Goal: Task Accomplishment & Management: Manage account settings

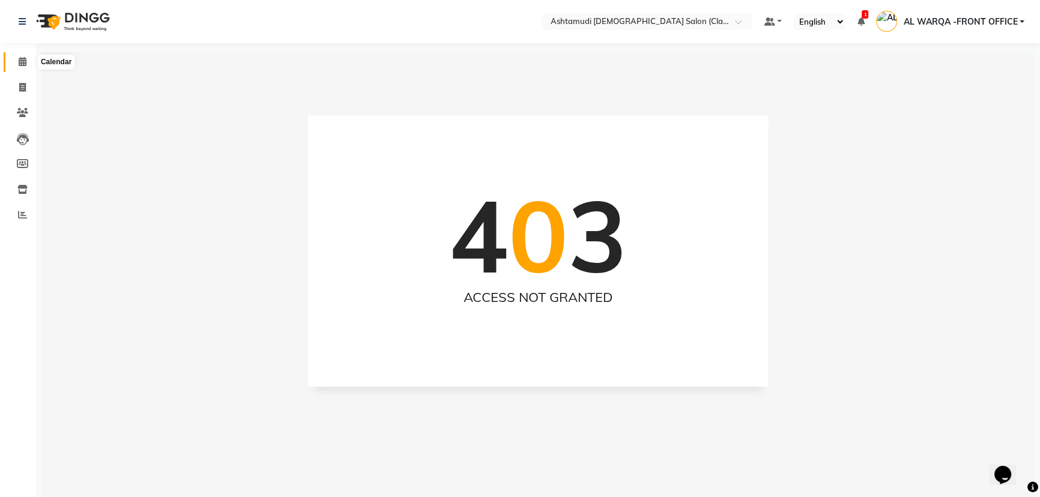
click at [25, 62] on icon at bounding box center [23, 61] width 8 height 9
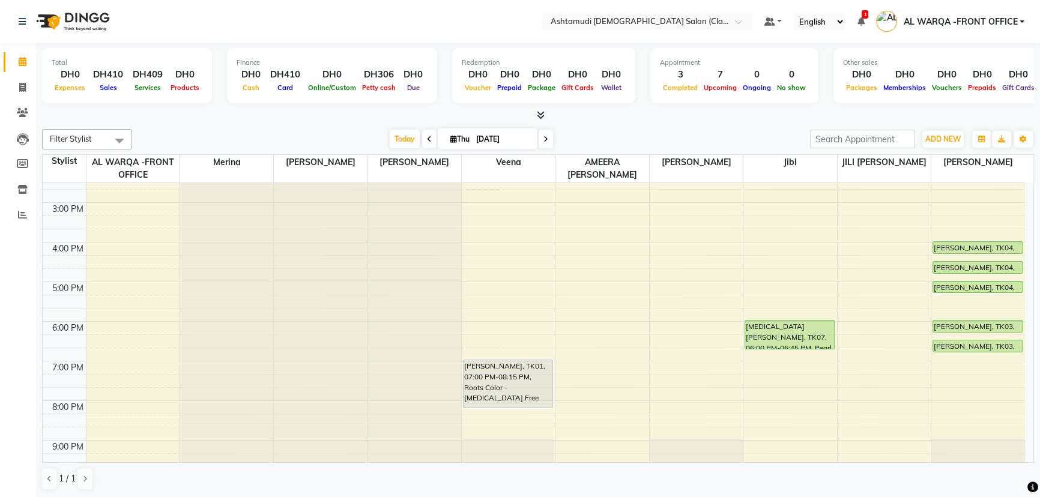
scroll to position [273, 0]
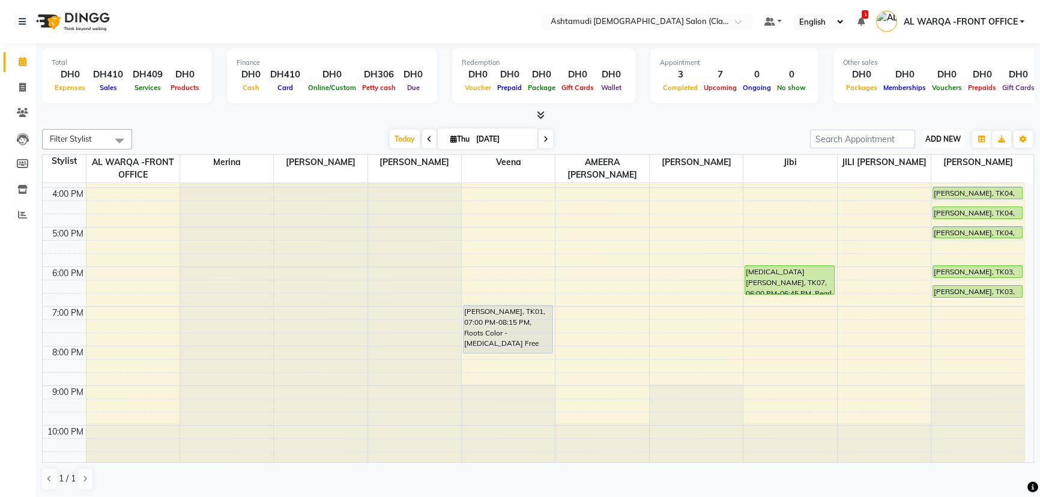
click at [947, 135] on span "ADD NEW" at bounding box center [943, 139] width 35 height 9
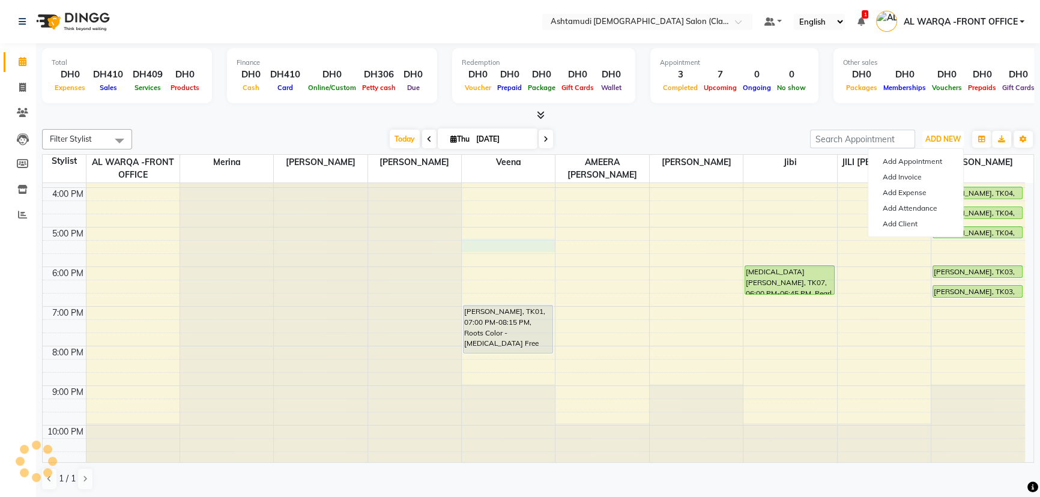
click at [523, 242] on div "9:00 AM 10:00 AM 11:00 AM 12:00 PM 1:00 PM 2:00 PM 3:00 PM 4:00 PM 5:00 PM 6:00…" at bounding box center [534, 187] width 983 height 554
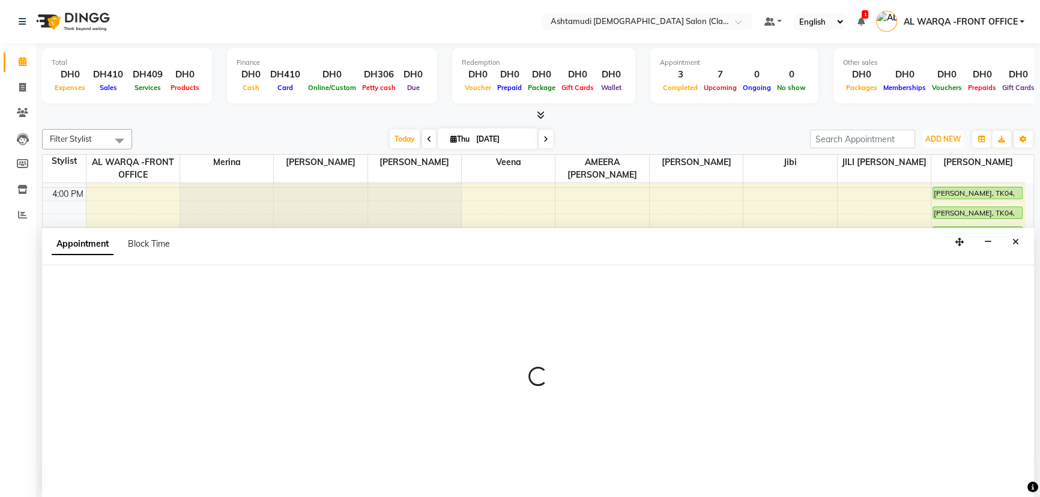
select select "80375"
select select "tentative"
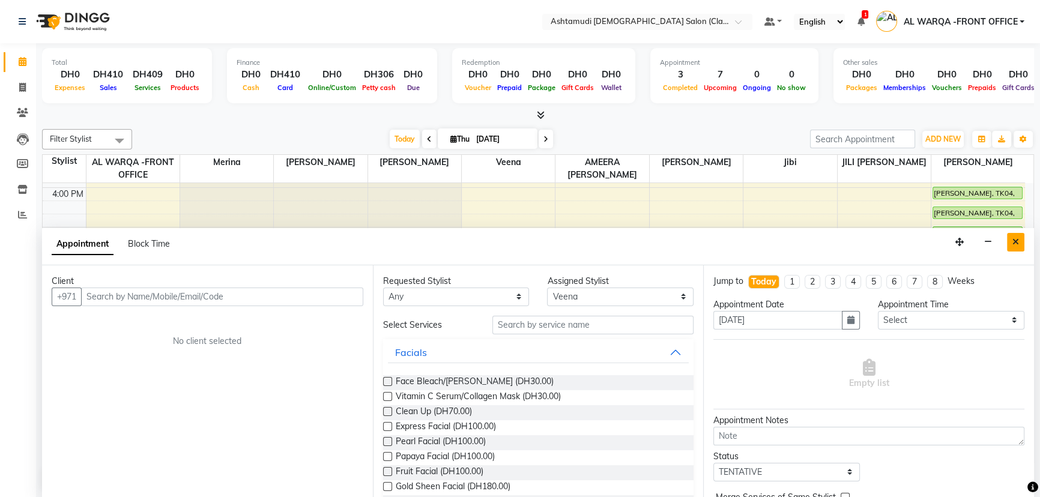
click at [1017, 243] on icon "Close" at bounding box center [1016, 242] width 7 height 8
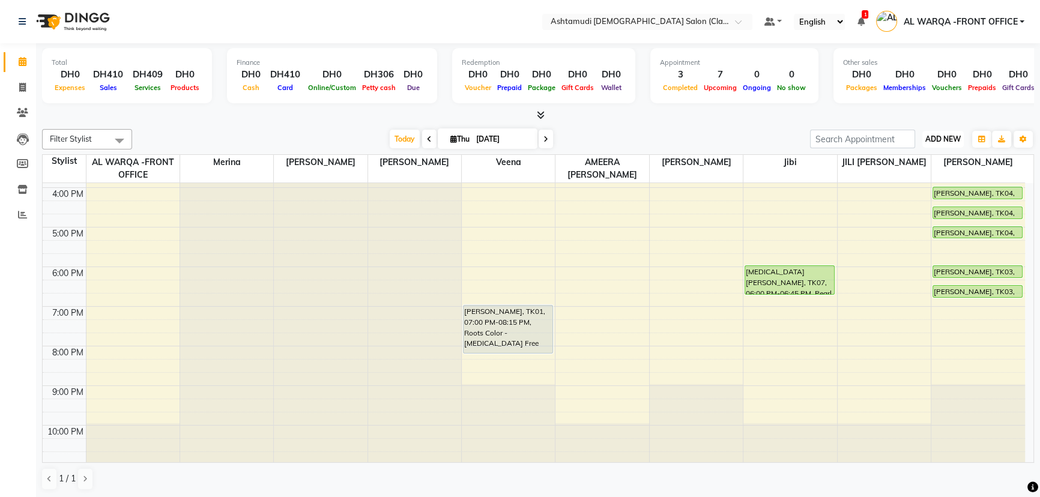
click at [937, 142] on span "ADD NEW" at bounding box center [943, 139] width 35 height 9
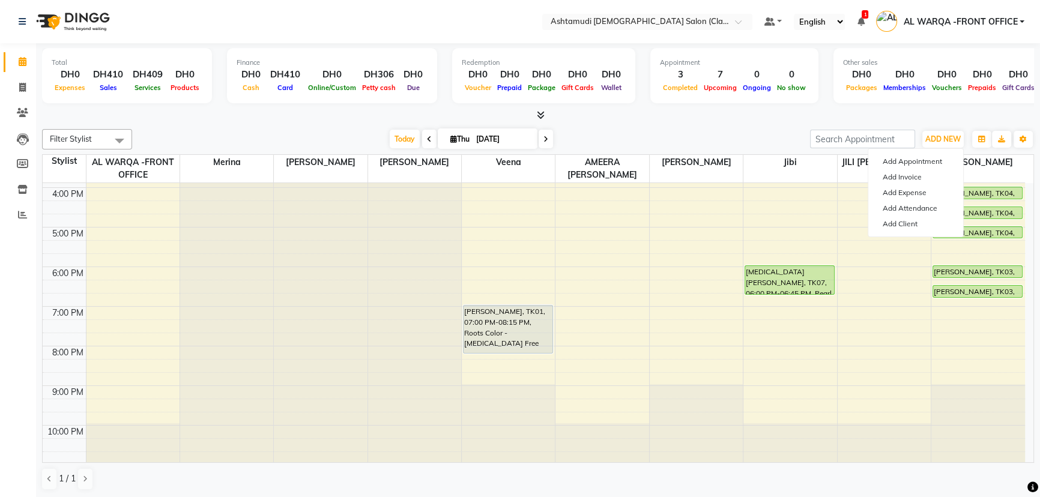
click at [917, 148] on div "Add Appointment Add Invoice Add Expense Add Attendance Add Client" at bounding box center [916, 192] width 96 height 89
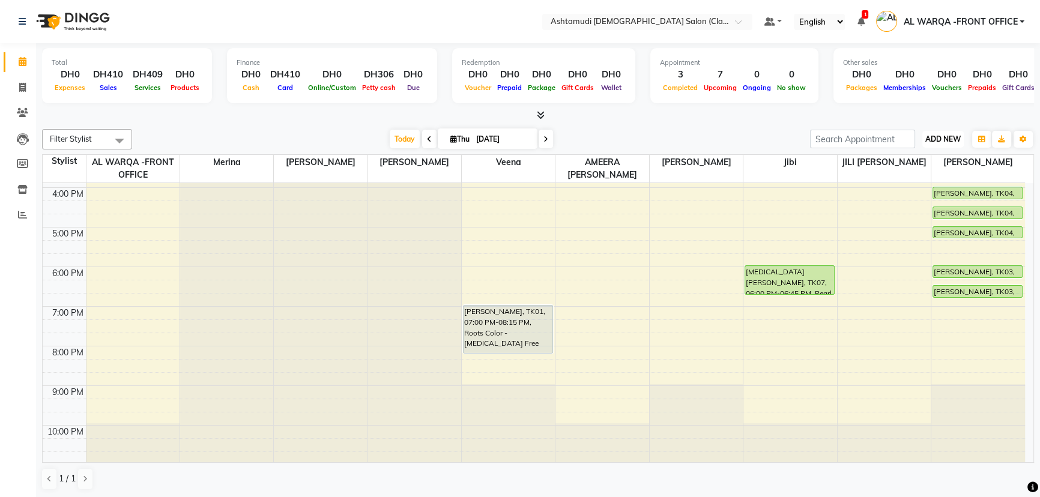
click at [933, 143] on button "ADD NEW Toggle Dropdown" at bounding box center [943, 139] width 41 height 17
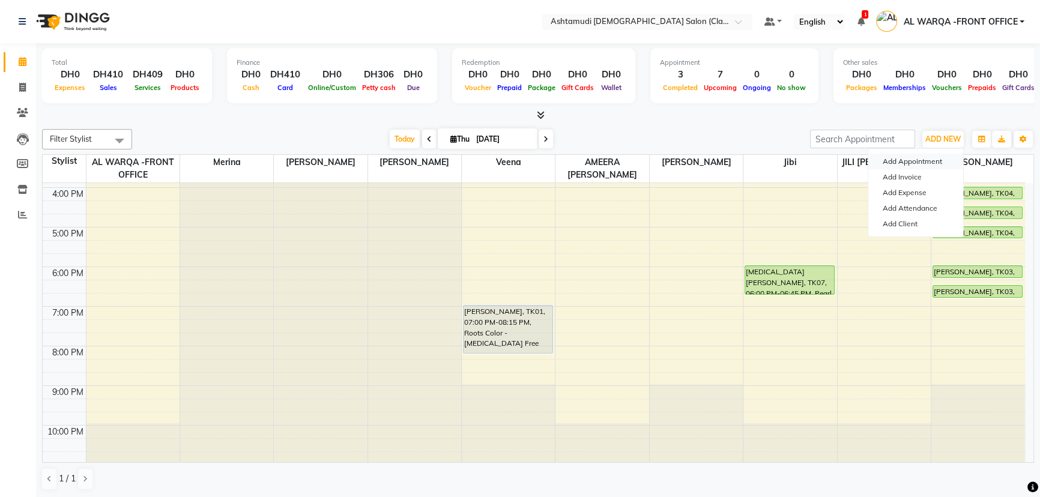
click at [935, 158] on button "Add Appointment" at bounding box center [916, 162] width 95 height 16
select select "600"
select select "tentative"
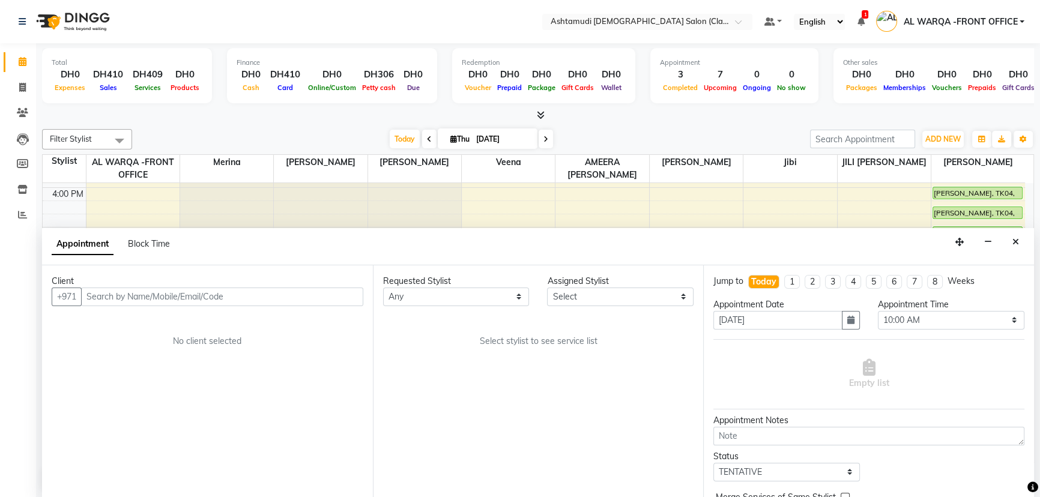
click at [181, 288] on input "text" at bounding box center [222, 297] width 282 height 19
click at [1013, 238] on icon "Close" at bounding box center [1016, 242] width 7 height 8
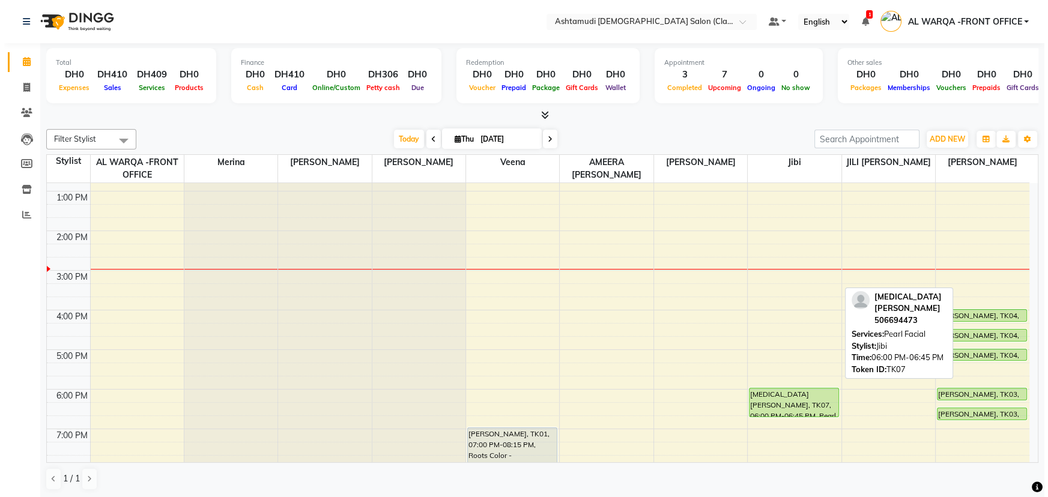
scroll to position [109, 0]
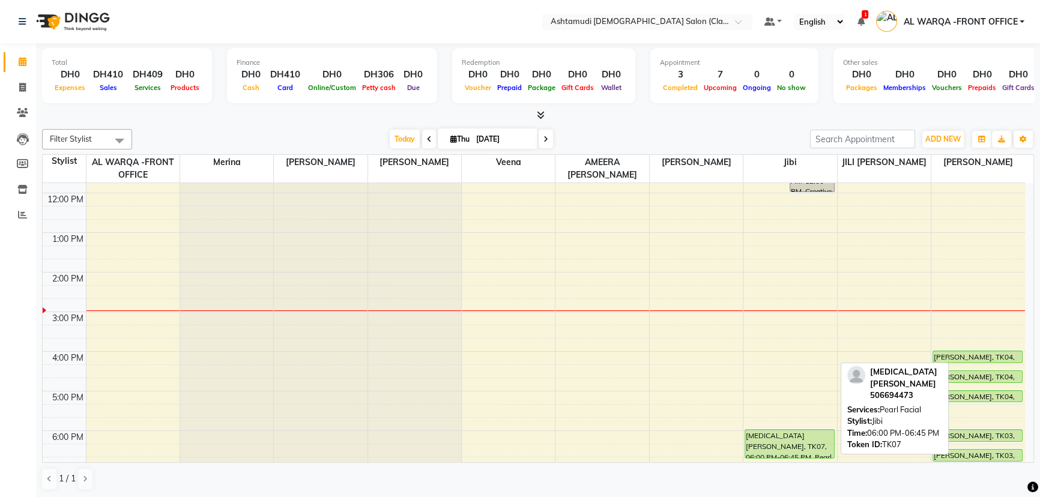
click at [803, 446] on div "[MEDICAL_DATA][PERSON_NAME], TK07, 06:00 PM-06:45 PM, Pearl Facial" at bounding box center [789, 444] width 89 height 28
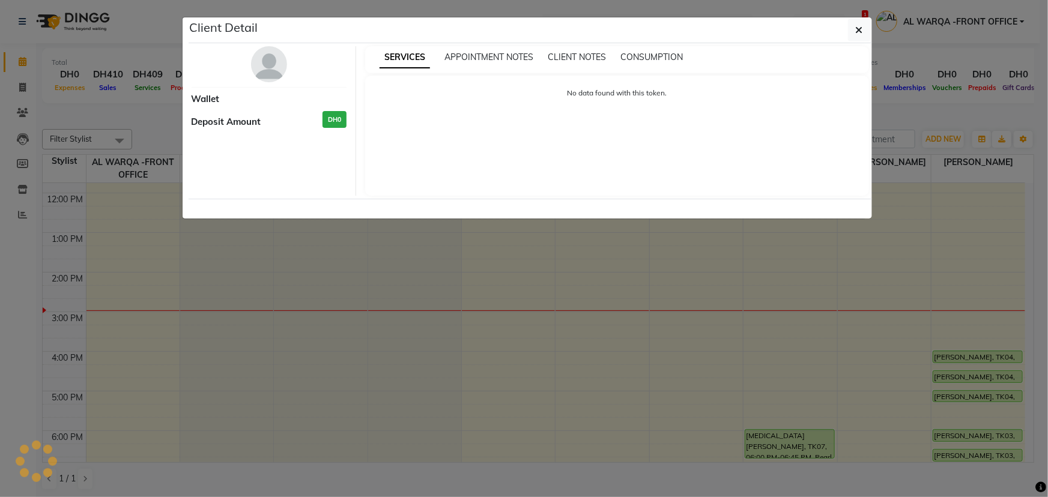
select select "5"
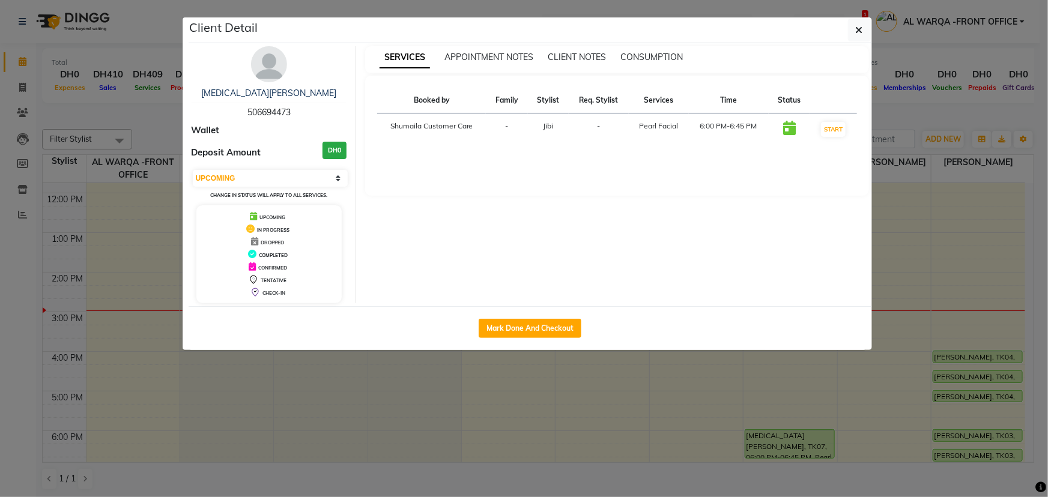
click at [499, 64] on div "SERVICES APPOINTMENT NOTES CLIENT NOTES CONSUMPTION" at bounding box center [617, 59] width 504 height 27
click at [495, 55] on span "APPOINTMENT NOTES" at bounding box center [489, 57] width 89 height 11
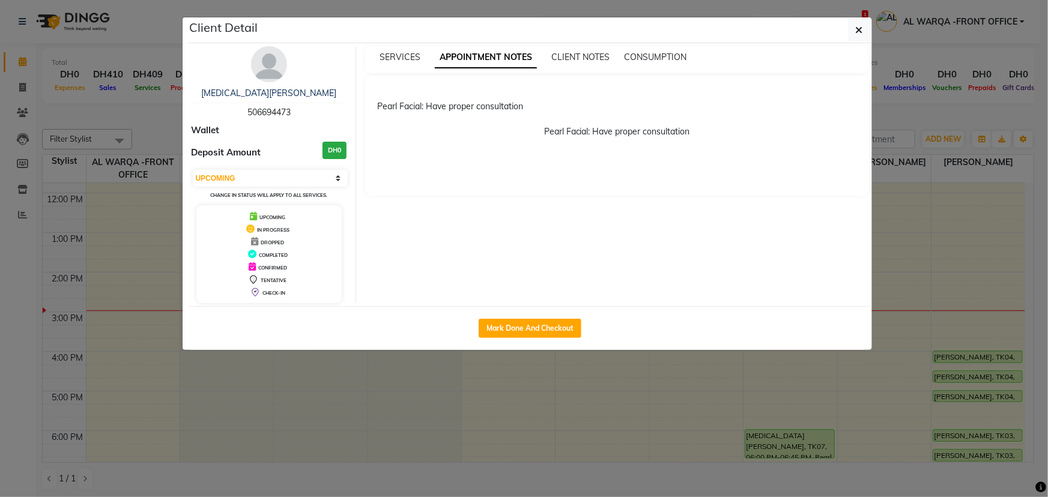
click at [646, 387] on ngb-modal-window "Client Detail nikita ann rose 506694473 Wallet Deposit Amount DH0 Select IN SER…" at bounding box center [524, 248] width 1048 height 497
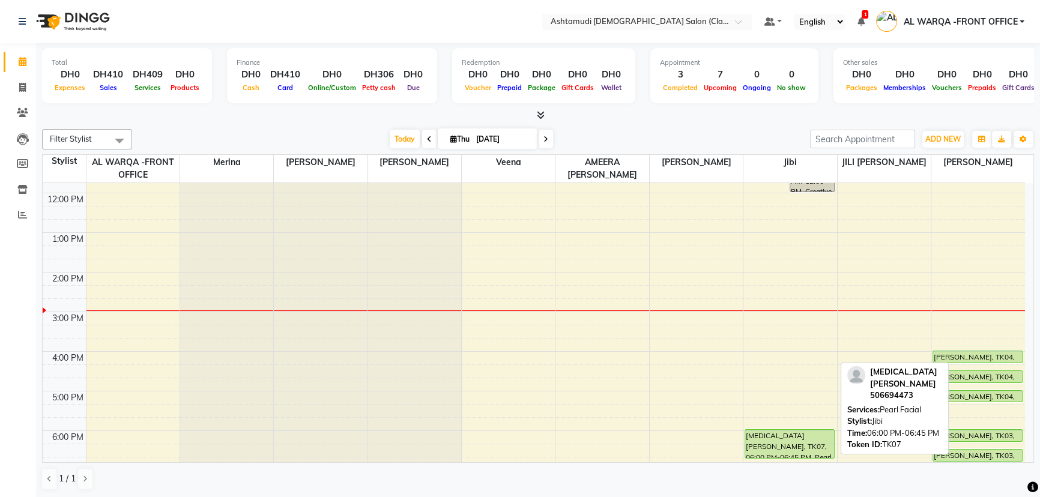
click at [764, 449] on div "[MEDICAL_DATA][PERSON_NAME], TK07, 06:00 PM-06:45 PM, Pearl Facial" at bounding box center [789, 444] width 89 height 28
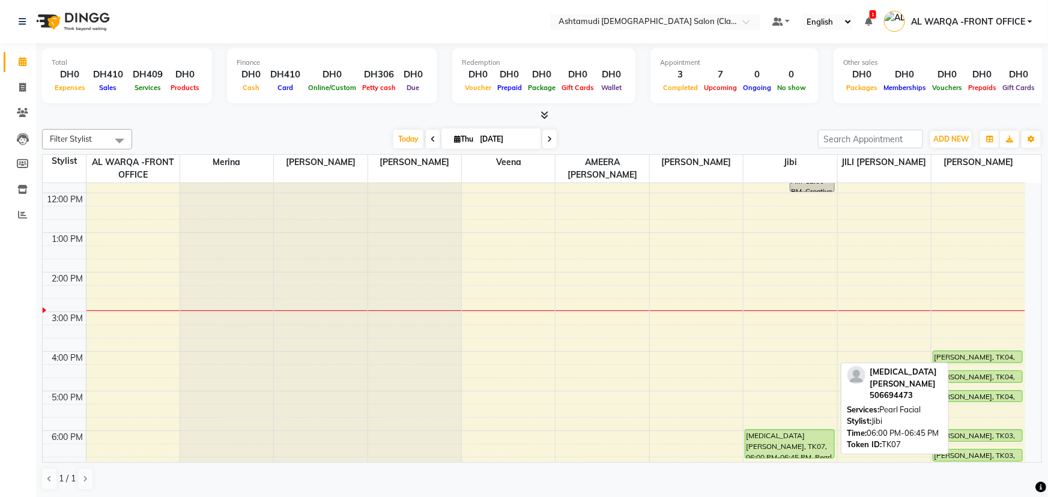
select select "5"
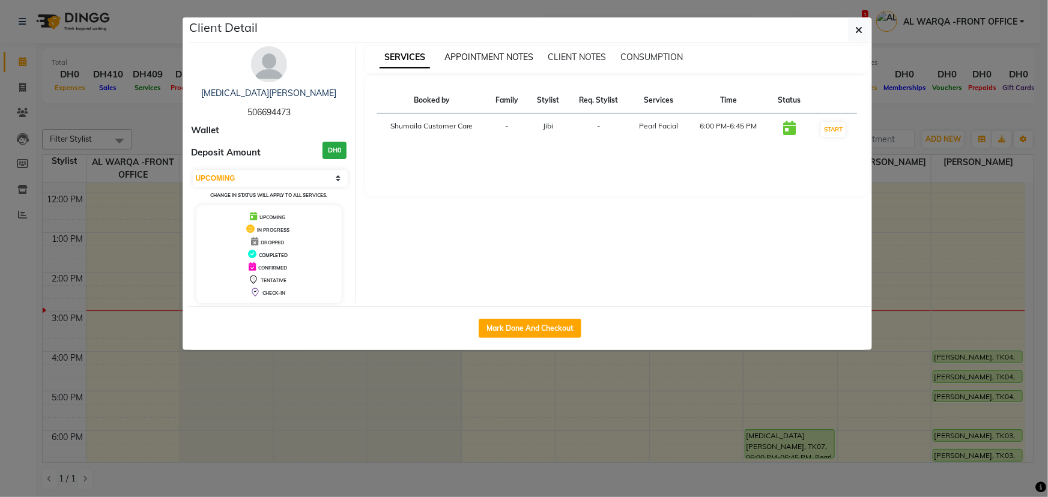
click at [479, 57] on span "APPOINTMENT NOTES" at bounding box center [489, 57] width 89 height 11
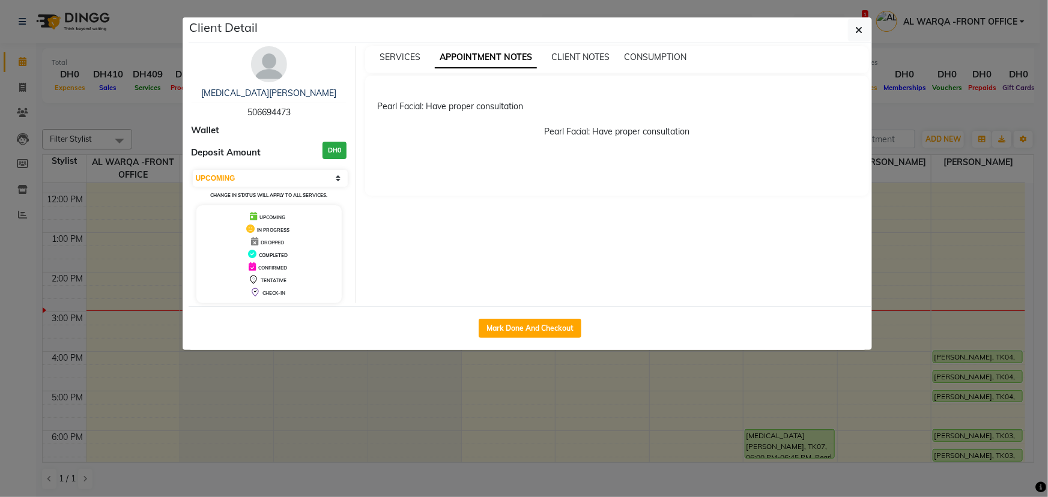
click at [542, 314] on div "Mark Done And Checkout" at bounding box center [531, 328] width 684 height 44
click at [543, 321] on button "Mark Done And Checkout" at bounding box center [530, 328] width 103 height 19
select select "service"
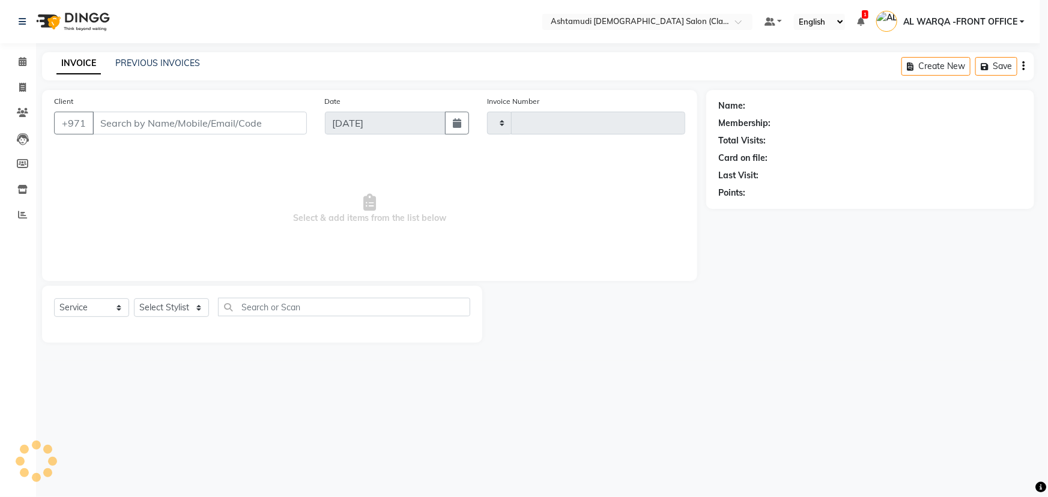
type input "1363"
select select "8201"
type input "506694473"
select select "88890"
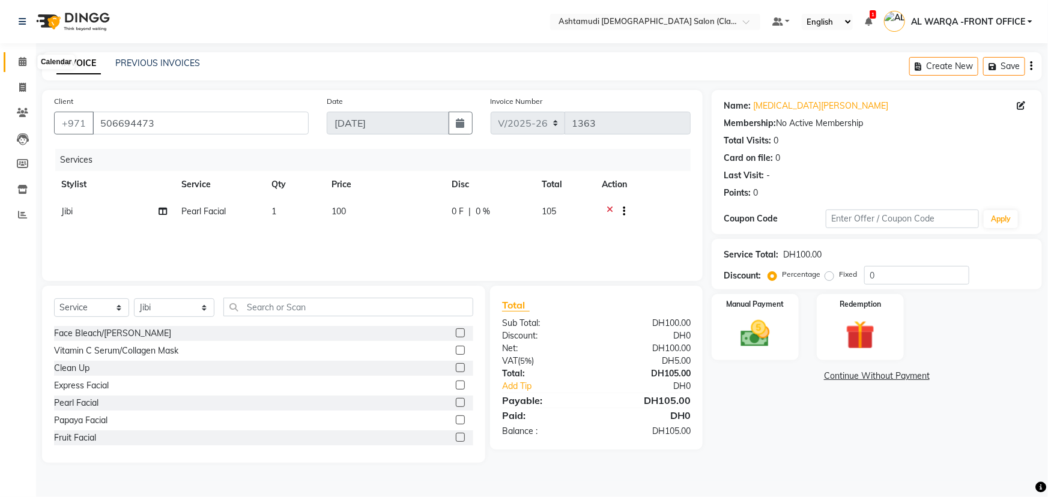
click at [25, 58] on icon at bounding box center [23, 61] width 8 height 9
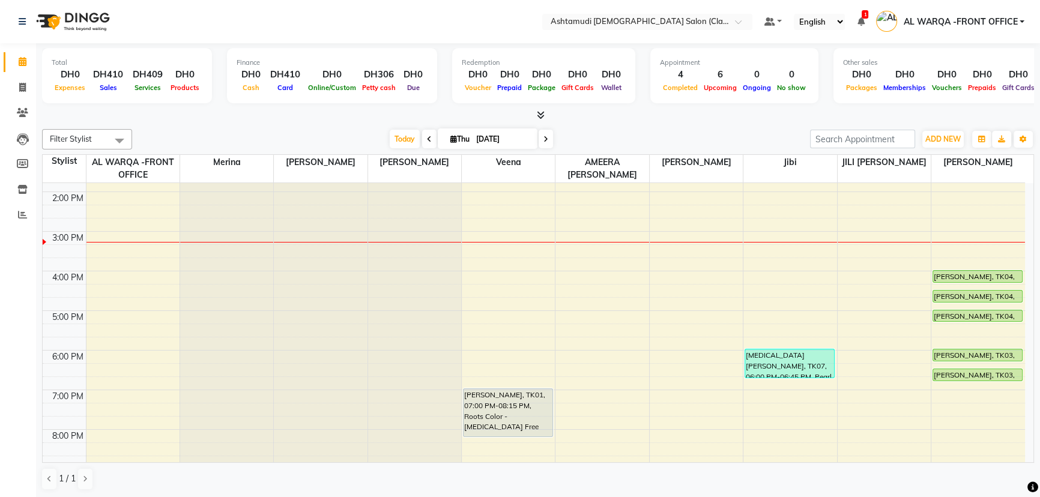
scroll to position [218, 0]
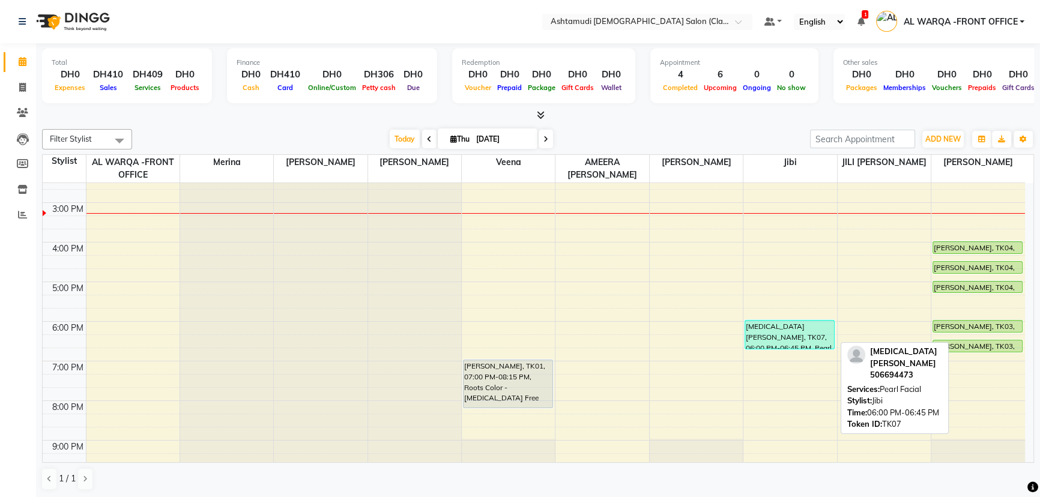
click at [807, 340] on div "[MEDICAL_DATA][PERSON_NAME], TK07, 06:00 PM-06:45 PM, Pearl Facial" at bounding box center [789, 335] width 89 height 28
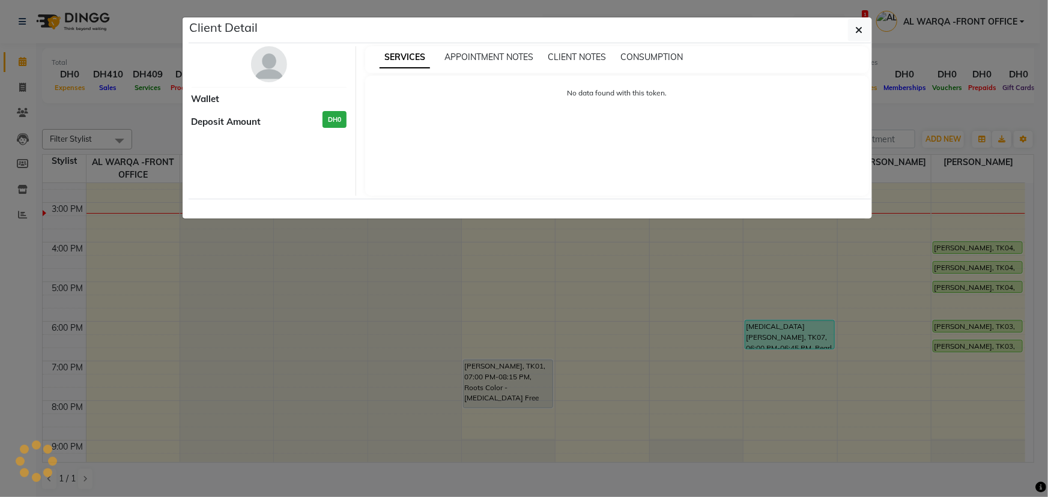
select select "3"
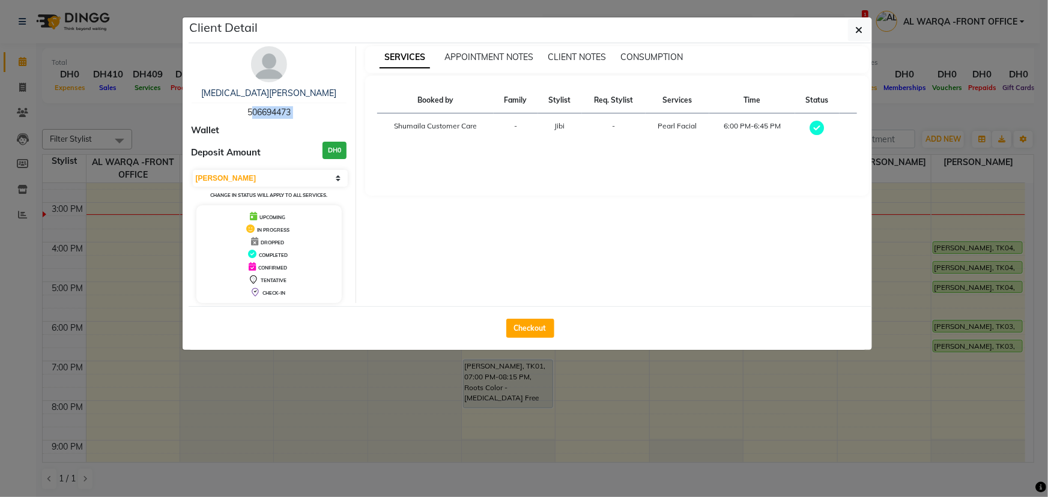
drag, startPoint x: 246, startPoint y: 111, endPoint x: 189, endPoint y: 132, distance: 60.6
click at [189, 132] on div "[MEDICAL_DATA][PERSON_NAME] 506694473 Wallet Deposit Amount DH0 Select MARK DON…" at bounding box center [270, 174] width 174 height 257
copy span "506694473"
click at [363, 432] on ngb-modal-window "Client Detail [MEDICAL_DATA][PERSON_NAME] 506694473 Wallet Deposit Amount DH0 S…" at bounding box center [524, 248] width 1048 height 497
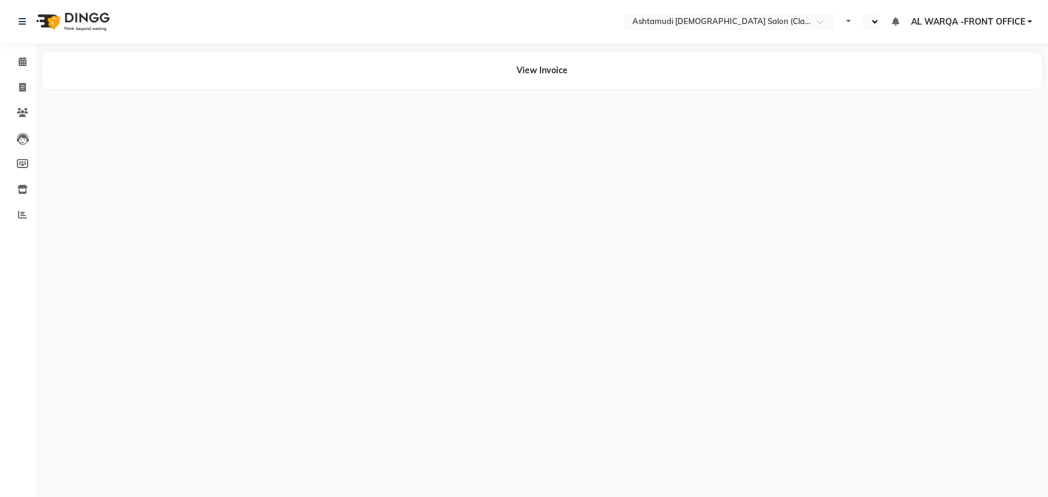
select select "en"
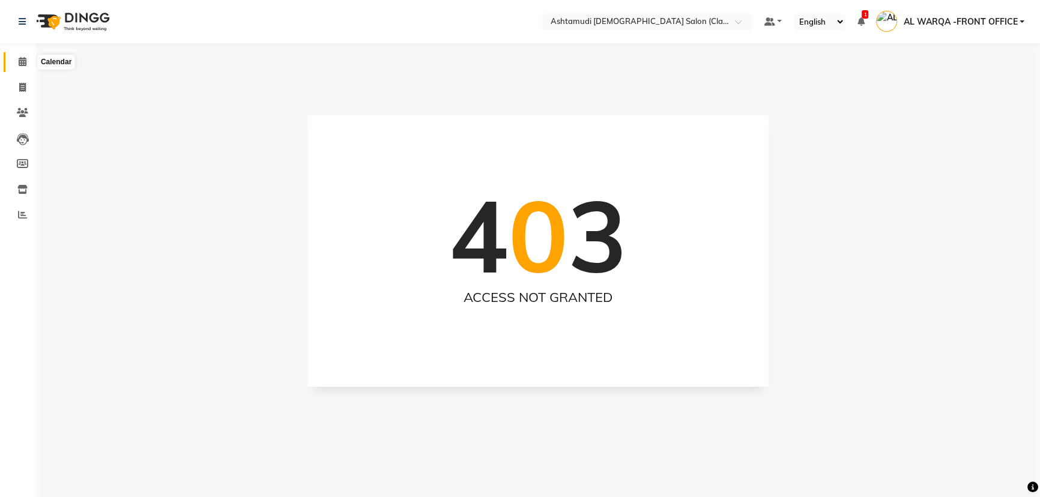
click at [19, 61] on icon at bounding box center [23, 61] width 8 height 9
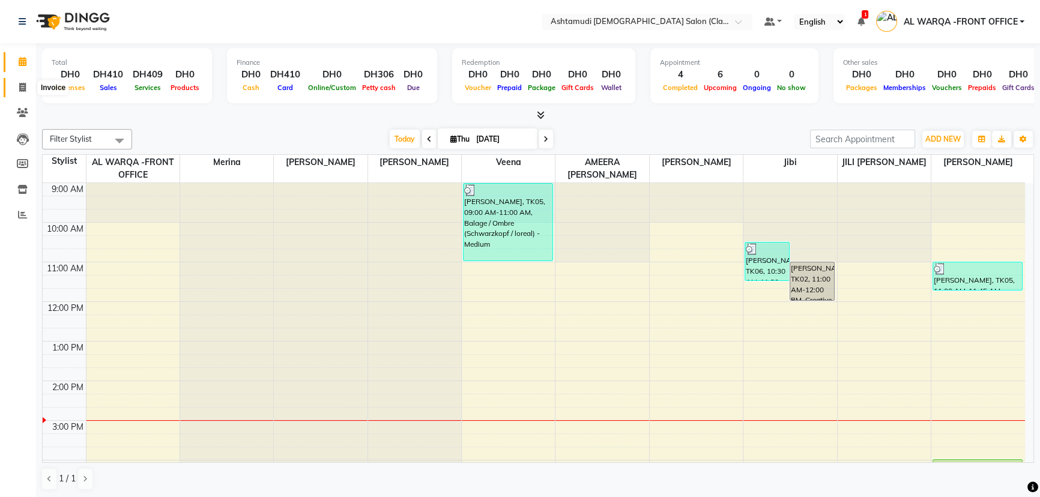
click at [24, 86] on icon at bounding box center [22, 87] width 7 height 9
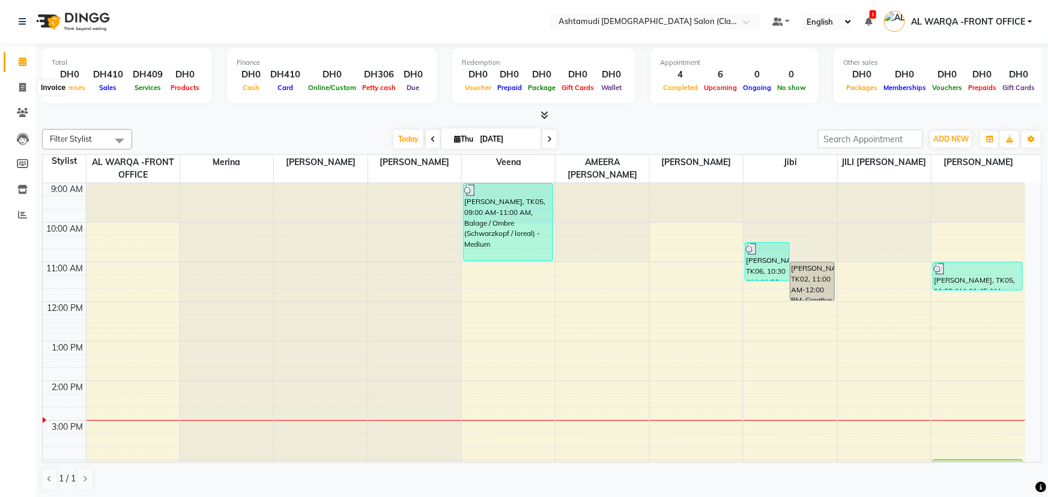
select select "service"
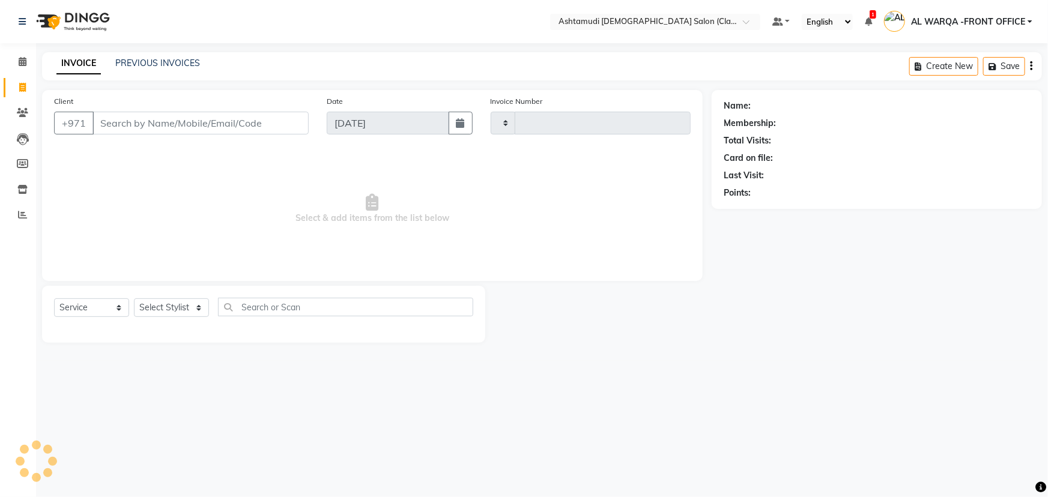
type input "1363"
select select "8201"
click at [151, 122] on input "Client" at bounding box center [201, 123] width 216 height 23
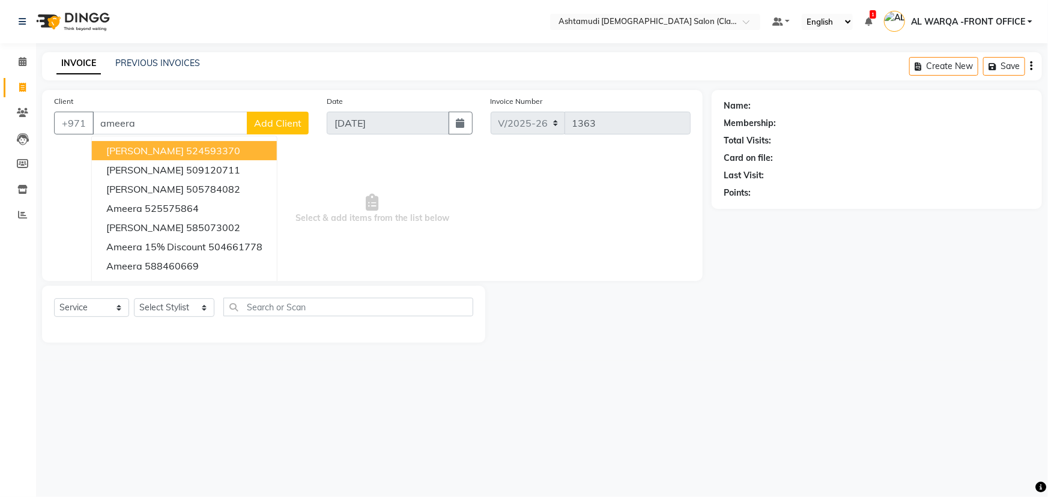
click at [167, 123] on input "ameera" at bounding box center [170, 123] width 155 height 23
type input "a"
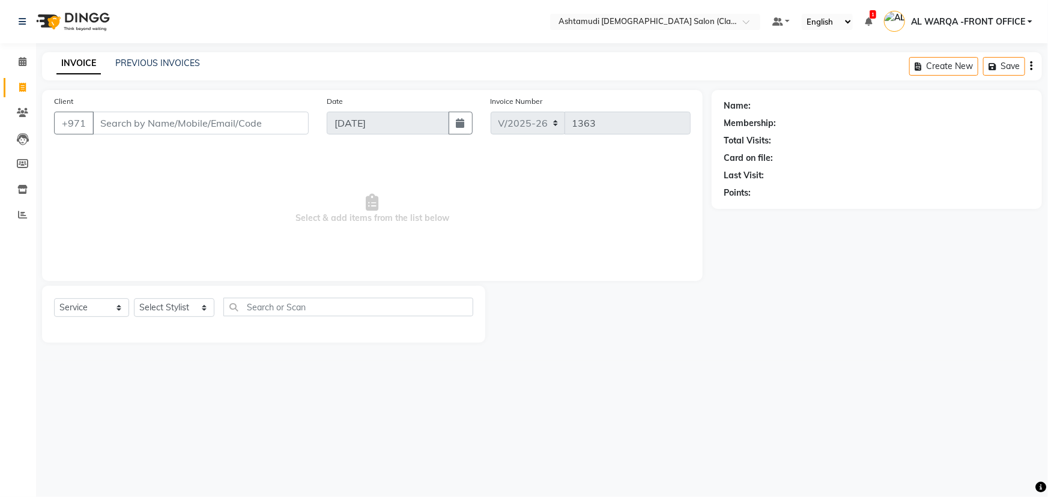
type input "8"
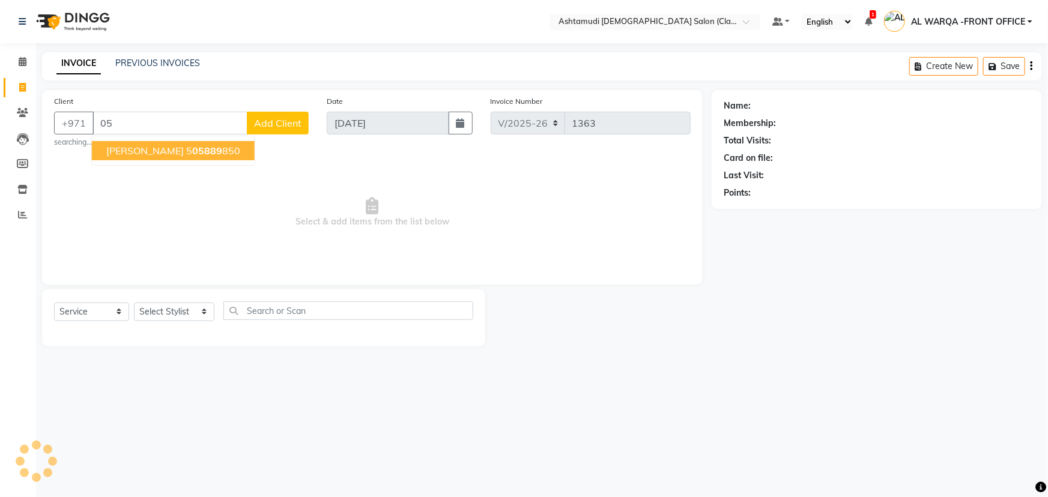
type input "0"
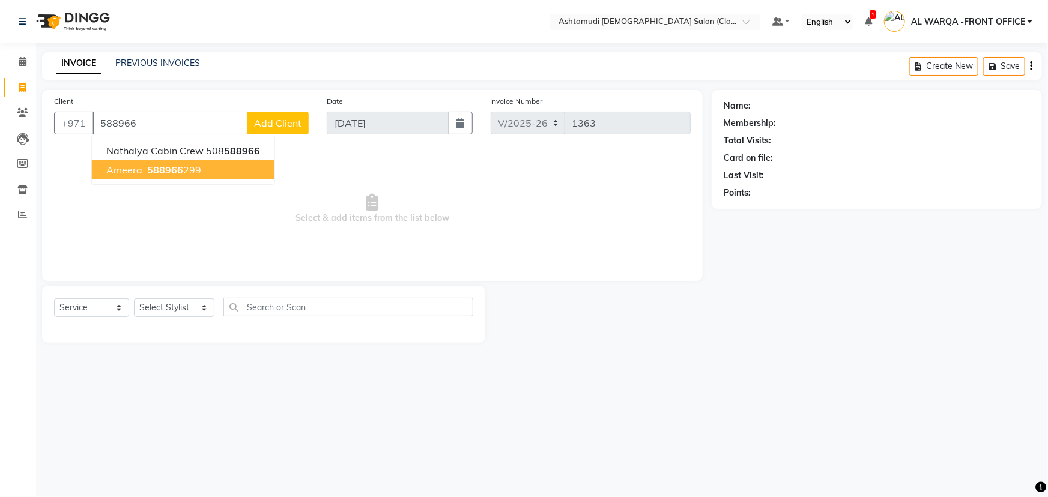
click at [172, 166] on span "588966" at bounding box center [165, 170] width 36 height 12
type input "588966299"
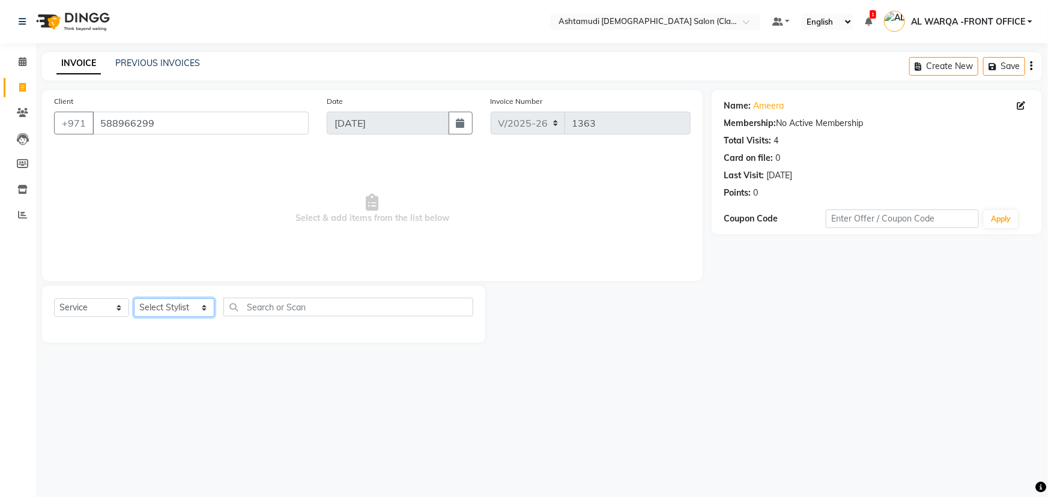
click at [180, 312] on select "Select Stylist AL WARQA -FRONT OFFICE AMEERA NIHAL Anita Jibi JILI MAHALIA Meri…" at bounding box center [174, 308] width 80 height 19
select select "82443"
click at [134, 299] on select "Select Stylist AL WARQA -FRONT OFFICE AMEERA NIHAL Anita Jibi JILI MAHALIA Meri…" at bounding box center [174, 308] width 80 height 19
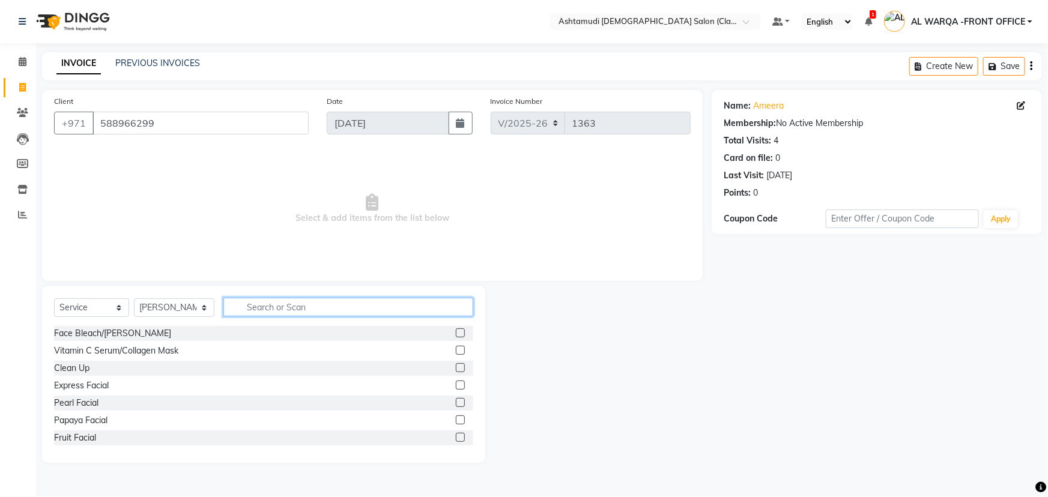
click at [282, 309] on input "text" at bounding box center [348, 307] width 250 height 19
type input "facial"
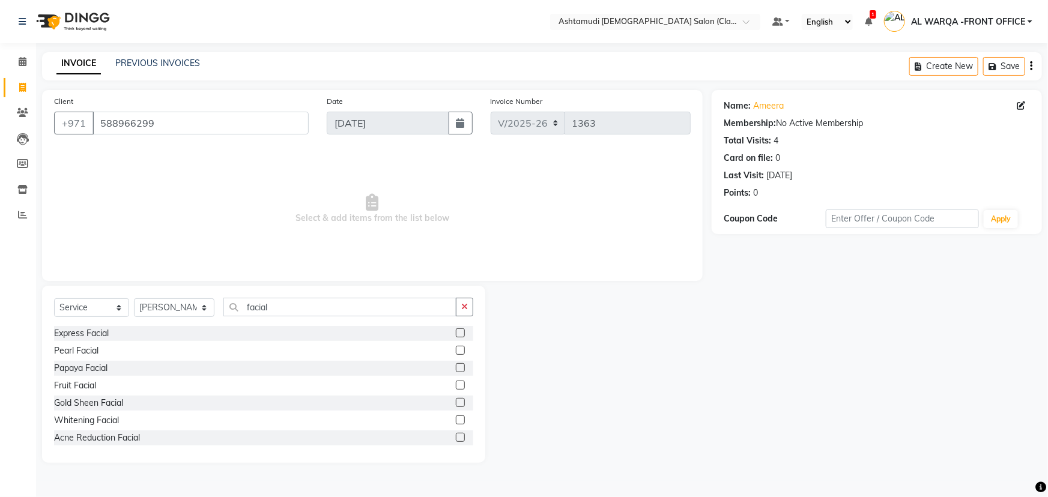
click at [456, 350] on label at bounding box center [460, 350] width 9 height 9
click at [456, 350] on input "checkbox" at bounding box center [460, 351] width 8 height 8
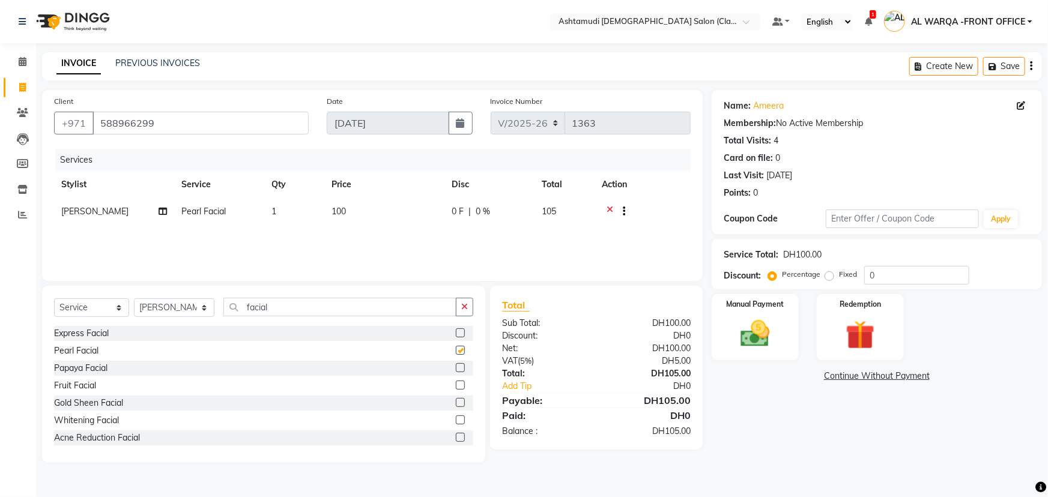
checkbox input "false"
click at [1017, 108] on icon at bounding box center [1021, 106] width 8 height 8
select select "3798"
select select "[DEMOGRAPHIC_DATA]"
select select "54219"
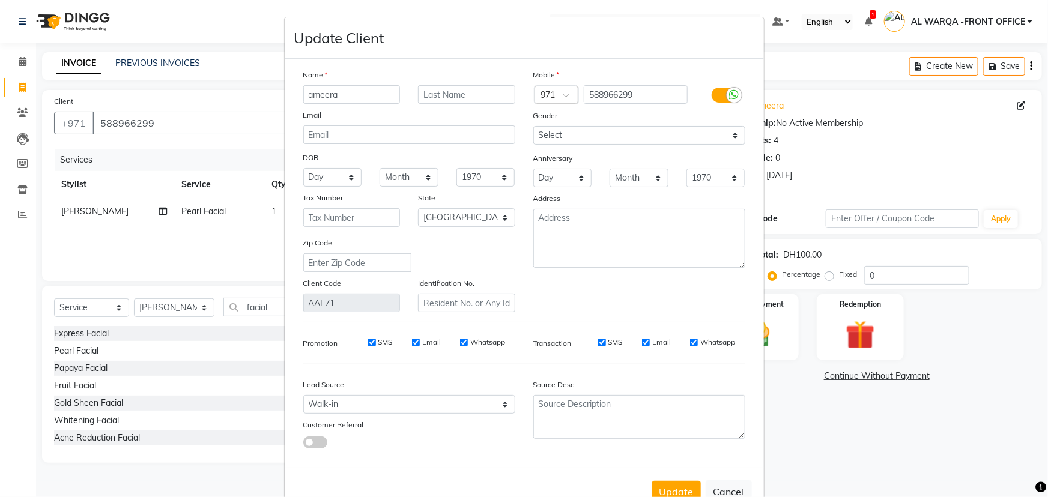
click at [845, 181] on ngb-modal-window "Update Client Name ameera Email DOB Day 01 02 03 04 05 06 07 08 09 10 11 12 13 …" at bounding box center [524, 248] width 1048 height 497
click at [670, 490] on button "Update" at bounding box center [676, 492] width 49 height 22
select select
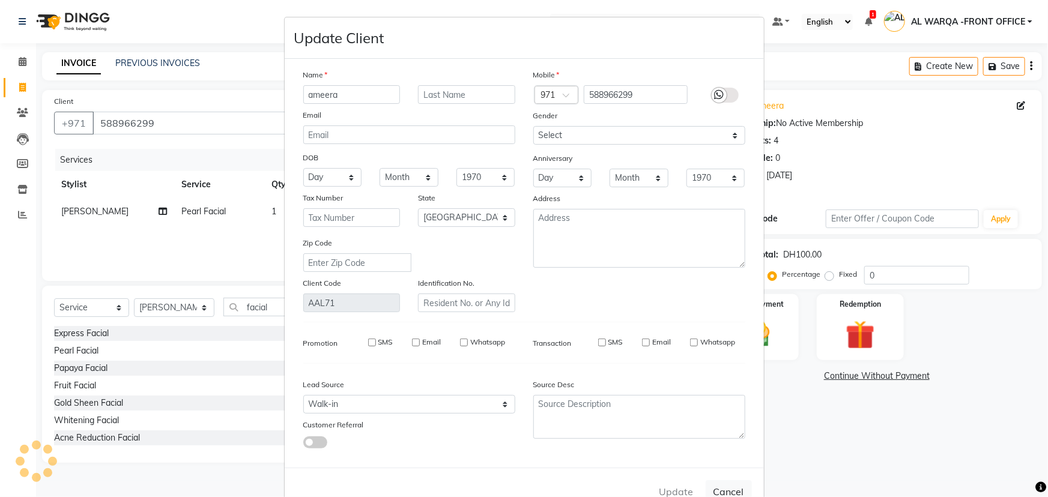
select select "null"
select select
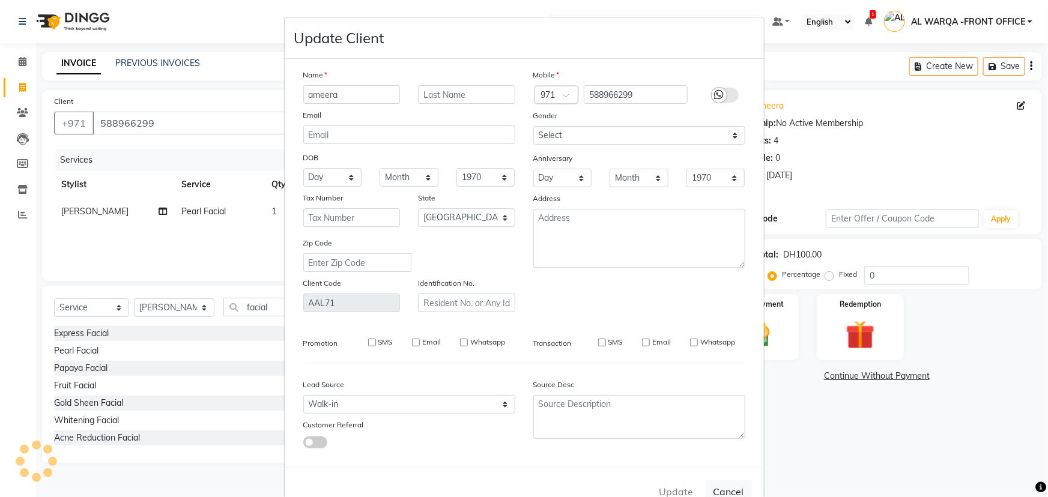
checkbox input "false"
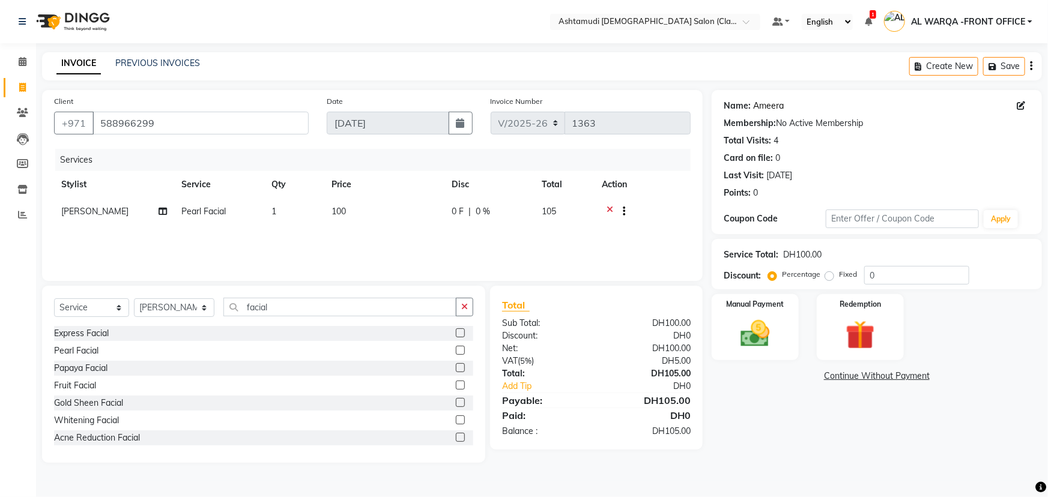
click at [753, 106] on link "Ameera" at bounding box center [768, 106] width 31 height 13
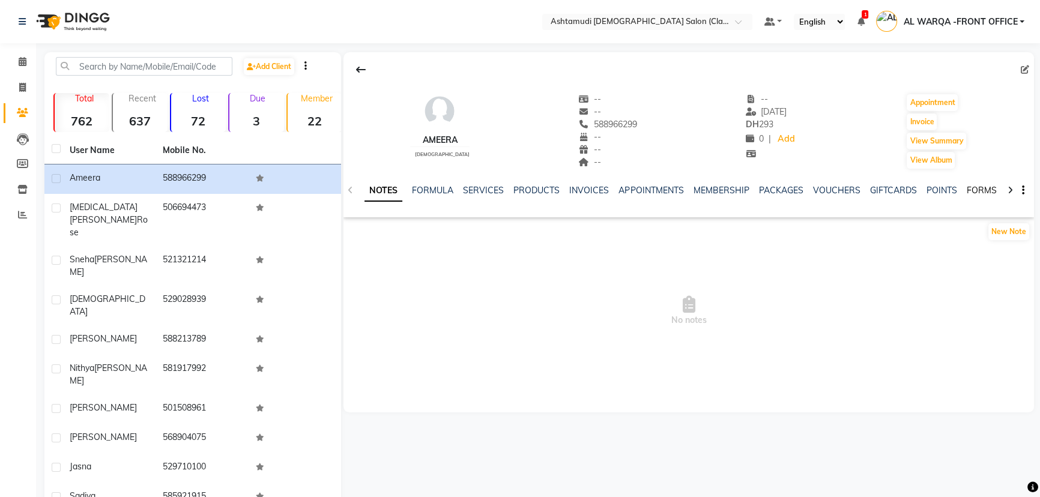
click at [966, 190] on link "FORMS" at bounding box center [981, 190] width 30 height 11
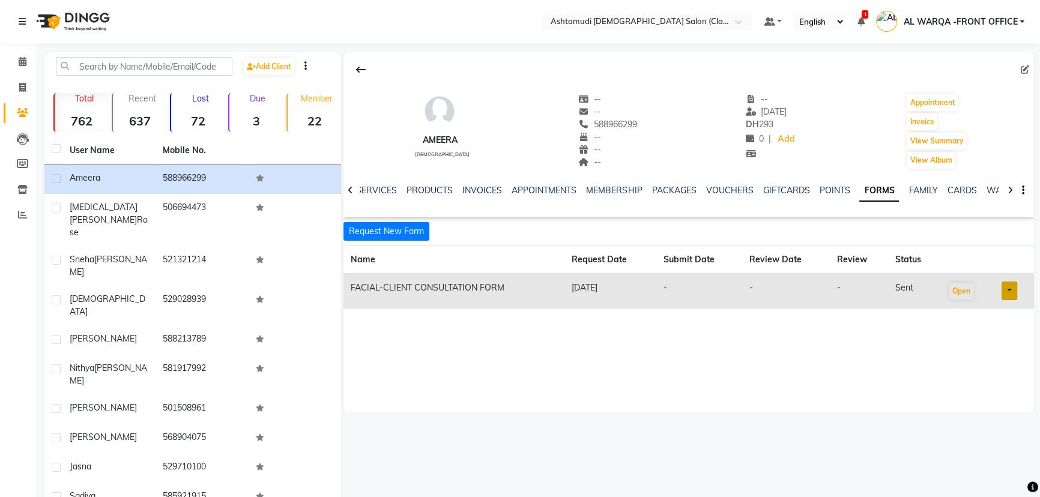
click at [595, 261] on th "Request Date" at bounding box center [610, 260] width 91 height 28
click at [396, 231] on button "Request New Form" at bounding box center [387, 231] width 86 height 19
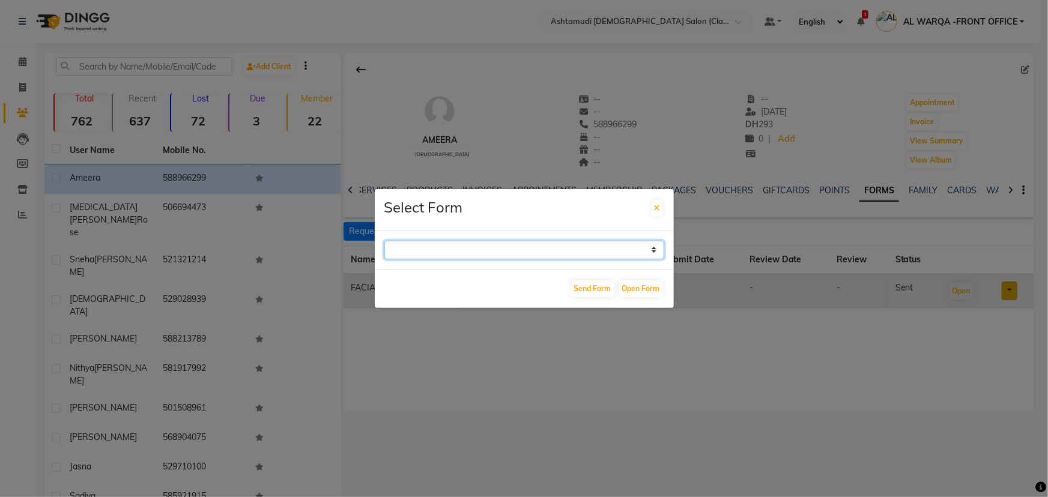
click at [422, 253] on select "WAXING CLIENT CONSULTATION FORM FACIAL-CLIENT CONSULTATION FORM HAIR TREATMENT …" at bounding box center [524, 250] width 280 height 19
select select "264"
click at [384, 241] on select "WAXING CLIENT CONSULTATION FORM FACIAL-CLIENT CONSULTATION FORM HAIR TREATMENT …" at bounding box center [524, 250] width 280 height 19
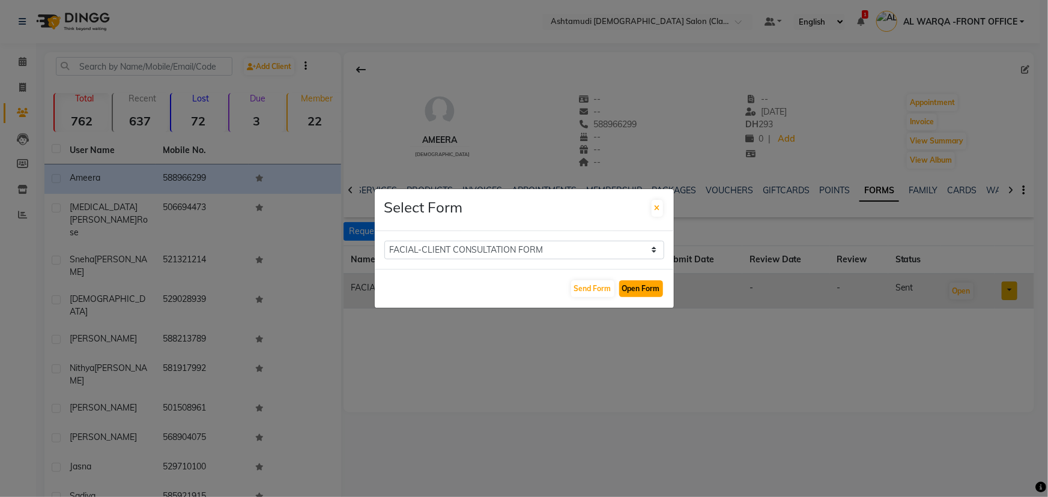
click at [655, 291] on button "Open Form" at bounding box center [641, 289] width 44 height 17
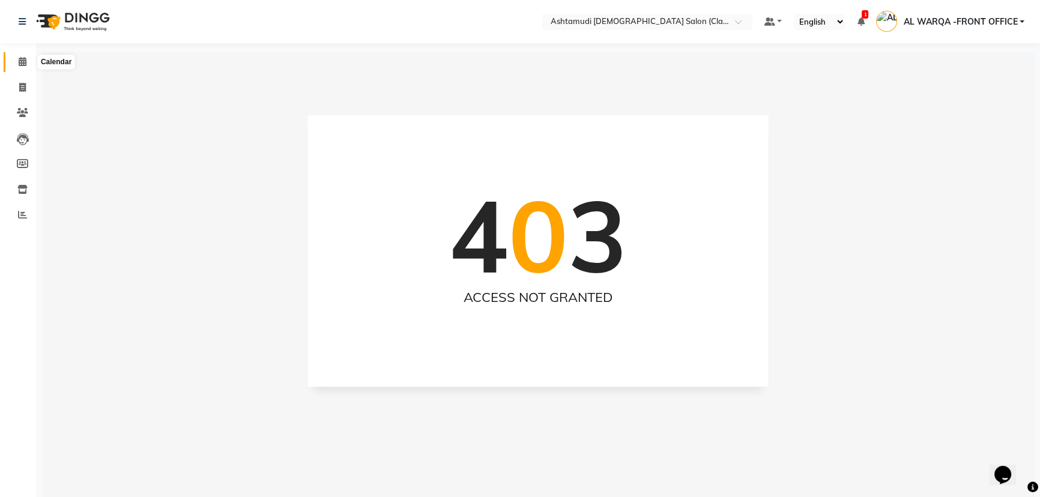
click at [26, 63] on span at bounding box center [22, 62] width 21 height 14
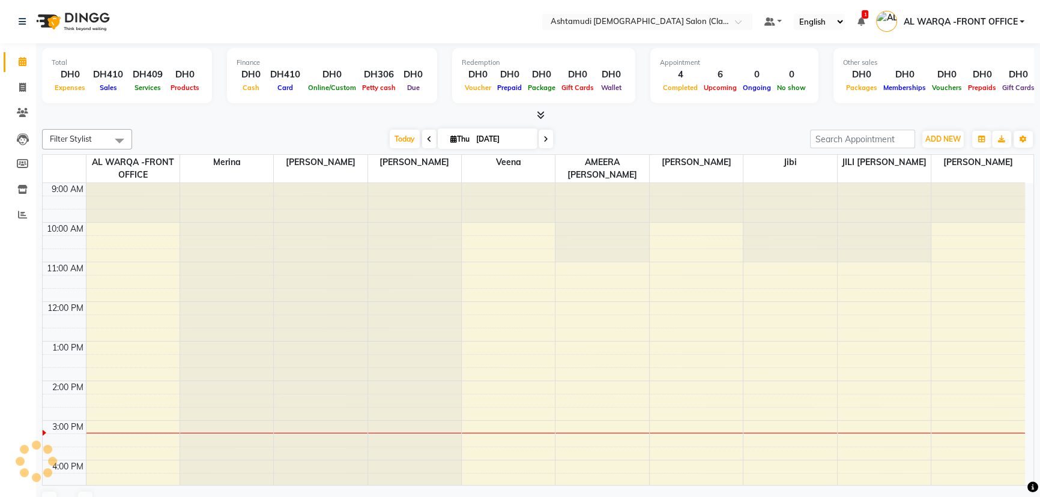
scroll to position [238, 0]
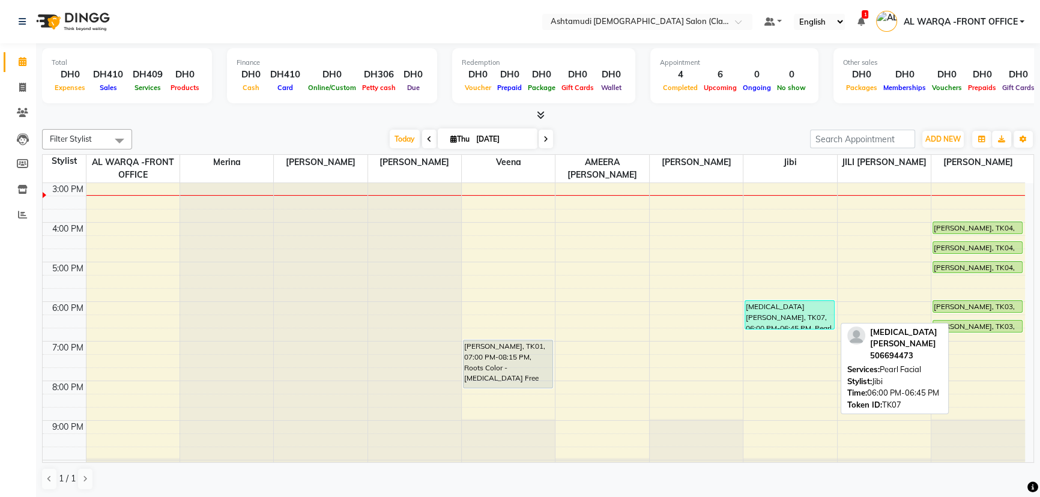
click at [818, 323] on div "[MEDICAL_DATA][PERSON_NAME], TK07, 06:00 PM-06:45 PM, Pearl Facial" at bounding box center [789, 315] width 89 height 28
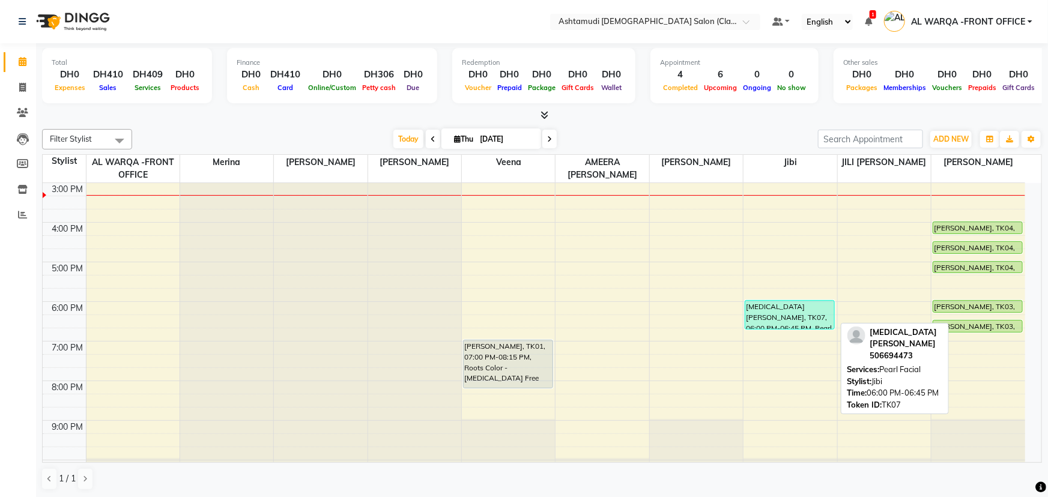
select select "3"
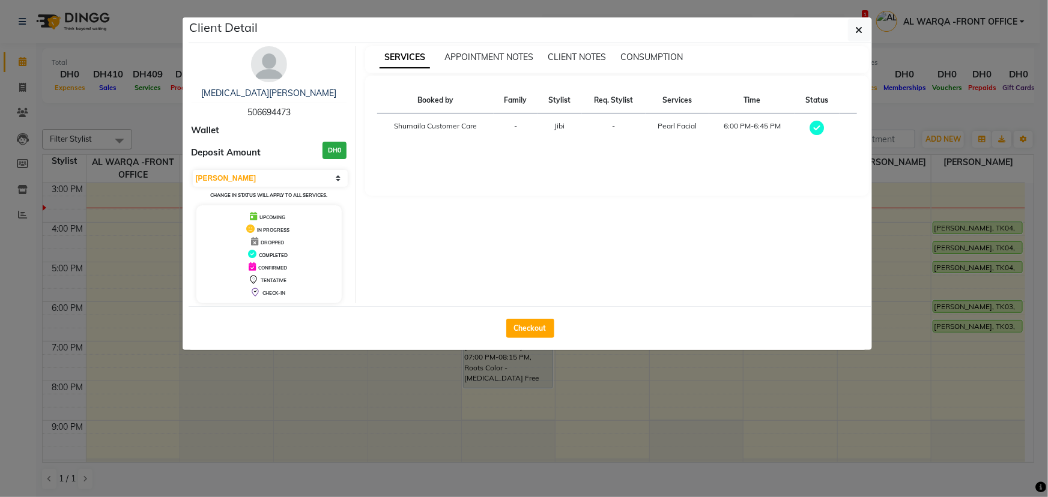
drag, startPoint x: 154, startPoint y: 366, endPoint x: 142, endPoint y: 360, distance: 13.2
click at [148, 364] on ngb-modal-window "Client Detail nikita ann rose 506694473 Wallet Deposit Amount DH0 Select MARK D…" at bounding box center [524, 248] width 1048 height 497
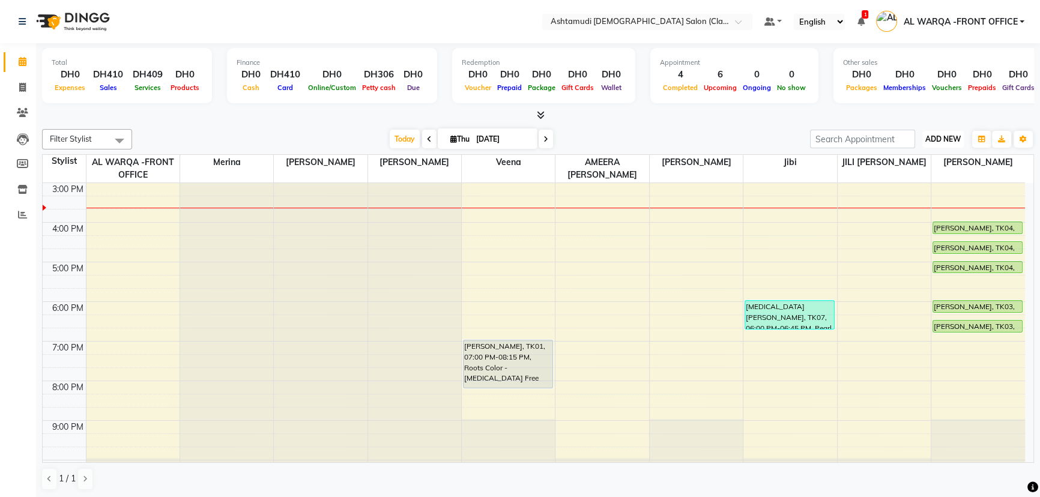
click at [942, 141] on span "ADD NEW" at bounding box center [943, 139] width 35 height 9
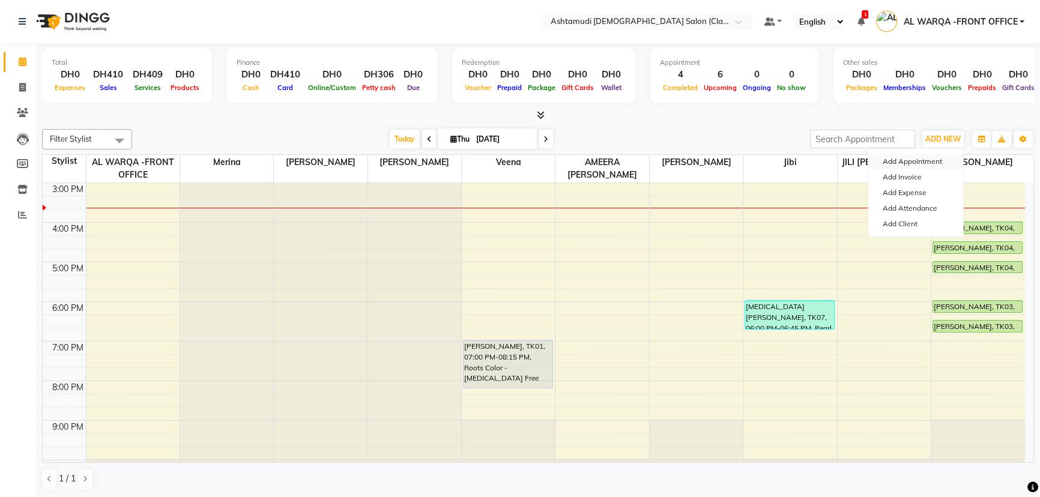
click at [922, 162] on button "Add Appointment" at bounding box center [916, 162] width 95 height 16
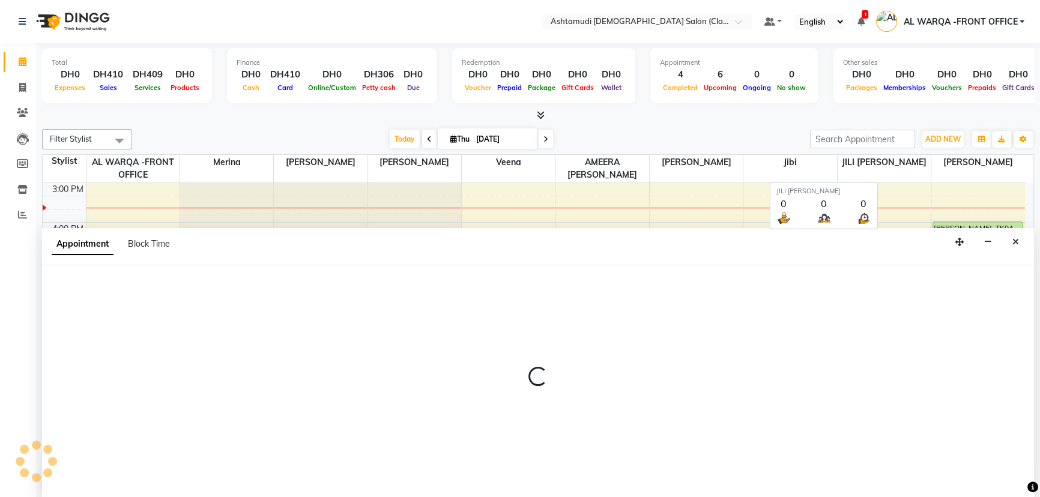
scroll to position [0, 0]
select select "tentative"
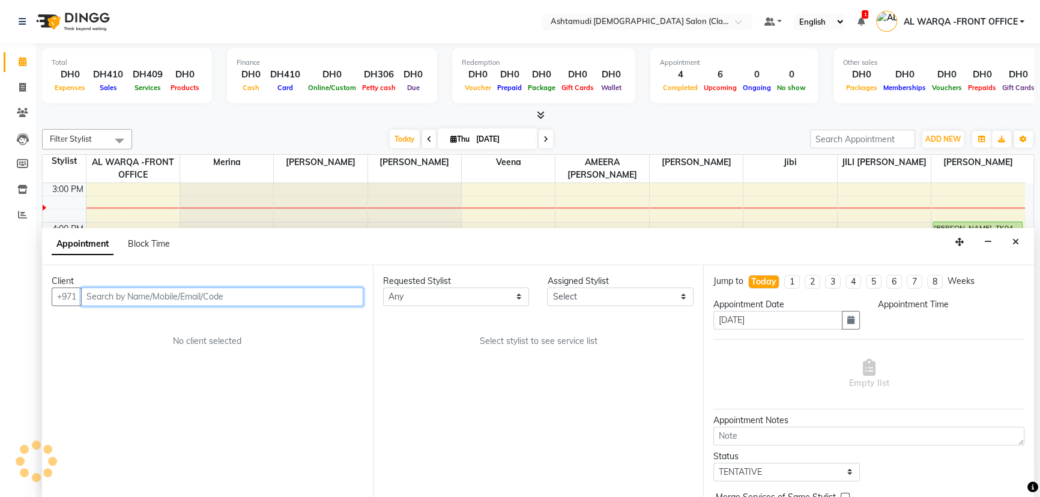
select select "600"
click at [240, 297] on input "text" at bounding box center [222, 297] width 282 height 19
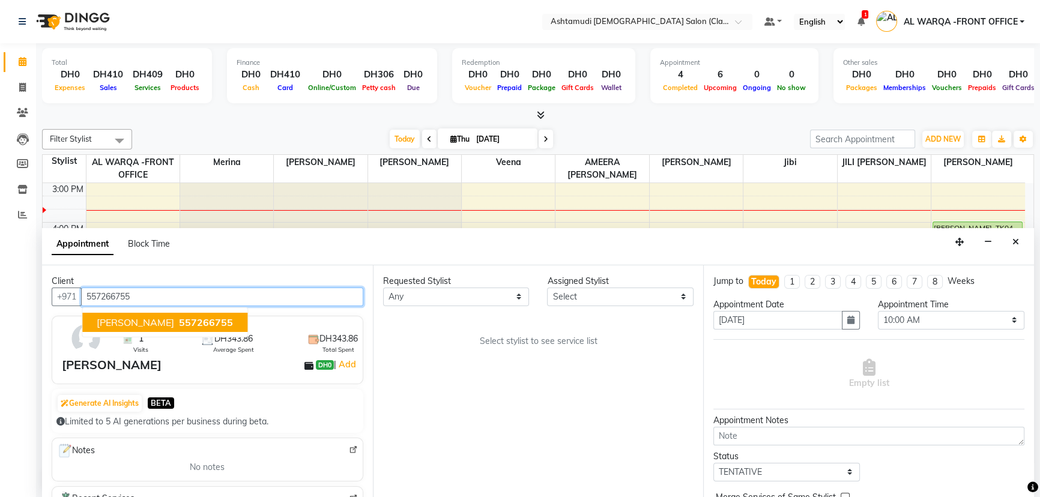
click at [108, 317] on span "[PERSON_NAME]" at bounding box center [135, 323] width 77 height 12
type input "557266755"
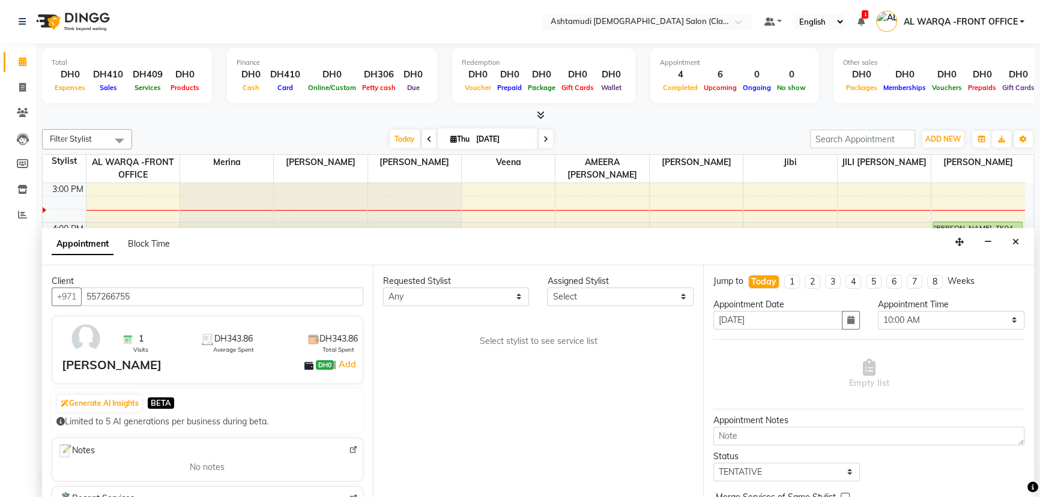
click at [606, 306] on div "Requested Stylist Any AL WARQA -FRONT OFFICE AMEERA NIHAL Anita Jibi JILI MAHAL…" at bounding box center [538, 382] width 331 height 233
click at [608, 299] on select "Select AL WARQA -FRONT OFFICE AMEERA [PERSON_NAME] [PERSON_NAME] JILI [PERSON_N…" at bounding box center [620, 297] width 147 height 19
select select "89076"
click at [547, 288] on select "Select AL WARQA -FRONT OFFICE AMEERA [PERSON_NAME] [PERSON_NAME] JILI [PERSON_N…" at bounding box center [620, 297] width 147 height 19
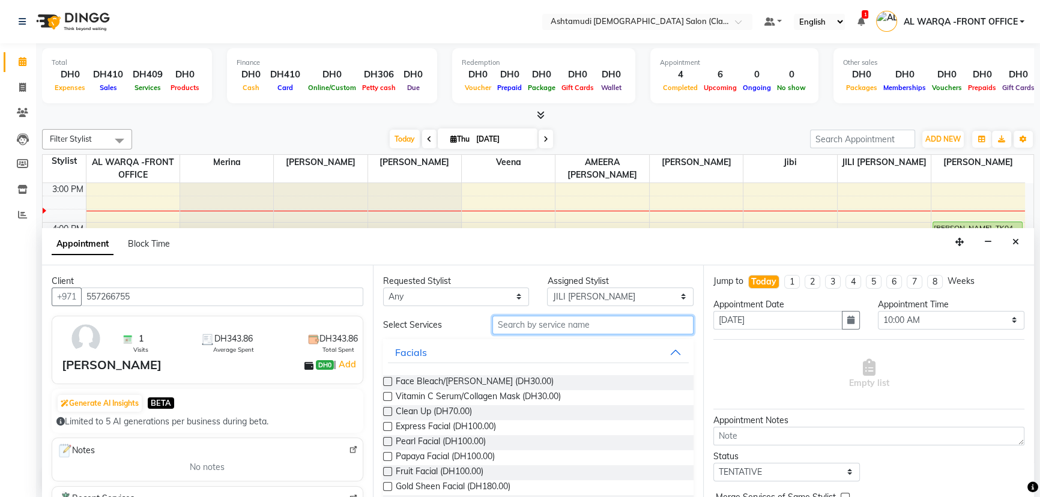
click at [544, 326] on input "text" at bounding box center [593, 325] width 201 height 19
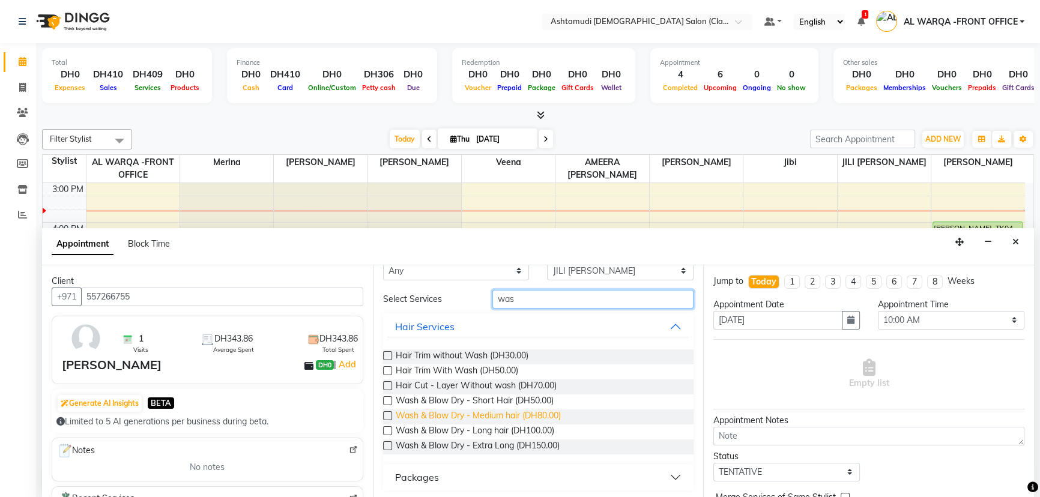
scroll to position [27, 0]
type input "was"
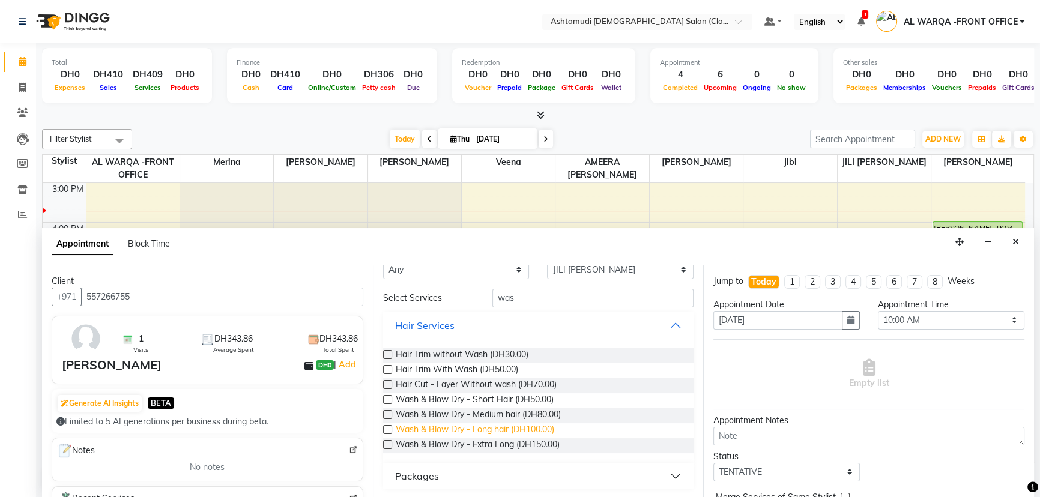
click at [510, 432] on span "Wash & Blow Dry - Long hair (DH100.00)" at bounding box center [475, 430] width 159 height 15
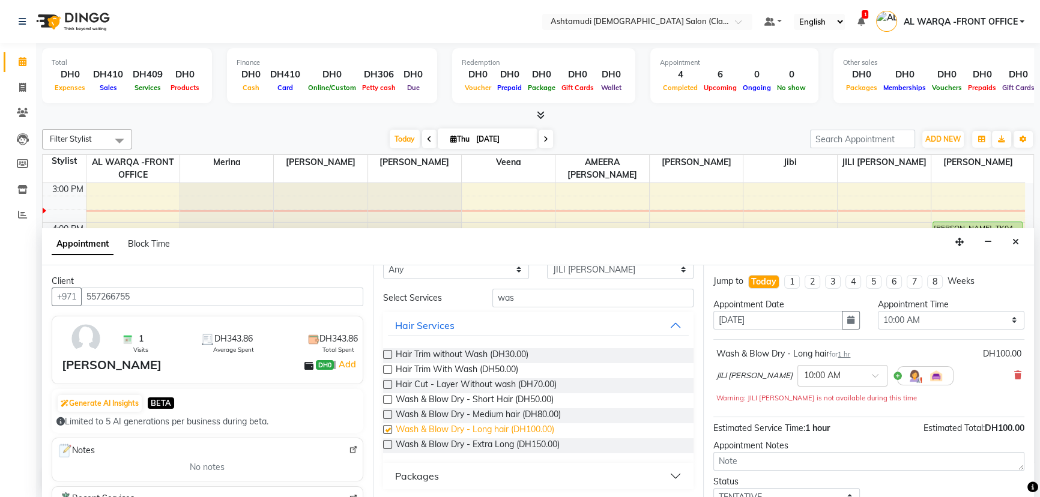
checkbox input "false"
click at [618, 414] on div "Wash & Blow Dry - Medium hair (DH80.00)" at bounding box center [538, 415] width 311 height 15
click at [389, 412] on label at bounding box center [387, 414] width 9 height 9
click at [389, 412] on input "checkbox" at bounding box center [387, 416] width 8 height 8
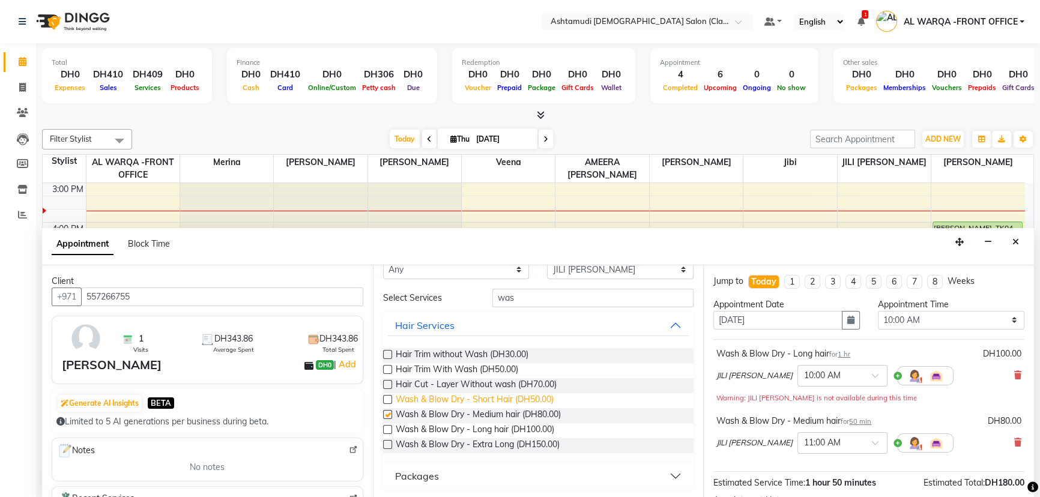
checkbox input "false"
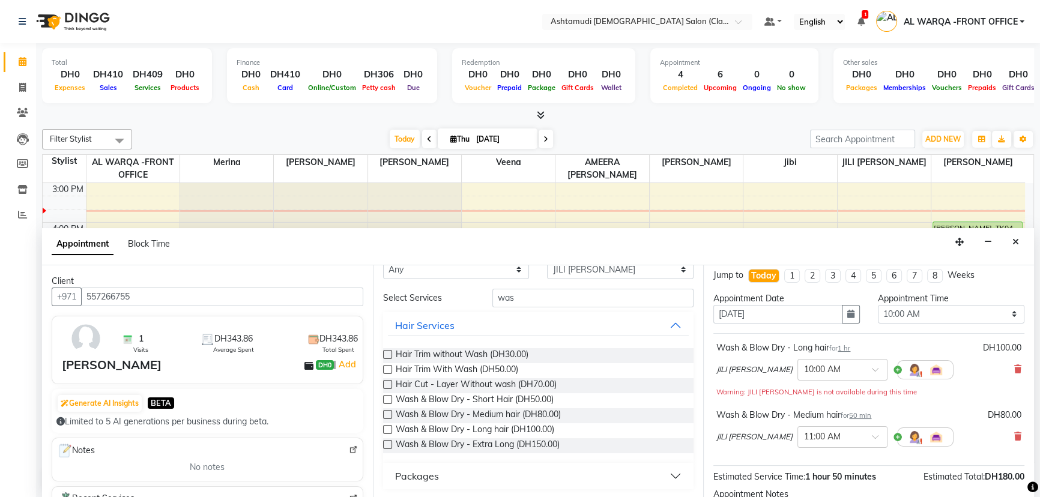
scroll to position [0, 0]
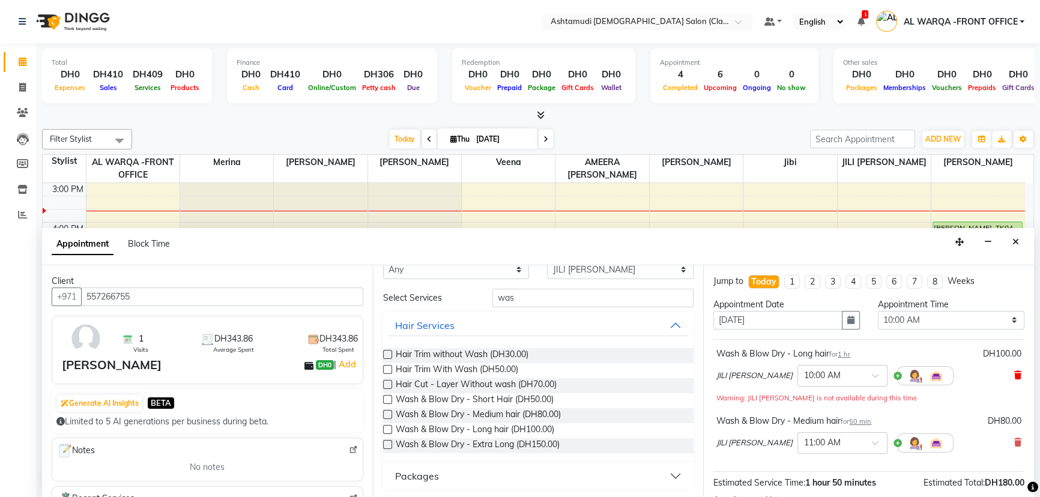
click at [1015, 372] on icon at bounding box center [1018, 375] width 7 height 8
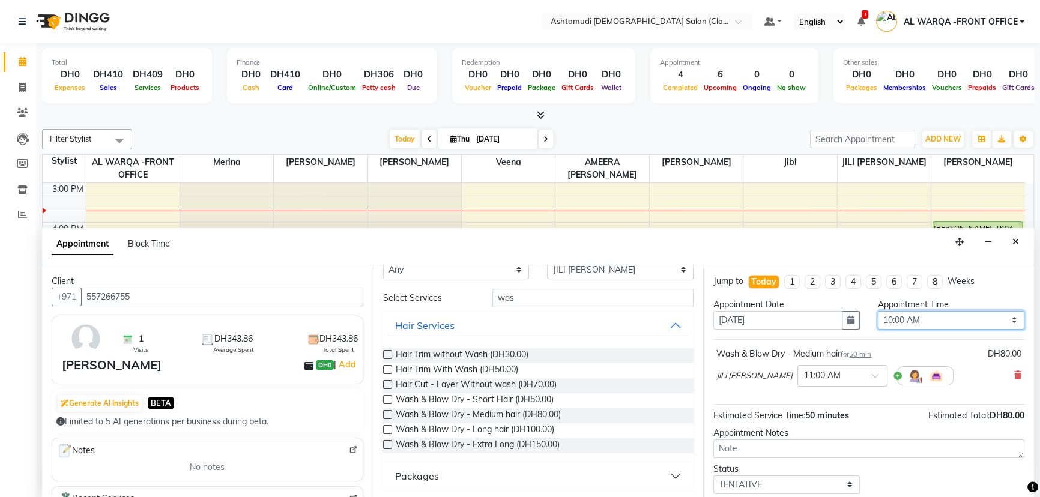
click at [950, 321] on select "Select 10:00 AM 10:30 AM 11:00 AM 11:30 AM 12:00 PM 12:30 PM 01:00 PM 01:30 PM …" at bounding box center [951, 320] width 147 height 19
select select "930"
click at [878, 311] on select "Select 10:00 AM 10:30 AM 11:00 AM 11:30 AM 12:00 PM 12:30 PM 01:00 PM 01:30 PM …" at bounding box center [951, 320] width 147 height 19
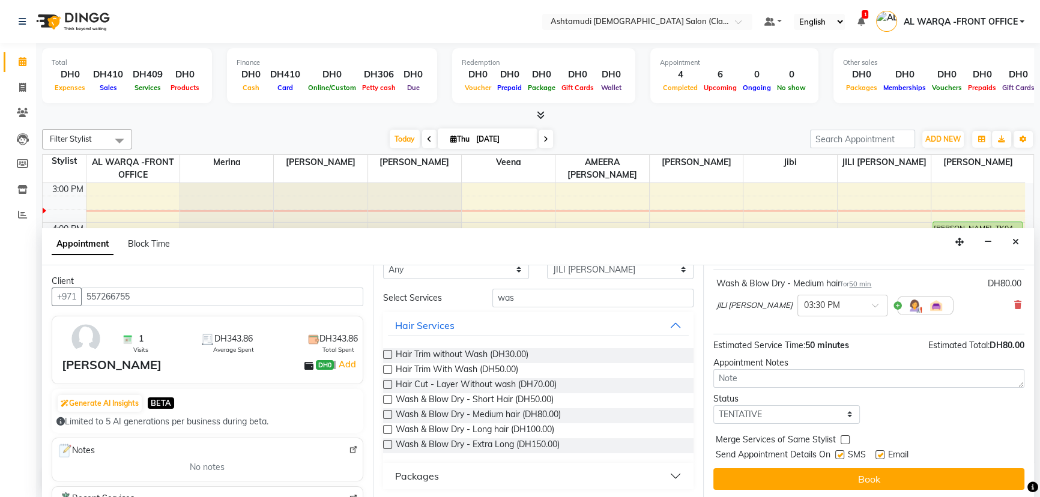
scroll to position [71, 0]
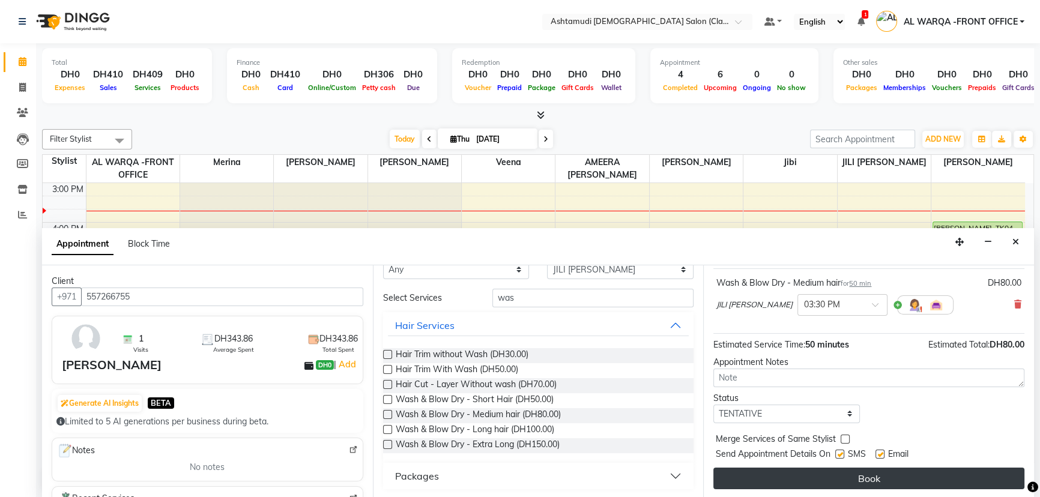
click at [959, 469] on button "Book" at bounding box center [869, 479] width 311 height 22
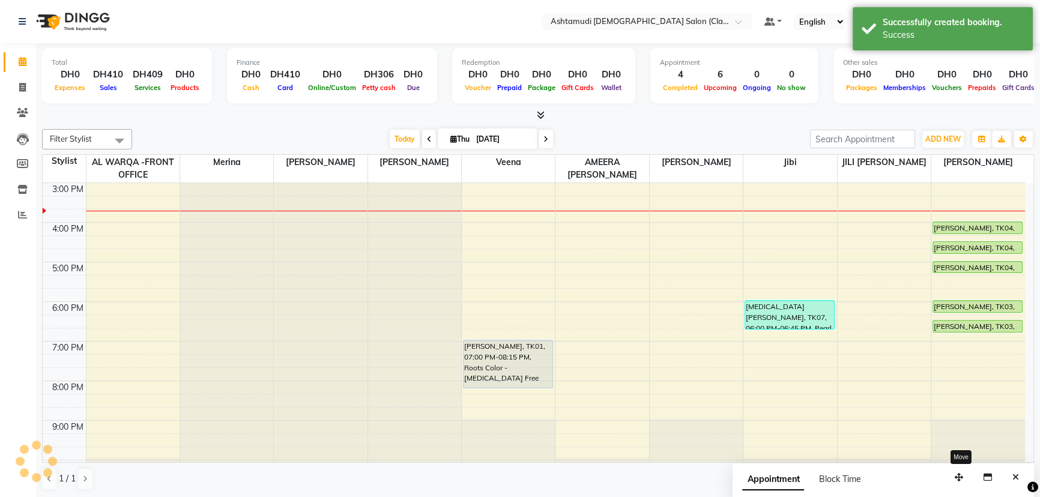
scroll to position [0, 0]
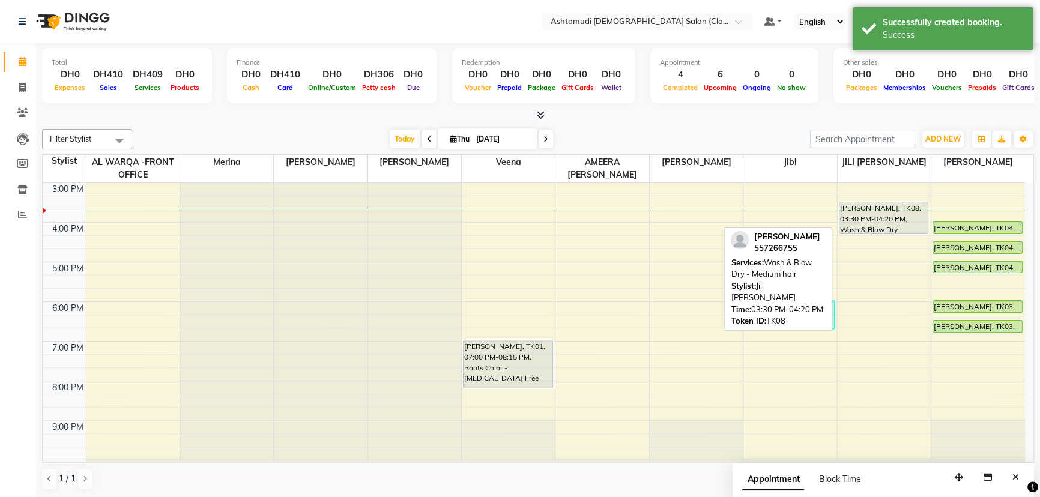
click at [906, 232] on div at bounding box center [884, 233] width 89 height 5
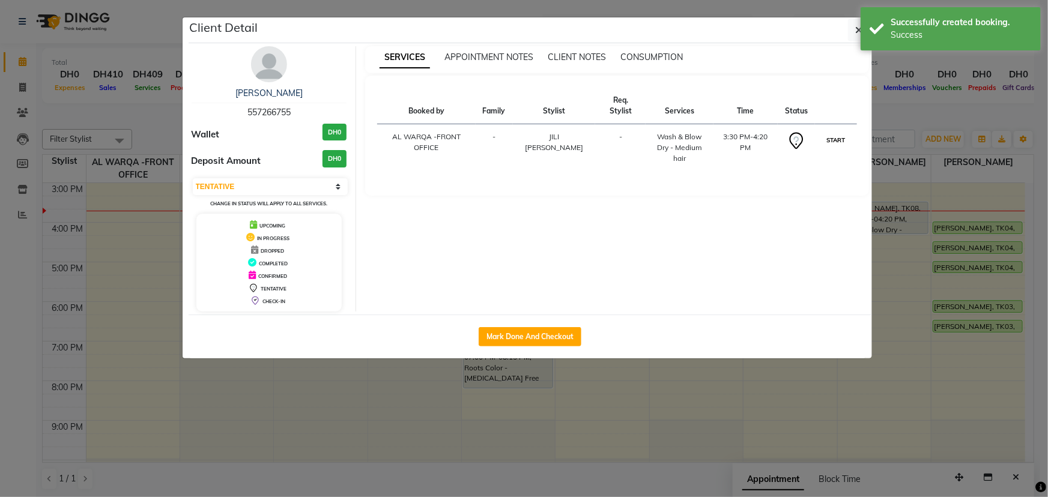
click at [824, 133] on button "START" at bounding box center [836, 140] width 25 height 15
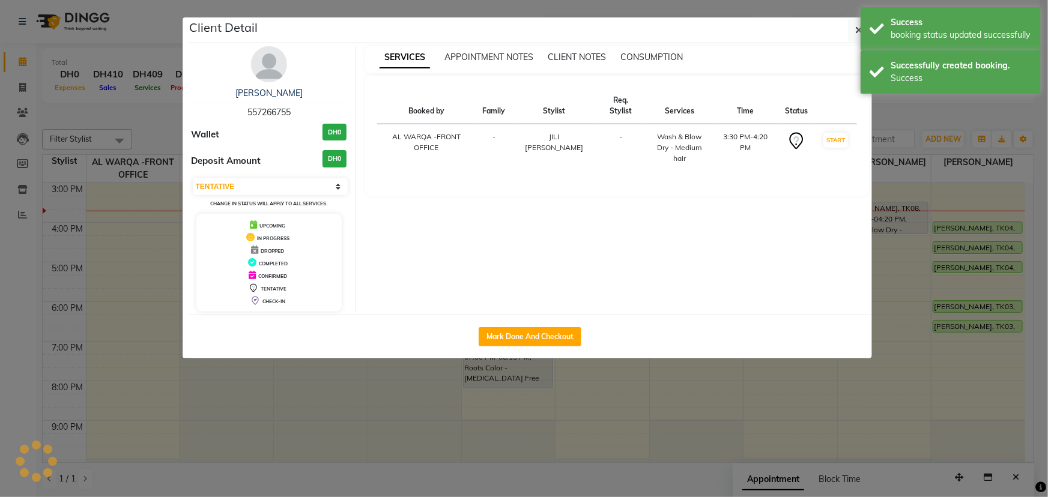
select select "1"
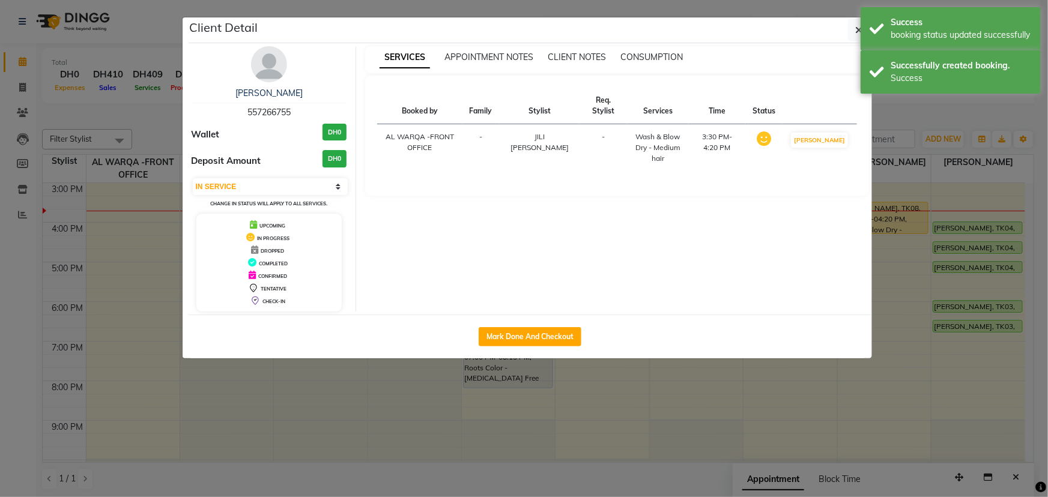
click at [877, 375] on ngb-modal-window "Client Detail preenu 557266755 Wallet DH0 Deposit Amount DH0 Select IN SERVICE …" at bounding box center [524, 248] width 1048 height 497
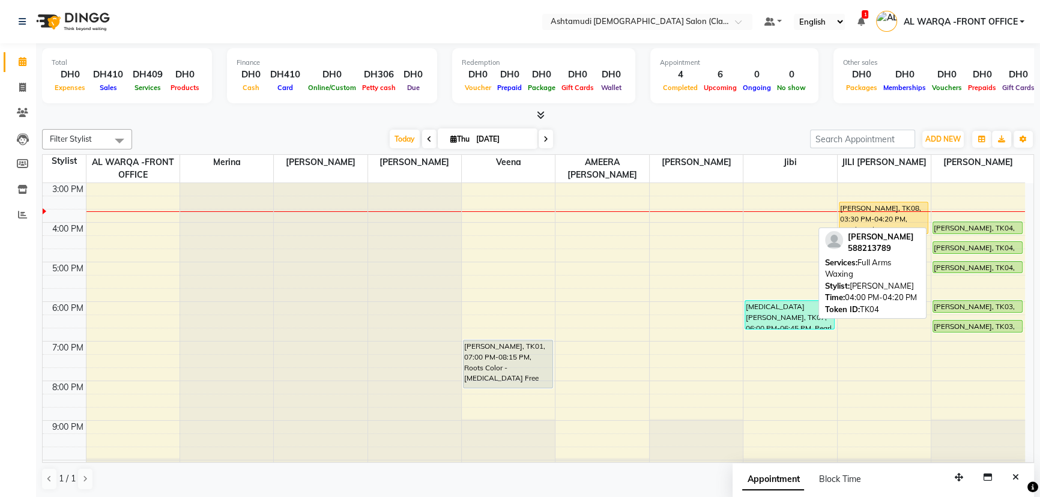
click at [986, 231] on div at bounding box center [977, 233] width 89 height 5
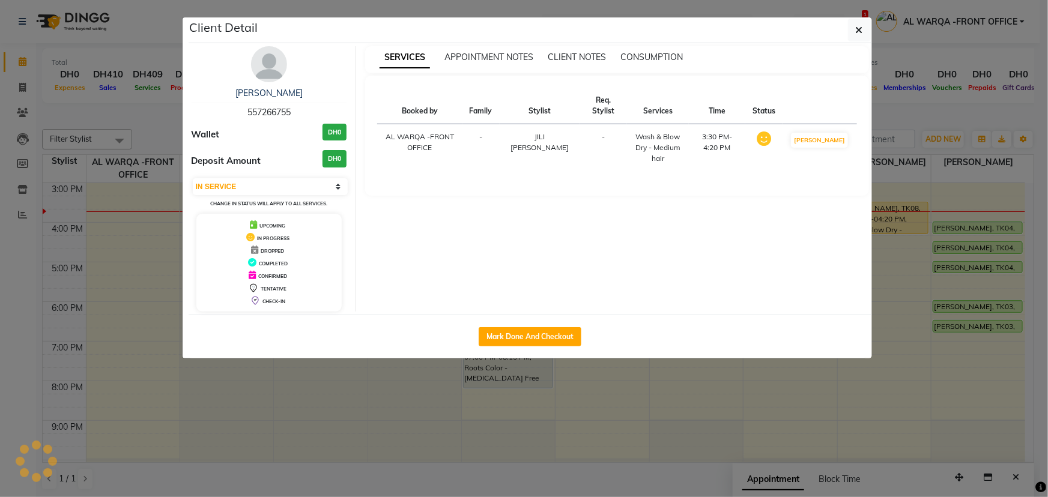
select select "5"
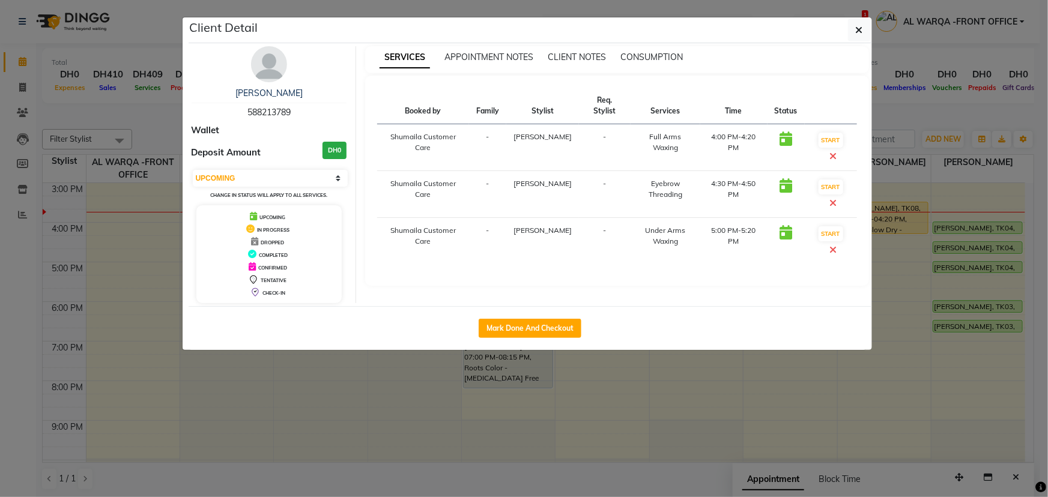
click at [962, 442] on ngb-modal-window "Client Detail [PERSON_NAME] 588213789 Wallet Deposit Amount DH0 Select IN SERVI…" at bounding box center [524, 248] width 1048 height 497
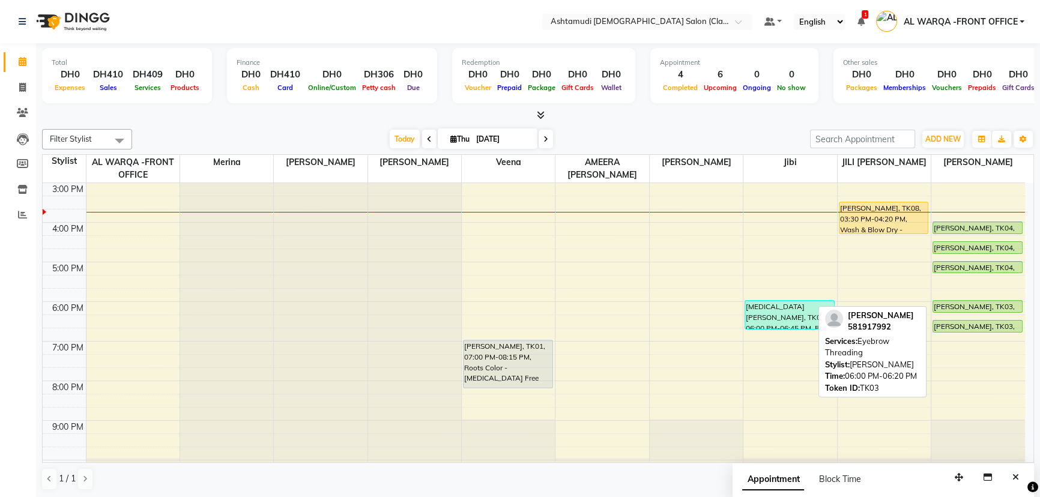
click at [966, 305] on div "[PERSON_NAME], TK03, 06:00 PM-06:20 PM, Eyebrow Threading" at bounding box center [977, 306] width 89 height 11
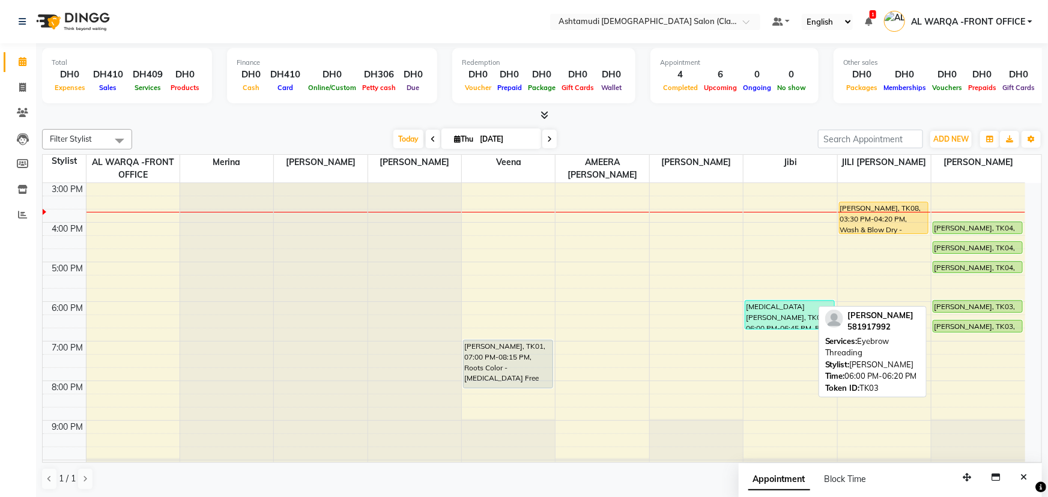
select select "5"
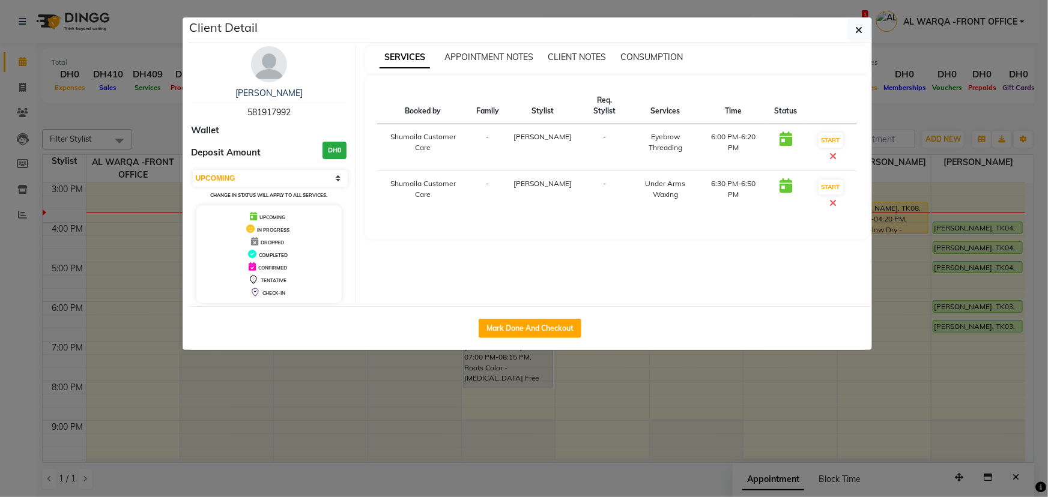
click at [954, 370] on ngb-modal-window "Client Detail Nithya Rao 581917992 Wallet Deposit Amount DH0 Select IN SERVICE …" at bounding box center [524, 248] width 1048 height 497
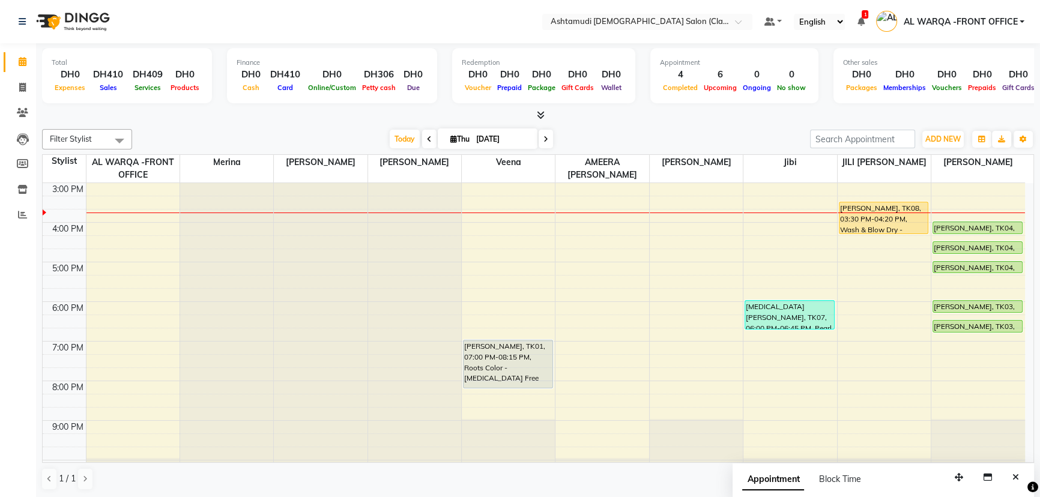
click at [982, 296] on div "9:00 AM 10:00 AM 11:00 AM 12:00 PM 1:00 PM 2:00 PM 3:00 PM 4:00 PM 5:00 PM 6:00…" at bounding box center [534, 222] width 983 height 554
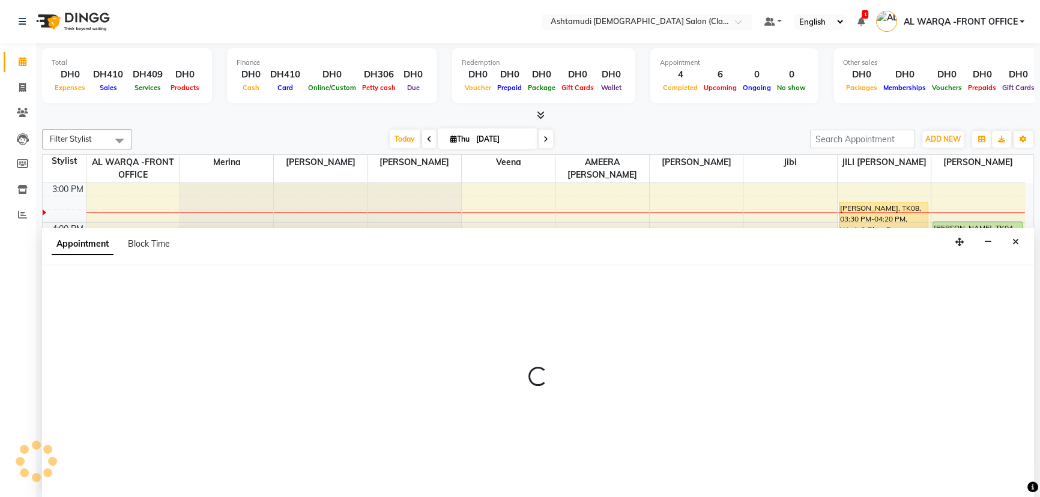
select select "82443"
select select "tentative"
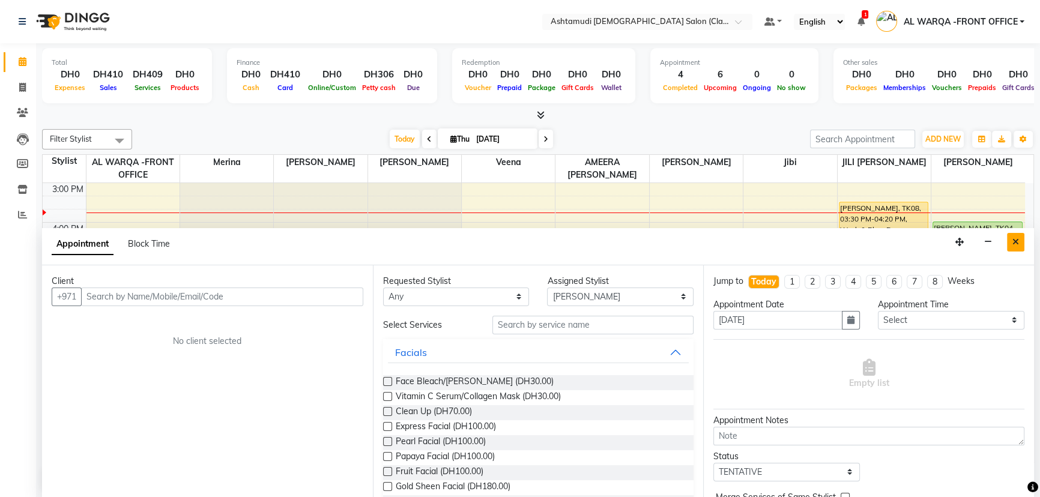
click at [1019, 246] on button "Close" at bounding box center [1015, 242] width 17 height 19
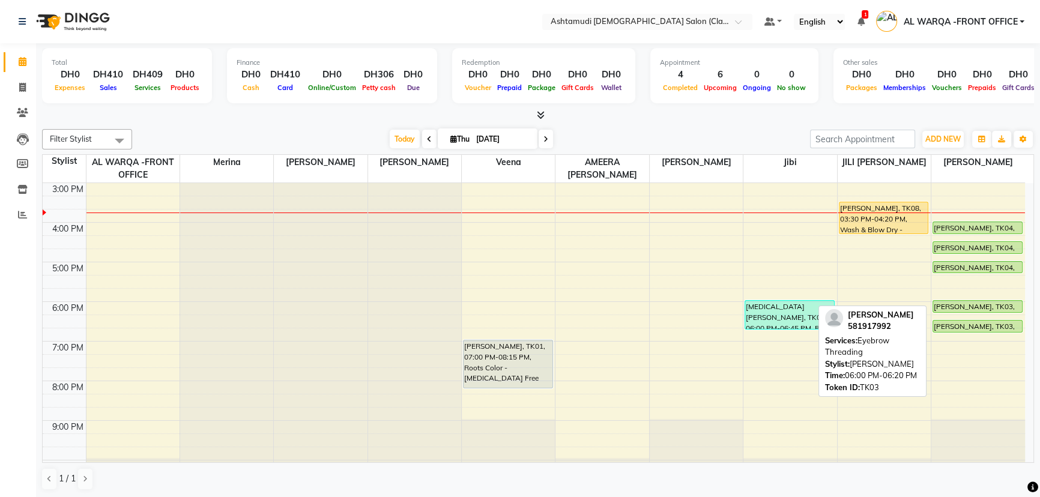
click at [1002, 306] on div "[PERSON_NAME], TK03, 06:00 PM-06:20 PM, Eyebrow Threading" at bounding box center [977, 306] width 89 height 11
select select "5"
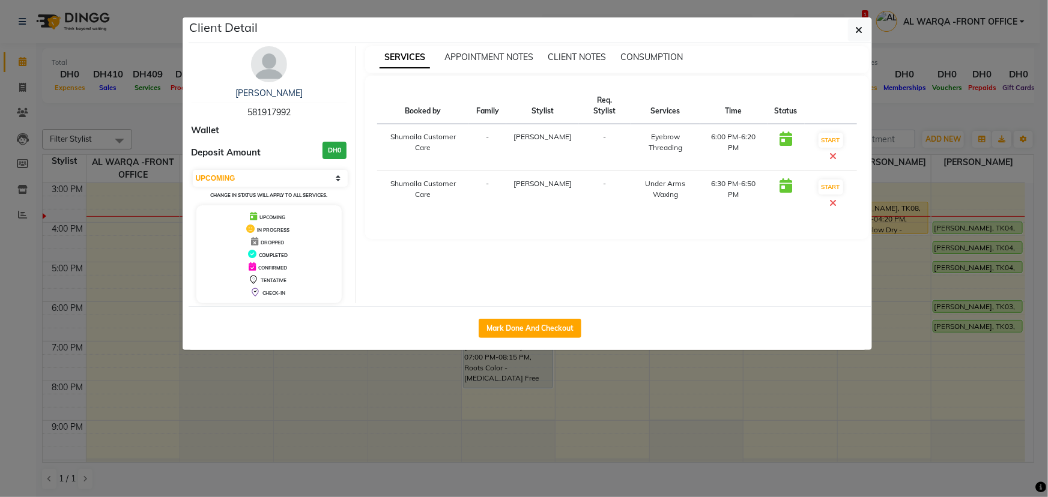
click at [103, 326] on ngb-modal-window "Client Detail Nithya Rao 581917992 Wallet Deposit Amount DH0 Select IN SERVICE …" at bounding box center [524, 248] width 1048 height 497
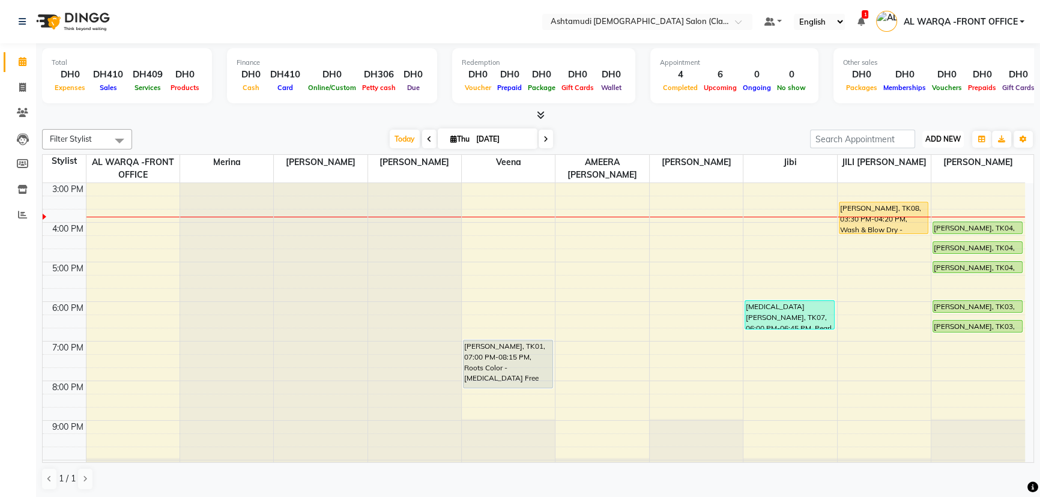
click at [939, 138] on span "ADD NEW" at bounding box center [943, 139] width 35 height 9
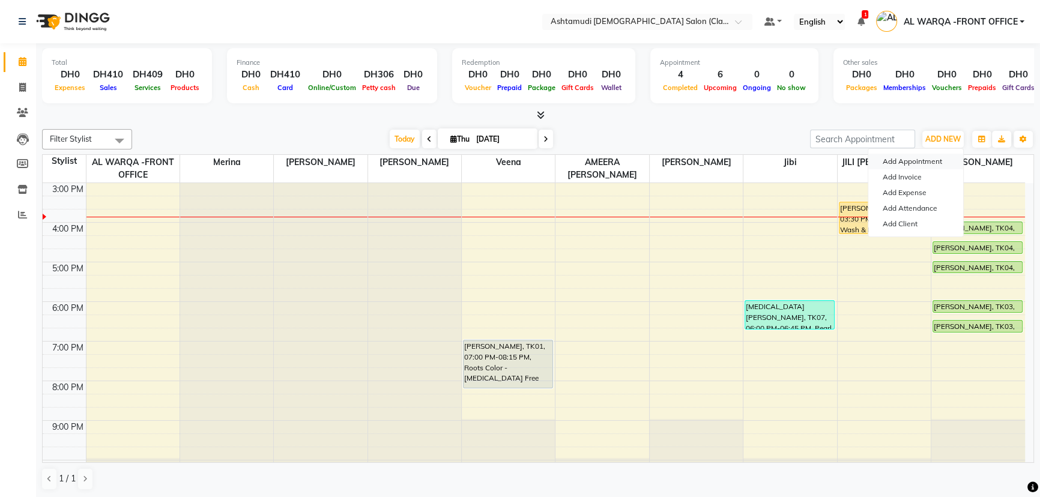
click at [925, 154] on button "Add Appointment" at bounding box center [916, 162] width 95 height 16
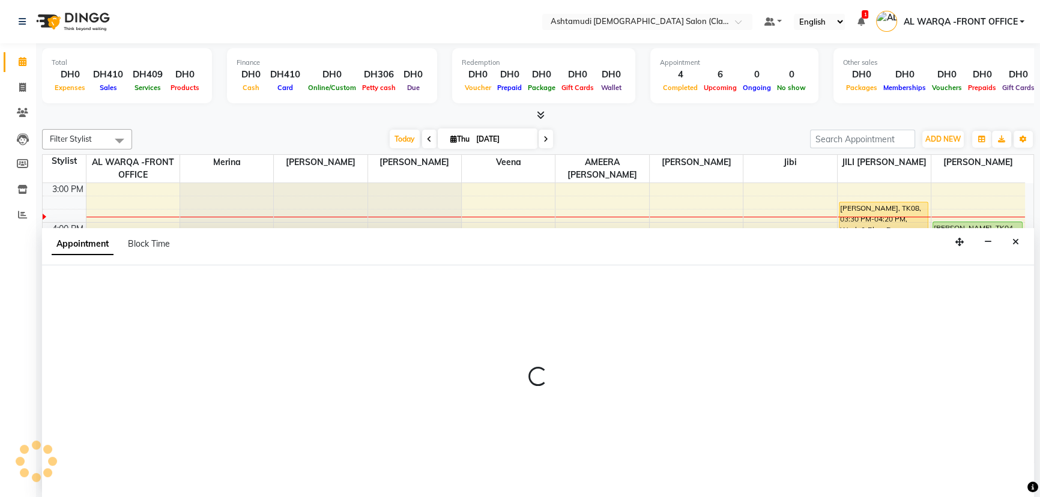
select select "600"
select select "tentative"
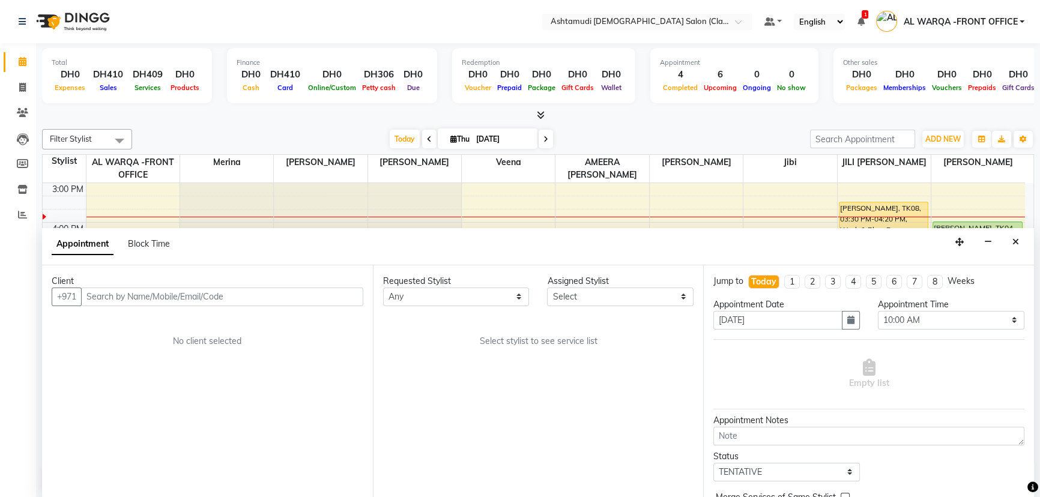
click at [132, 291] on input "text" at bounding box center [222, 297] width 282 height 19
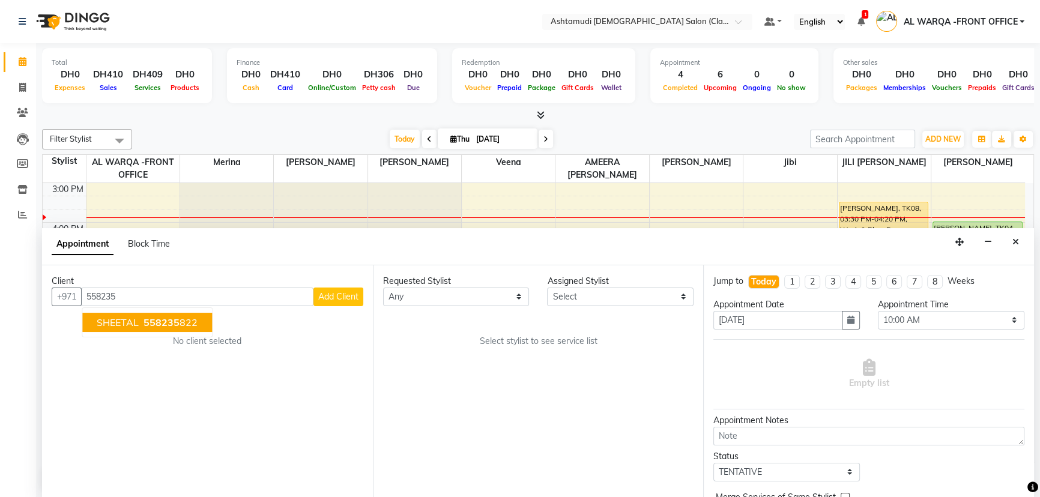
click at [145, 324] on span "558235" at bounding box center [162, 323] width 36 height 12
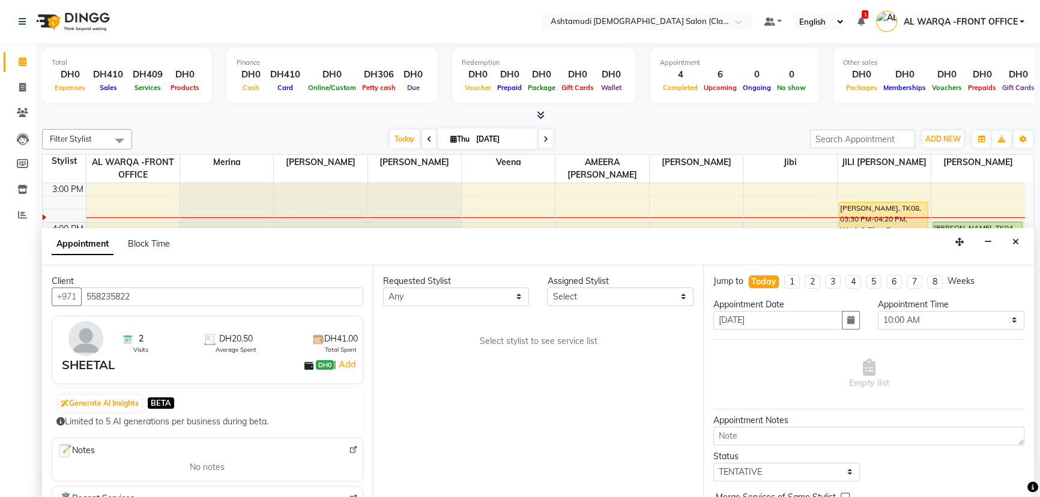
type input "558235822"
click at [633, 302] on select "Select AL WARQA -FRONT OFFICE AMEERA [PERSON_NAME] [PERSON_NAME] JILI [PERSON_N…" at bounding box center [620, 297] width 147 height 19
select select "82443"
click at [547, 288] on select "Select AL WARQA -FRONT OFFICE AMEERA [PERSON_NAME] [PERSON_NAME] JILI [PERSON_N…" at bounding box center [620, 297] width 147 height 19
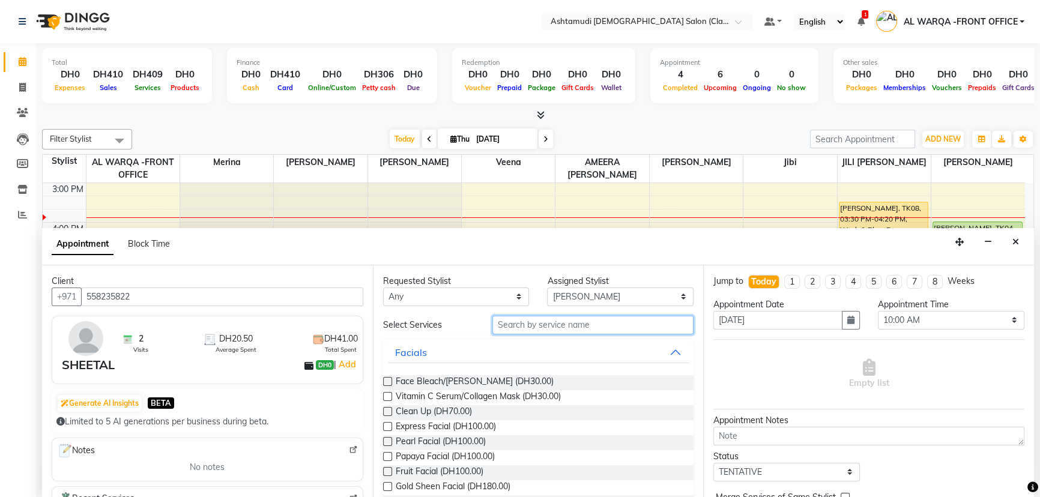
click at [510, 326] on input "text" at bounding box center [593, 325] width 201 height 19
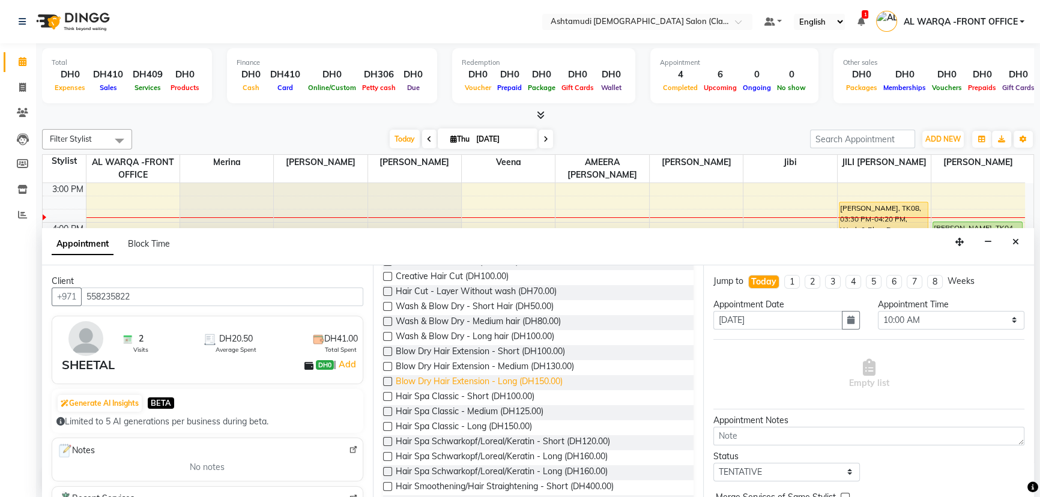
scroll to position [163, 0]
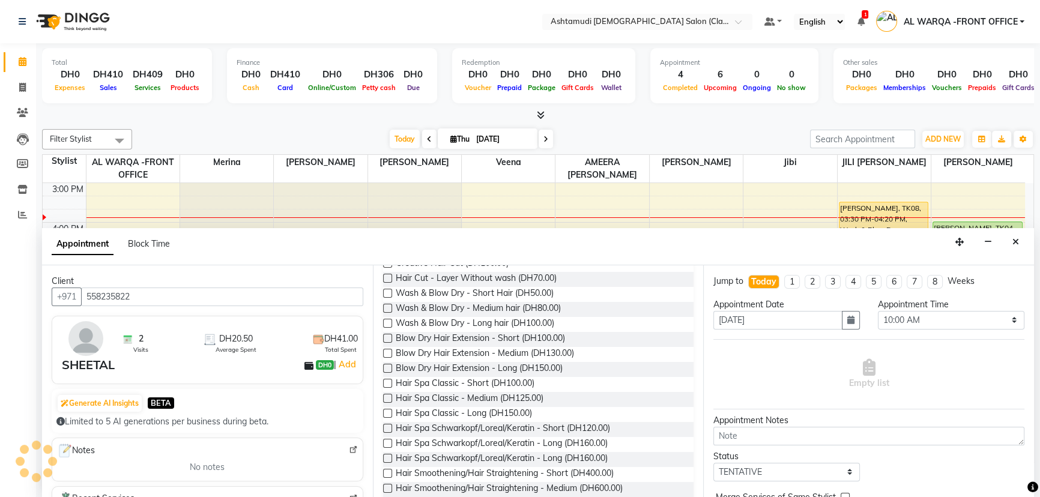
type input "hair"
click at [390, 425] on label at bounding box center [387, 428] width 9 height 9
click at [390, 426] on input "checkbox" at bounding box center [387, 430] width 8 height 8
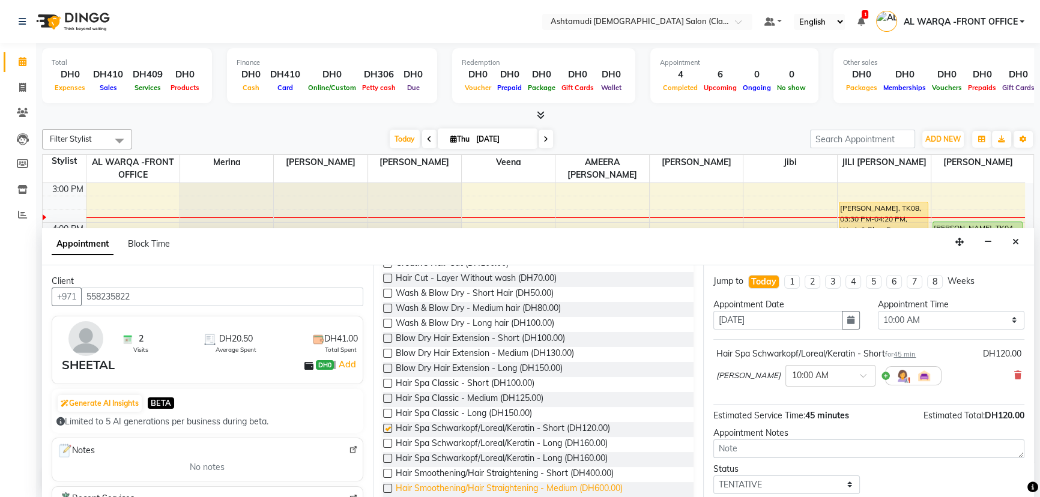
checkbox input "false"
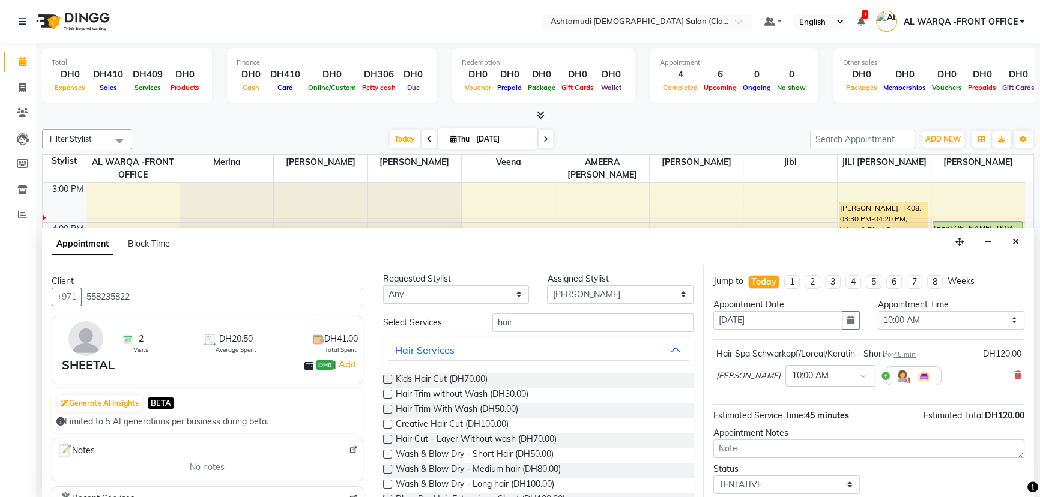
scroll to position [0, 0]
click at [595, 300] on select "Select AL WARQA -FRONT OFFICE AMEERA [PERSON_NAME] [PERSON_NAME] JILI [PERSON_N…" at bounding box center [620, 297] width 147 height 19
click at [595, 297] on select "Select AL WARQA -FRONT OFFICE AMEERA [PERSON_NAME] [PERSON_NAME] JILI [PERSON_N…" at bounding box center [620, 297] width 147 height 19
select select "82444"
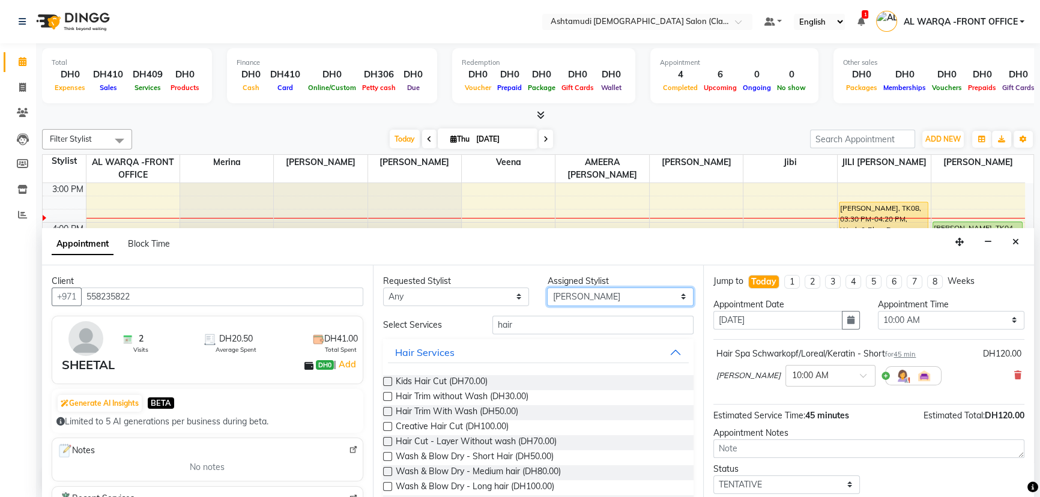
click at [547, 288] on select "Select AL WARQA -FRONT OFFICE AMEERA [PERSON_NAME] [PERSON_NAME] JILI [PERSON_N…" at bounding box center [620, 297] width 147 height 19
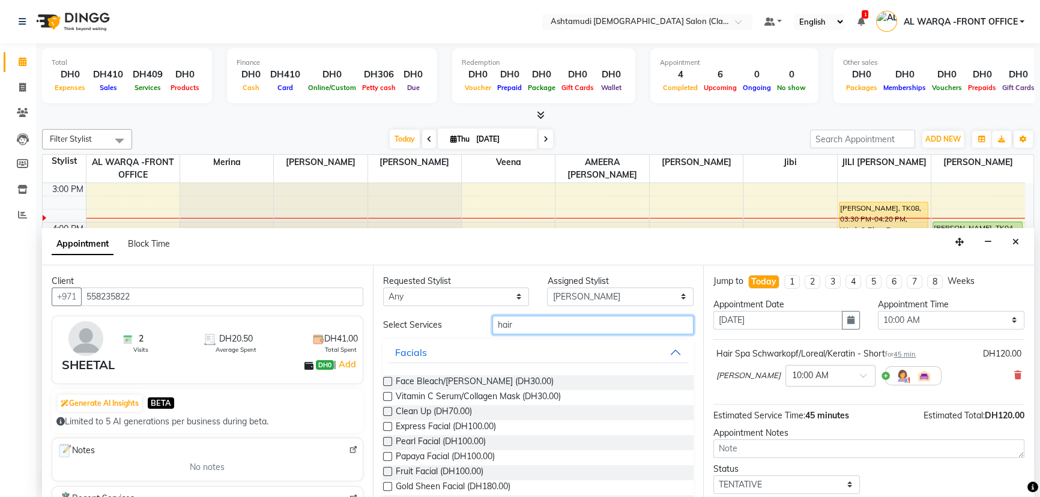
click at [538, 325] on input "hair" at bounding box center [593, 325] width 201 height 19
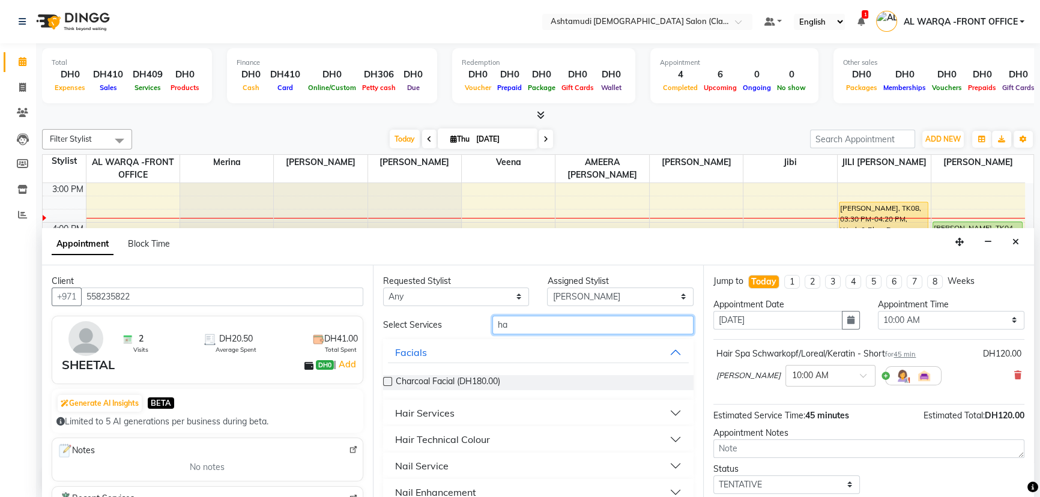
type input "h"
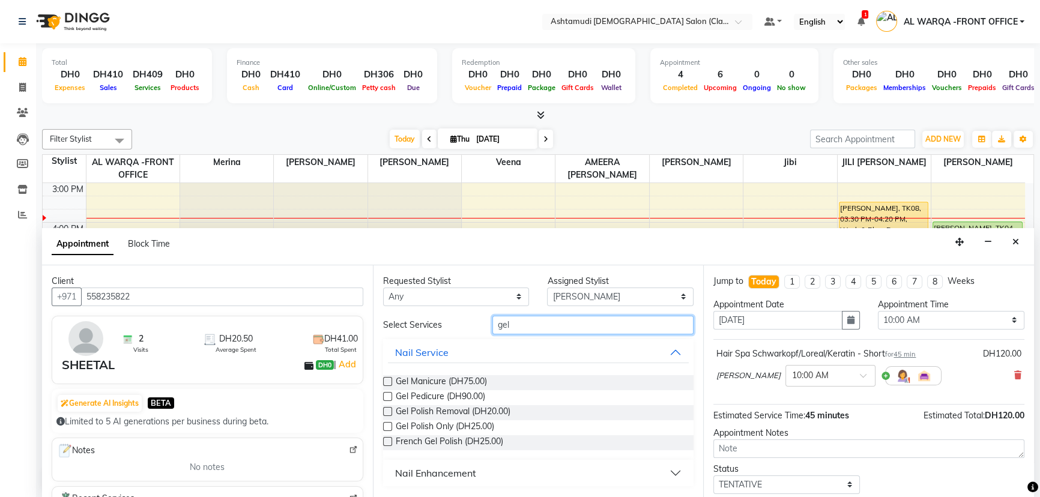
type input "gel"
click at [389, 383] on label at bounding box center [387, 381] width 9 height 9
click at [389, 383] on input "checkbox" at bounding box center [387, 383] width 8 height 8
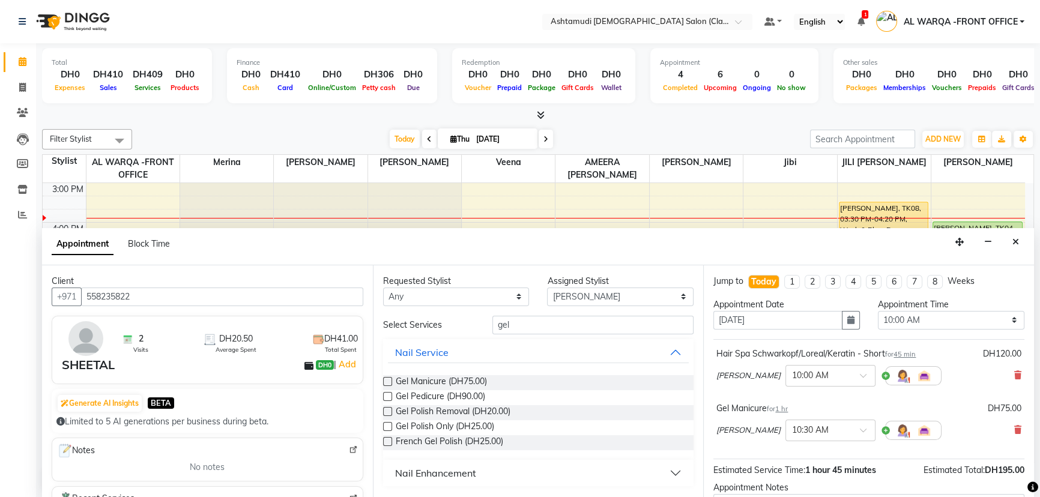
checkbox input "false"
click at [389, 390] on div "Gel Manicure (DH75.00) Gel Pedicure (DH90.00) Gel Polish Removal (DH20.00) Gel …" at bounding box center [538, 413] width 311 height 94
click at [387, 393] on label at bounding box center [387, 396] width 9 height 9
click at [387, 394] on input "checkbox" at bounding box center [387, 398] width 8 height 8
checkbox input "false"
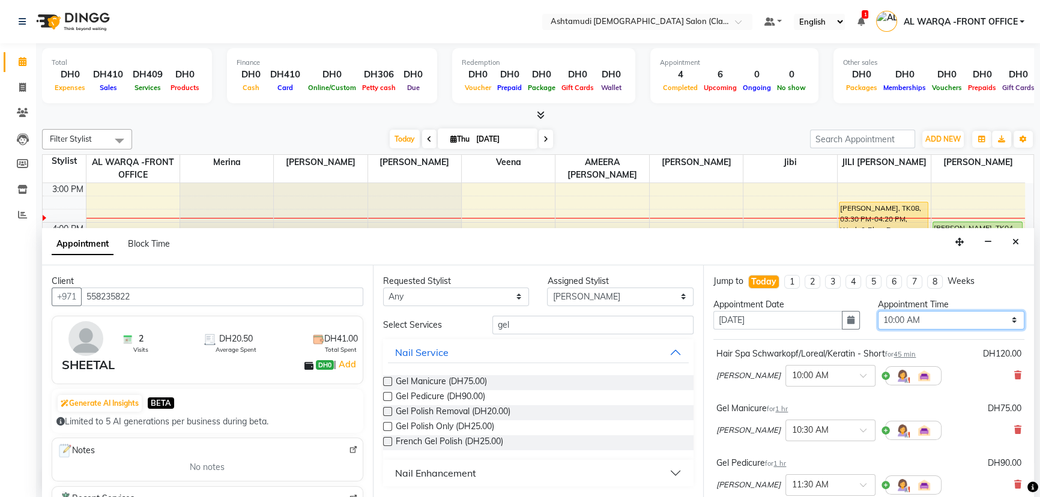
click at [955, 322] on select "Select 10:00 AM 10:30 AM 11:00 AM 11:30 AM 12:00 PM 12:30 PM 01:00 PM 01:30 PM …" at bounding box center [951, 320] width 147 height 19
select select "960"
click at [878, 311] on select "Select 10:00 AM 10:30 AM 11:00 AM 11:30 AM 12:00 PM 12:30 PM 01:00 PM 01:30 PM …" at bounding box center [951, 320] width 147 height 19
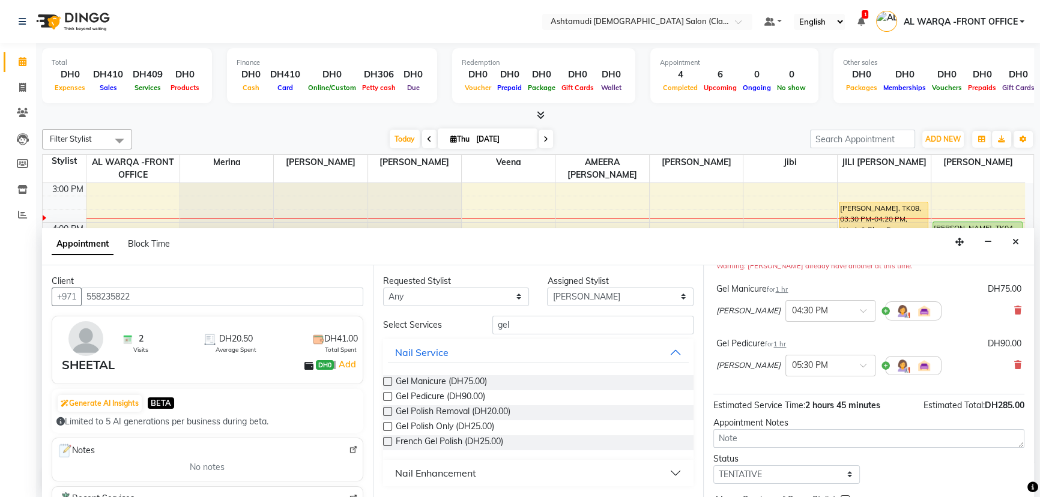
scroll to position [193, 0]
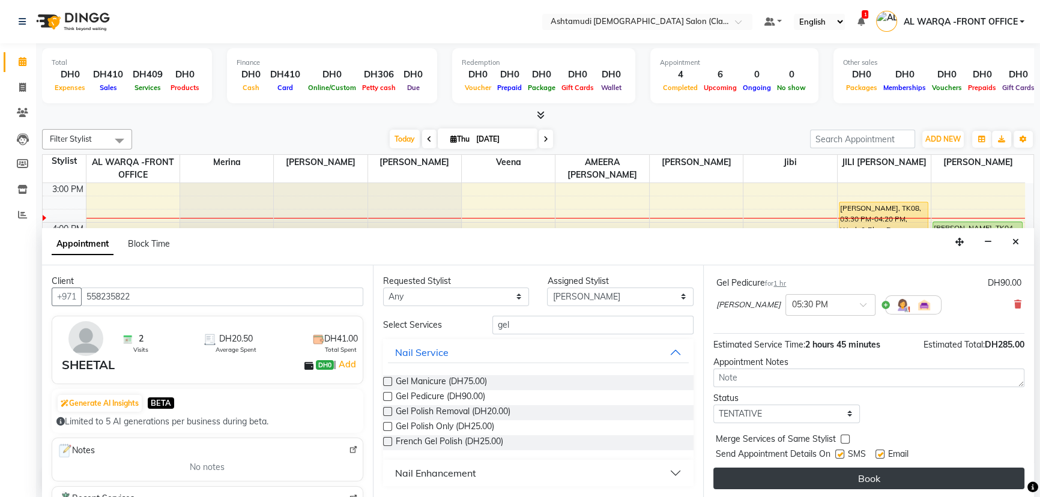
click at [872, 476] on button "Book" at bounding box center [869, 479] width 311 height 22
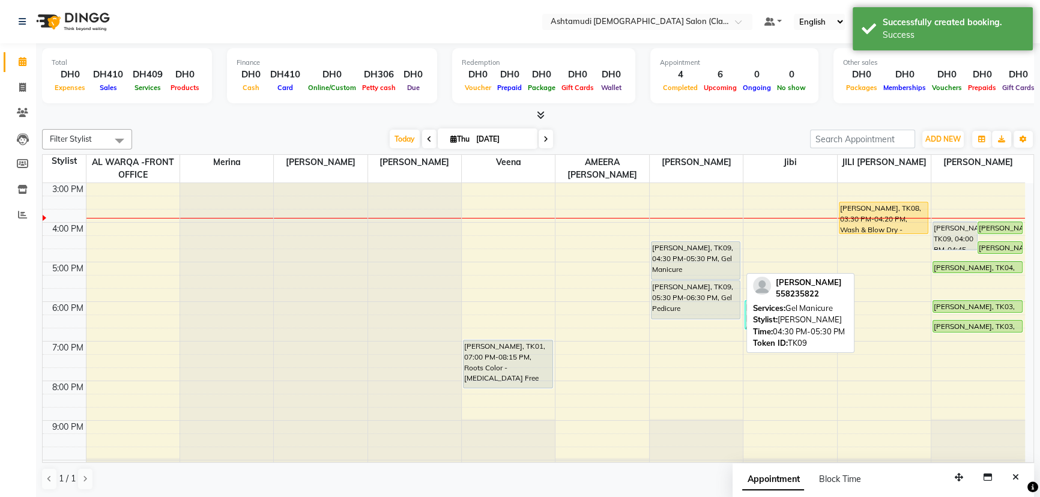
click at [684, 270] on div "[PERSON_NAME], TK09, 04:30 PM-05:30 PM, Gel Manicure" at bounding box center [696, 260] width 89 height 37
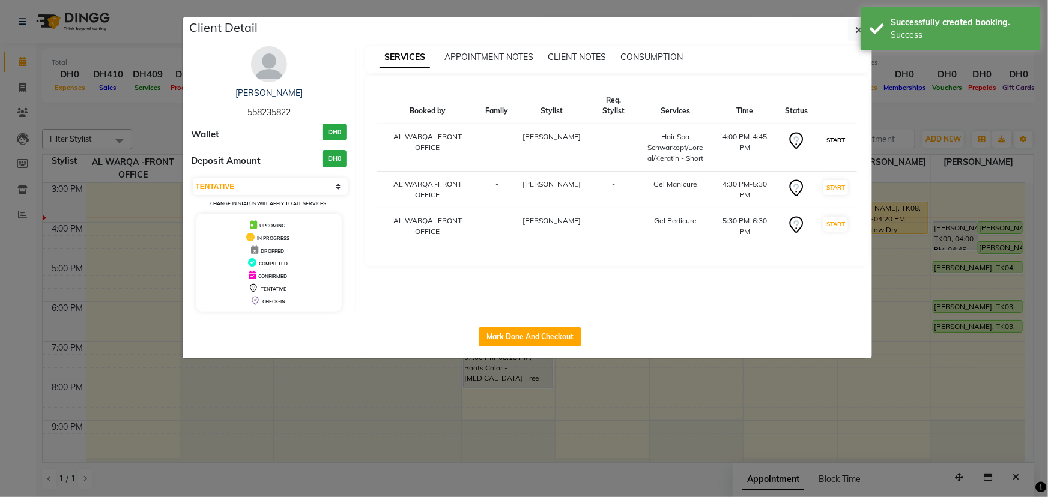
click at [839, 133] on button "START" at bounding box center [836, 140] width 25 height 15
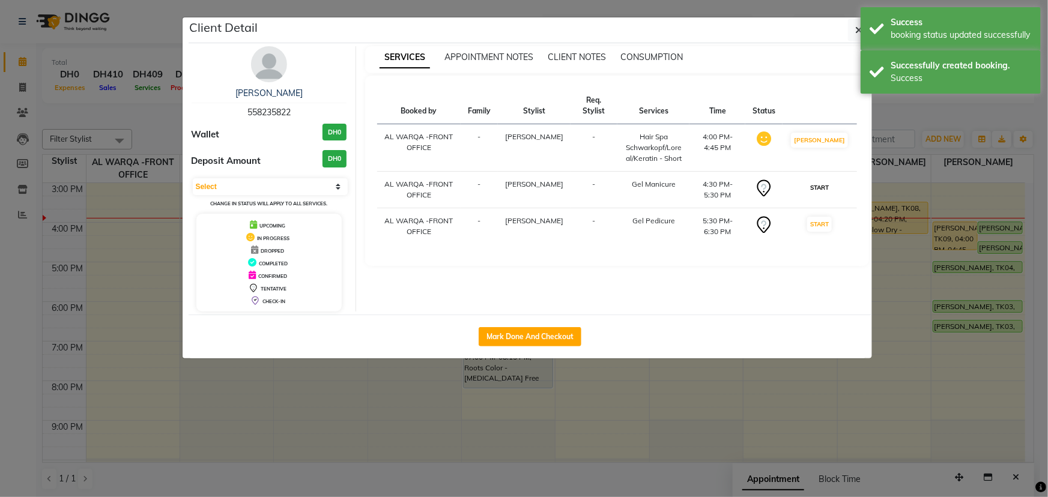
click at [832, 182] on button "START" at bounding box center [819, 187] width 25 height 15
click at [830, 228] on button "START" at bounding box center [819, 224] width 25 height 15
select select "1"
click at [760, 387] on ngb-modal-window "Client Detail SHEETHAL 558235822 Wallet DH0 Deposit Amount DH0 Select IN SERVIC…" at bounding box center [524, 248] width 1048 height 497
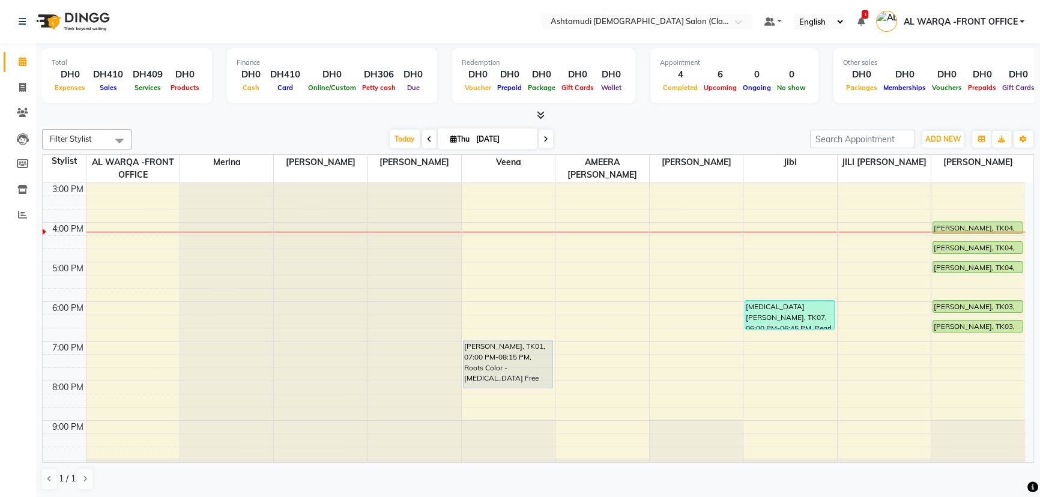
scroll to position [163, 0]
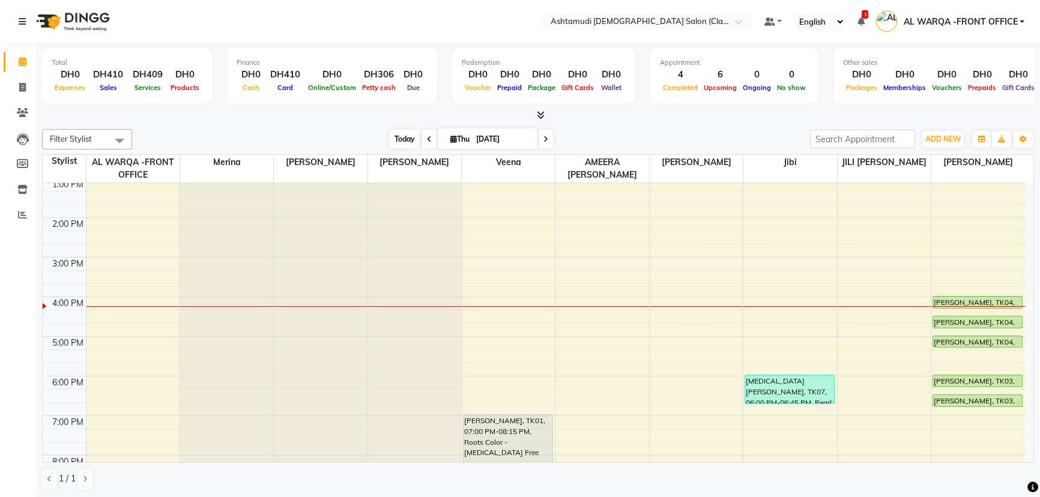
click at [393, 136] on span "Today" at bounding box center [405, 139] width 30 height 19
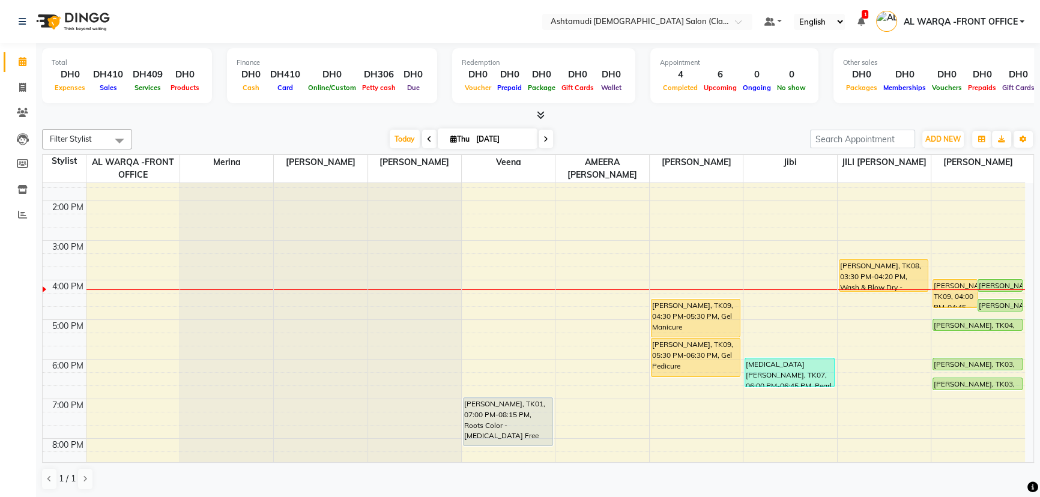
scroll to position [54, 0]
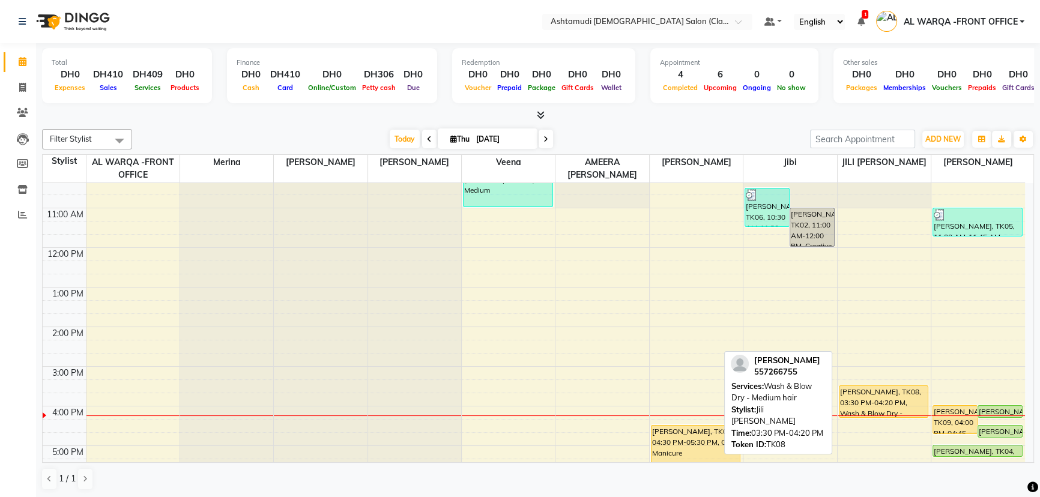
click at [881, 406] on div "[PERSON_NAME], TK08, 03:30 PM-04:20 PM, Wash & Blow Dry - Medium hair" at bounding box center [884, 401] width 89 height 31
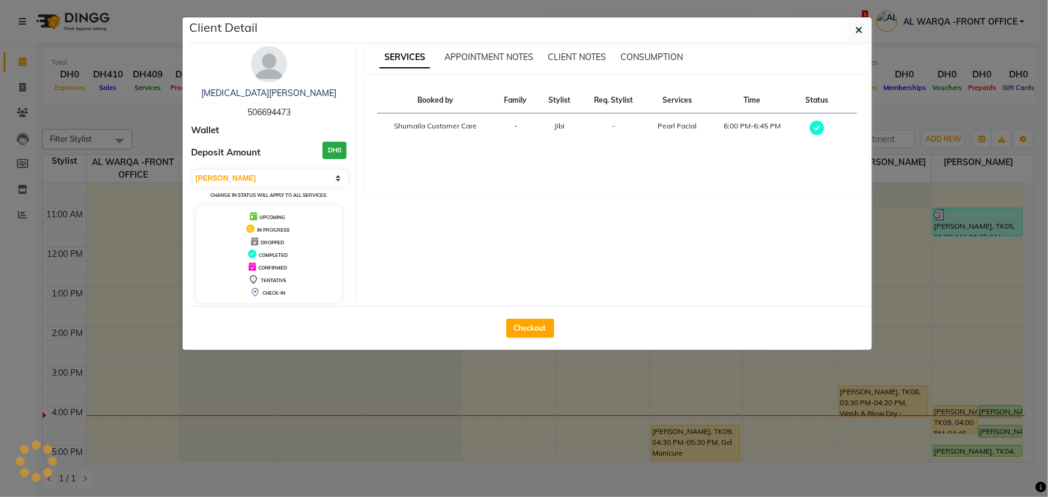
select select "1"
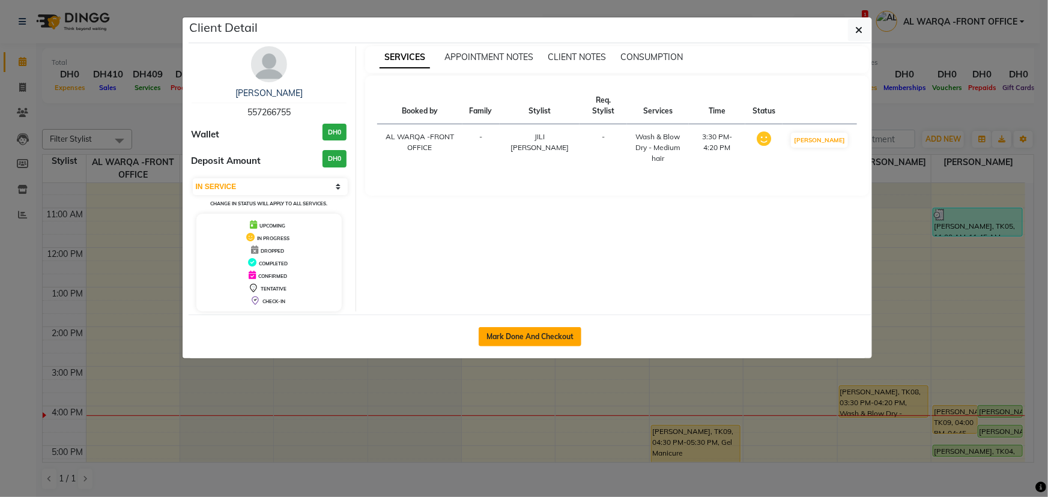
drag, startPoint x: 532, startPoint y: 336, endPoint x: 540, endPoint y: 332, distance: 8.9
click at [535, 330] on button "Mark Done And Checkout" at bounding box center [530, 336] width 103 height 19
select select "service"
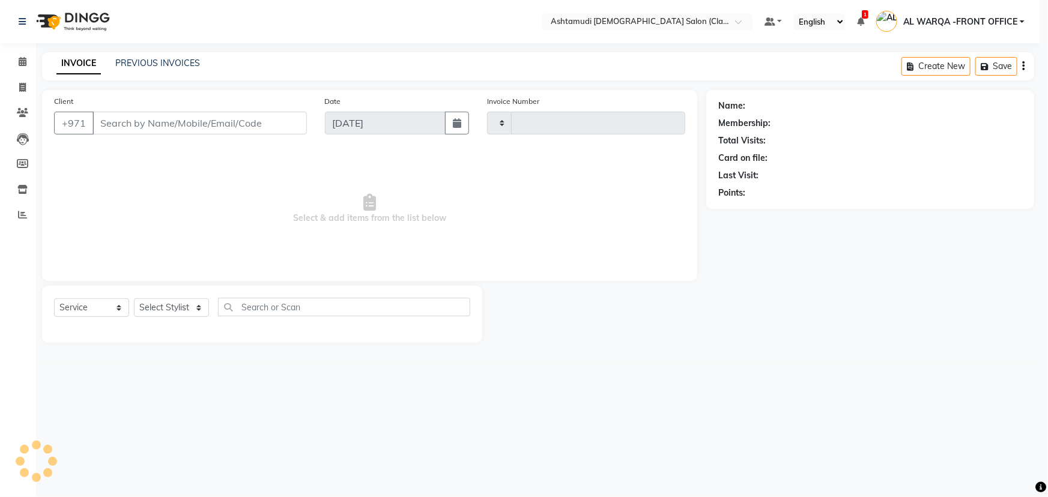
type input "1363"
select select "8201"
type input "557266755"
select select "89076"
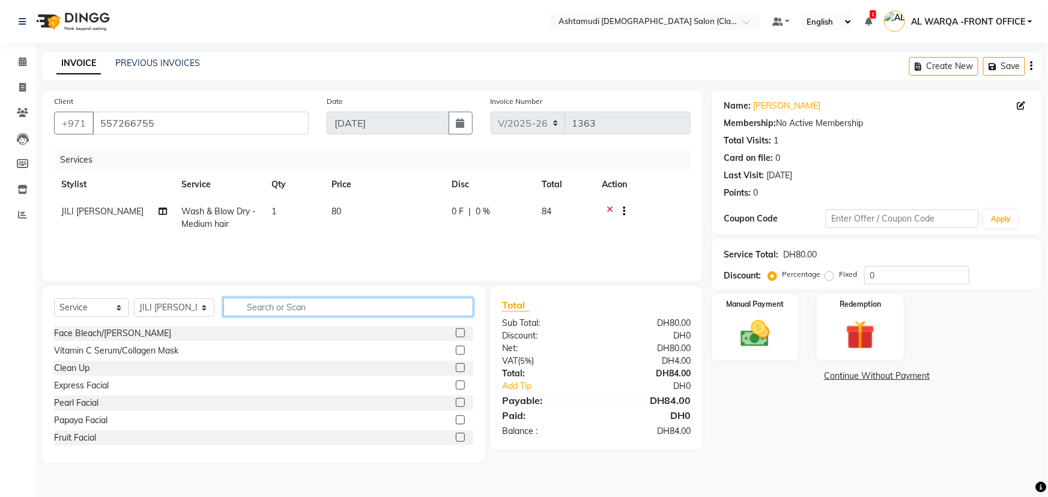
click at [263, 315] on input "text" at bounding box center [348, 307] width 250 height 19
type input "eye"
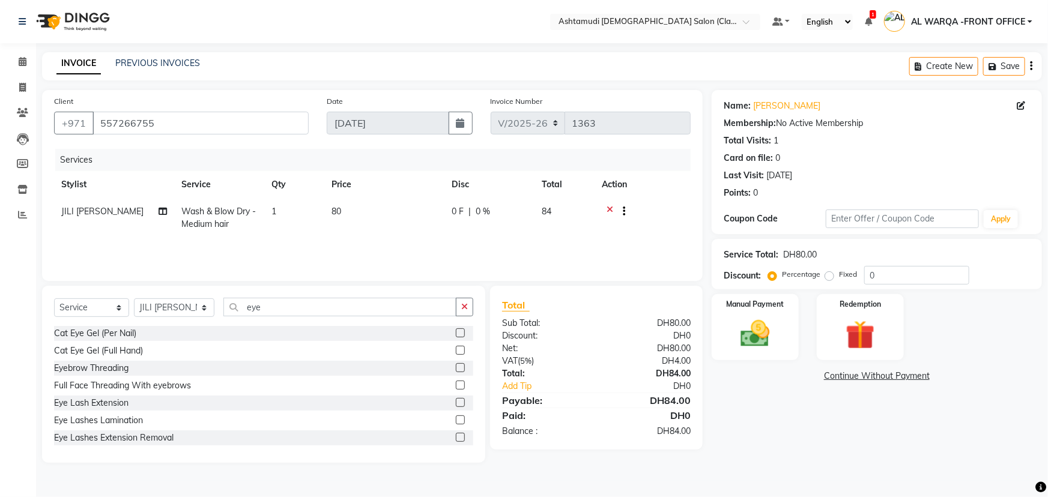
click at [456, 369] on label at bounding box center [460, 367] width 9 height 9
click at [456, 369] on input "checkbox" at bounding box center [460, 369] width 8 height 8
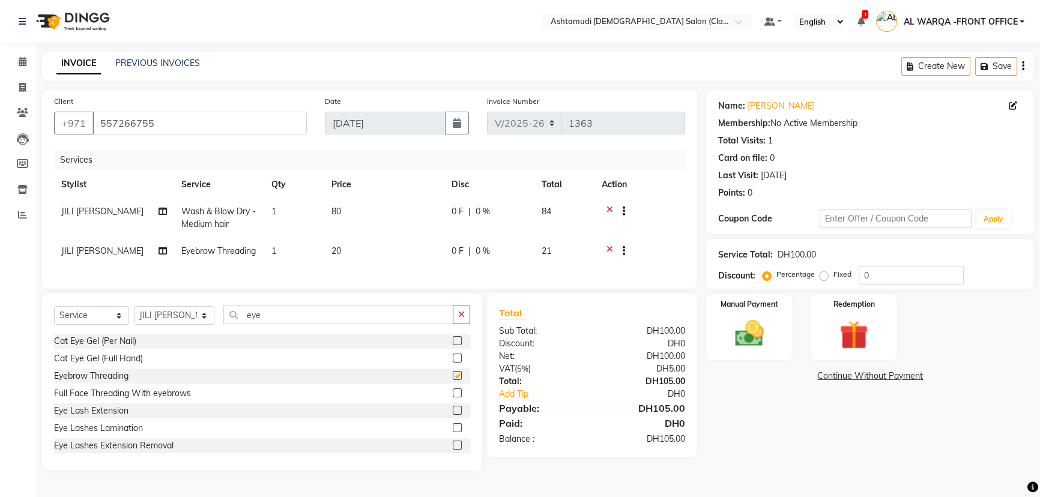
checkbox input "false"
click at [913, 282] on input "0" at bounding box center [911, 275] width 105 height 19
type input "025"
drag, startPoint x: 772, startPoint y: 307, endPoint x: 763, endPoint y: 300, distance: 10.7
click at [772, 307] on label "Manual Payment" at bounding box center [750, 303] width 60 height 11
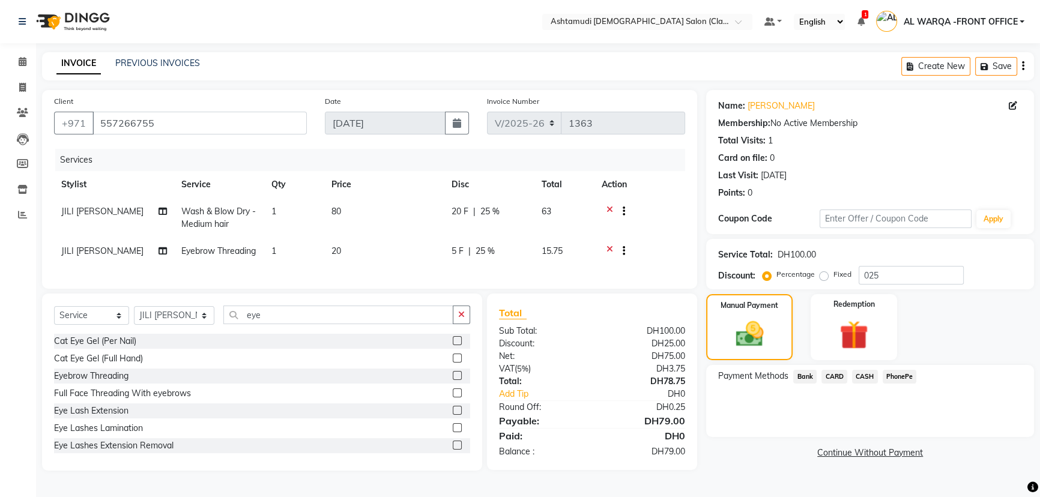
click at [831, 378] on span "CARD" at bounding box center [835, 377] width 26 height 14
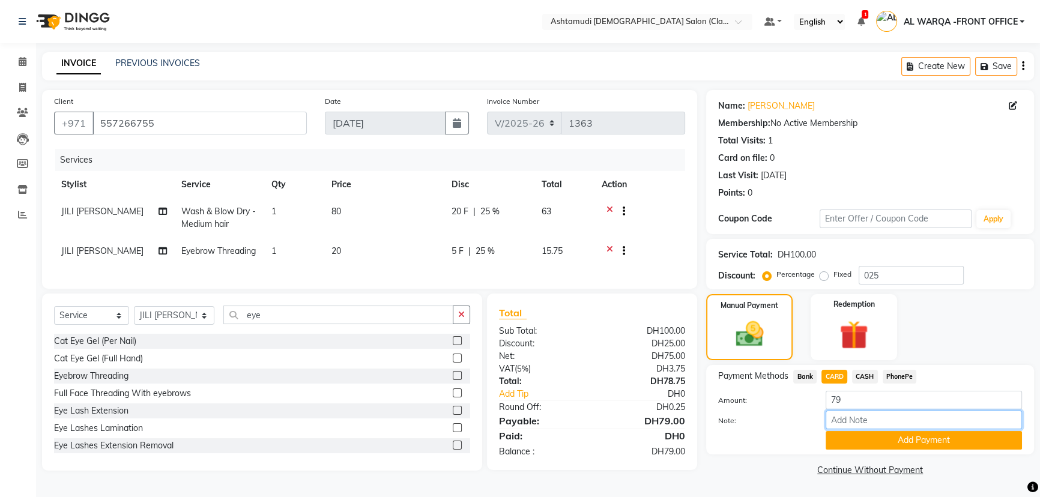
click at [852, 423] on input "Note:" at bounding box center [924, 420] width 196 height 19
type input "AMEERA"
click at [916, 432] on button "Add Payment" at bounding box center [924, 440] width 196 height 19
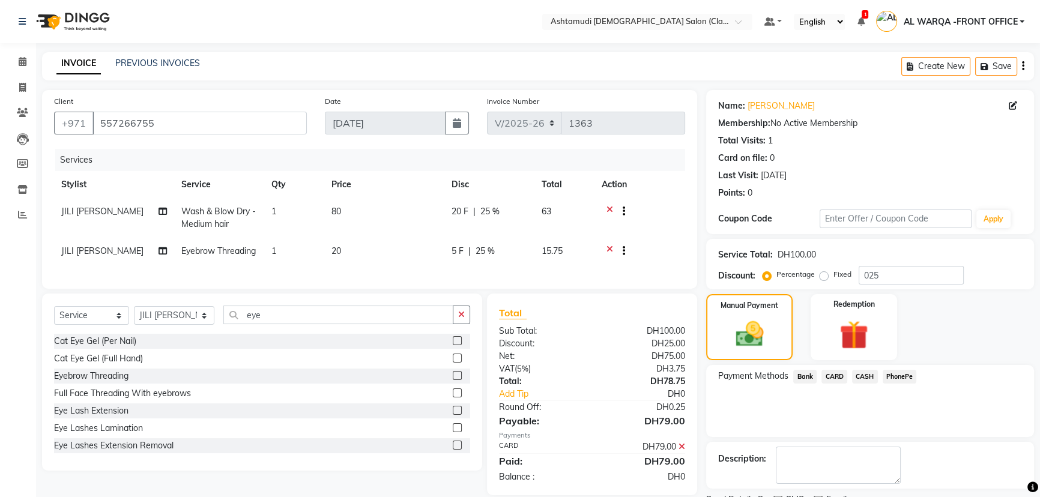
scroll to position [49, 0]
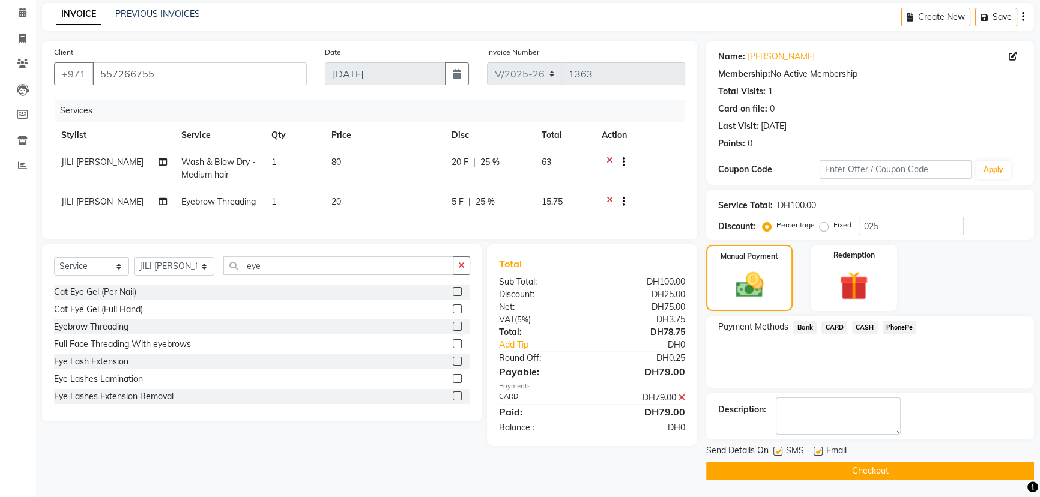
click at [781, 472] on button "Checkout" at bounding box center [870, 471] width 328 height 19
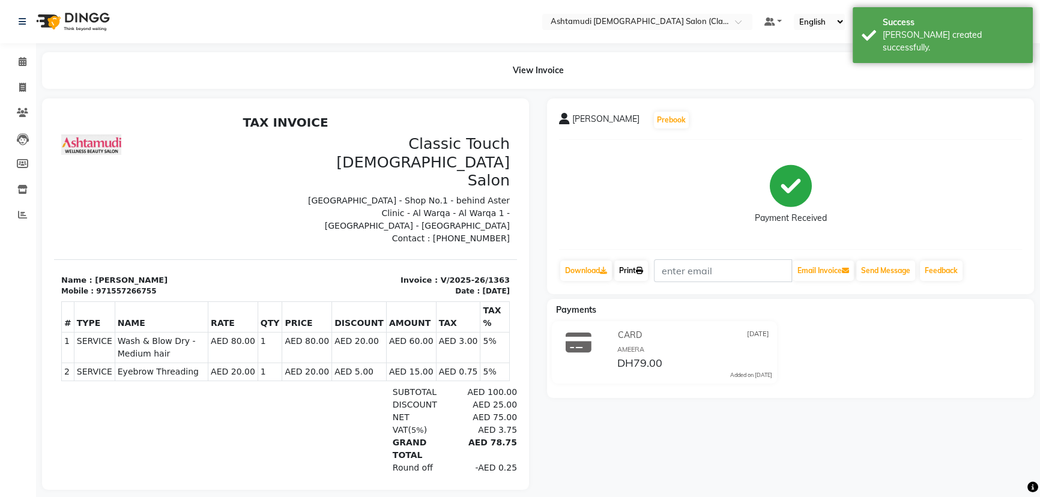
click at [628, 272] on link "Print" at bounding box center [631, 271] width 34 height 20
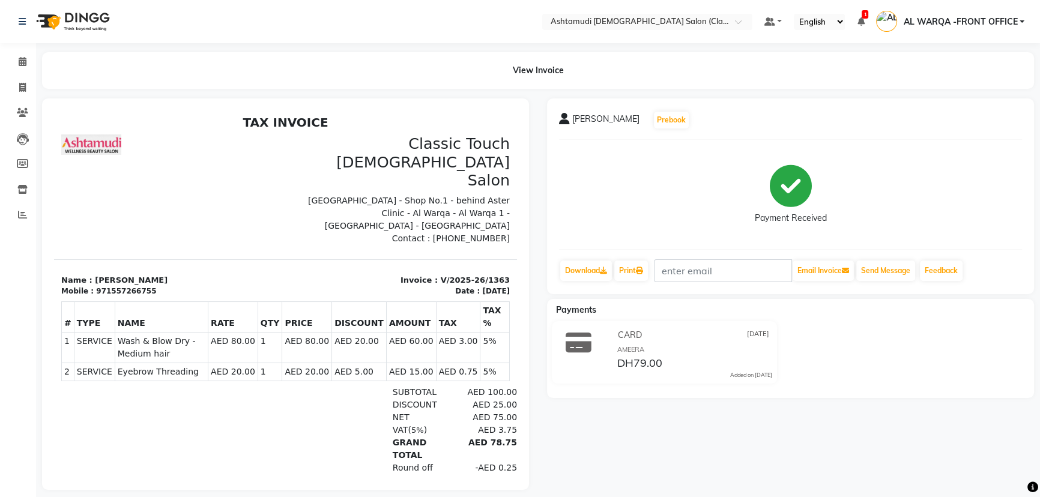
drag, startPoint x: 176, startPoint y: 173, endPoint x: 101, endPoint y: 144, distance: 80.4
click at [170, 170] on div at bounding box center [170, 190] width 232 height 111
click at [19, 62] on icon at bounding box center [23, 61] width 8 height 9
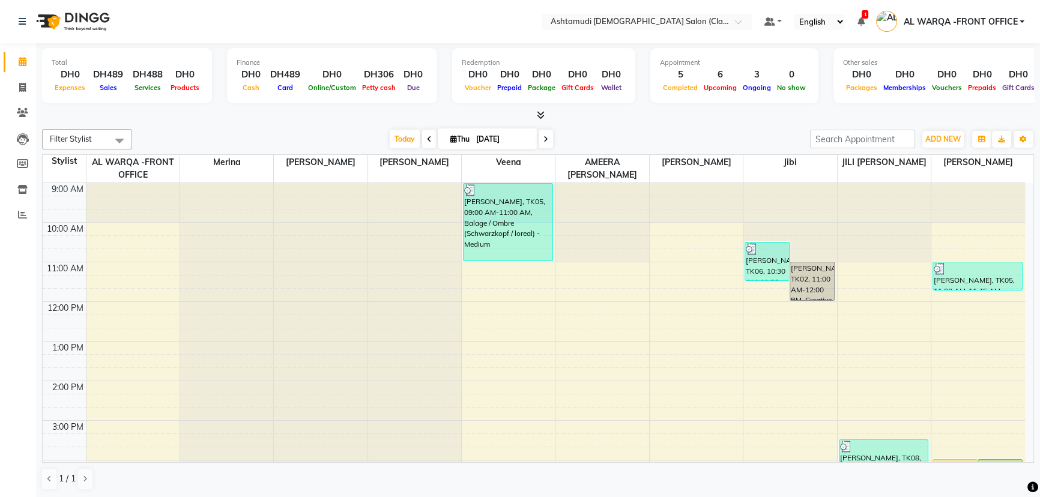
click at [539, 144] on span at bounding box center [546, 139] width 14 height 19
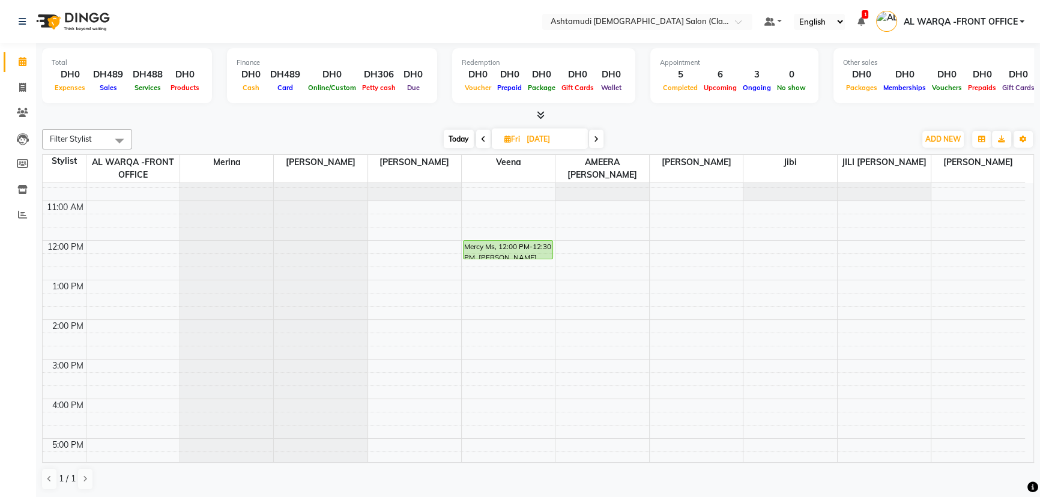
scroll to position [54, 0]
click at [452, 132] on span "Today" at bounding box center [459, 139] width 30 height 19
type input "[DATE]"
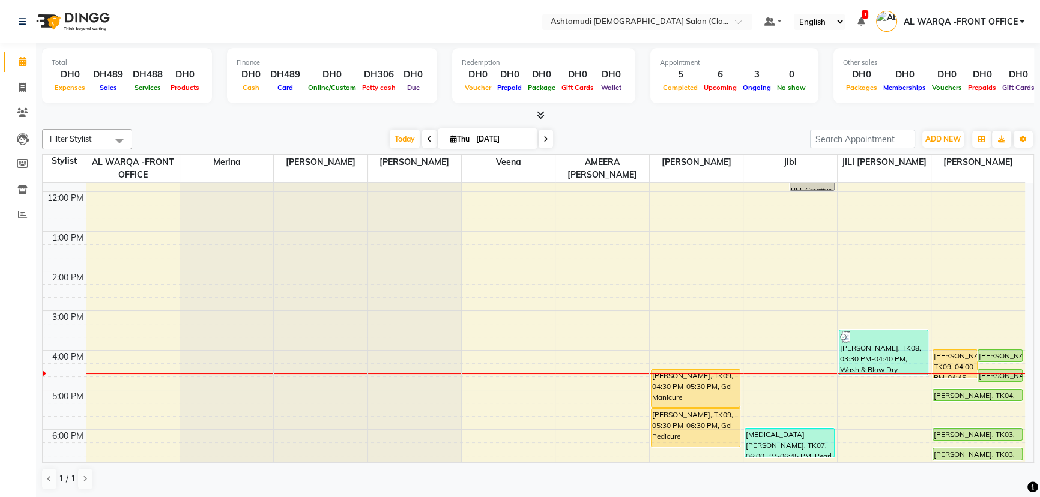
scroll to position [109, 0]
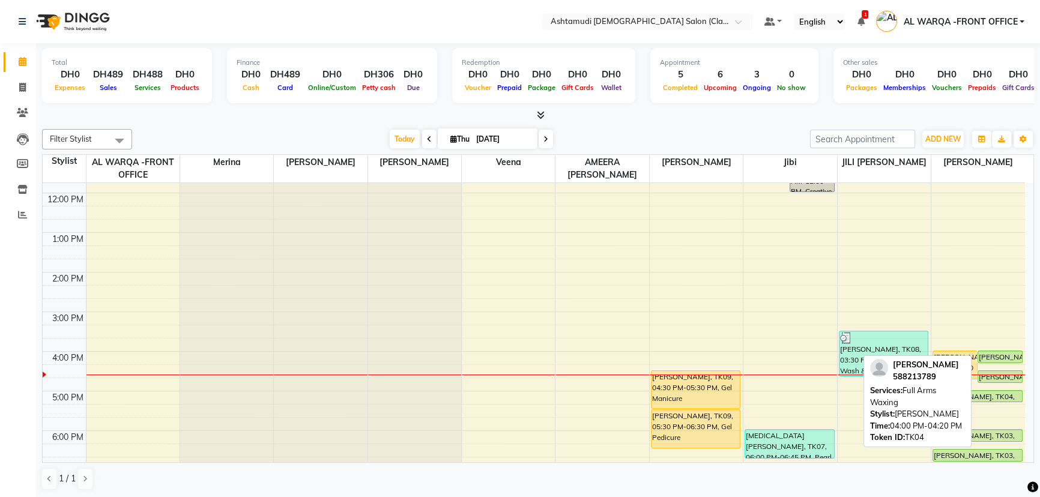
click at [998, 354] on div "[PERSON_NAME], TK04, 04:00 PM-04:20 PM, Full Arms Waxing" at bounding box center [1001, 356] width 44 height 11
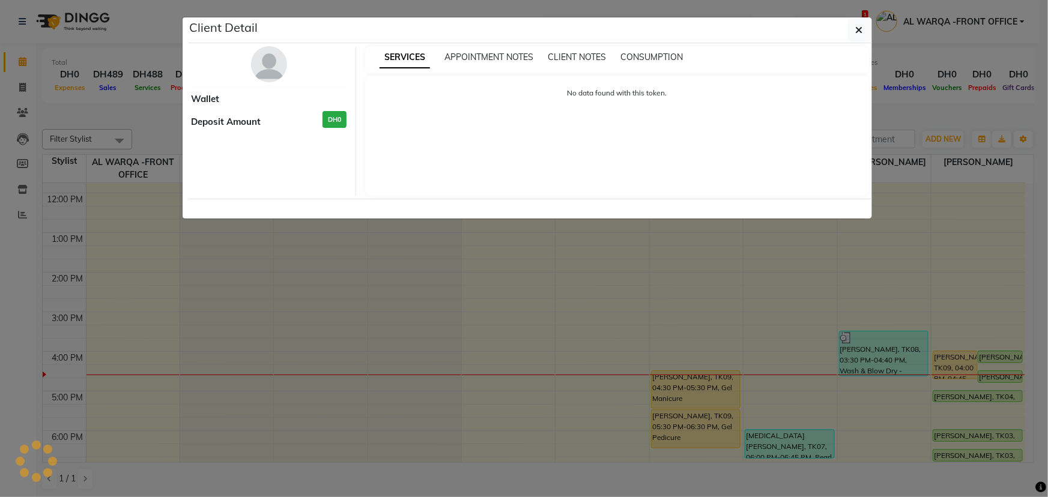
select select "5"
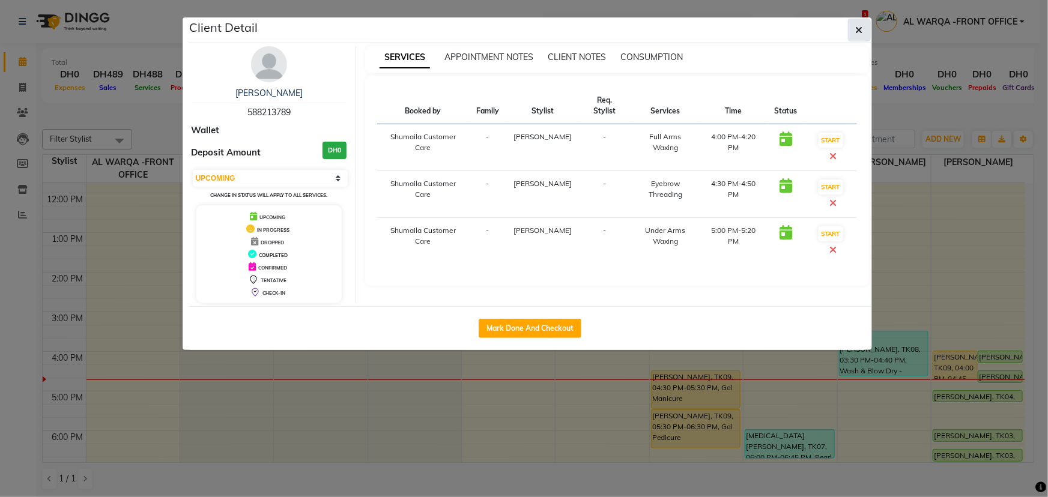
click at [867, 32] on button "button" at bounding box center [859, 30] width 23 height 23
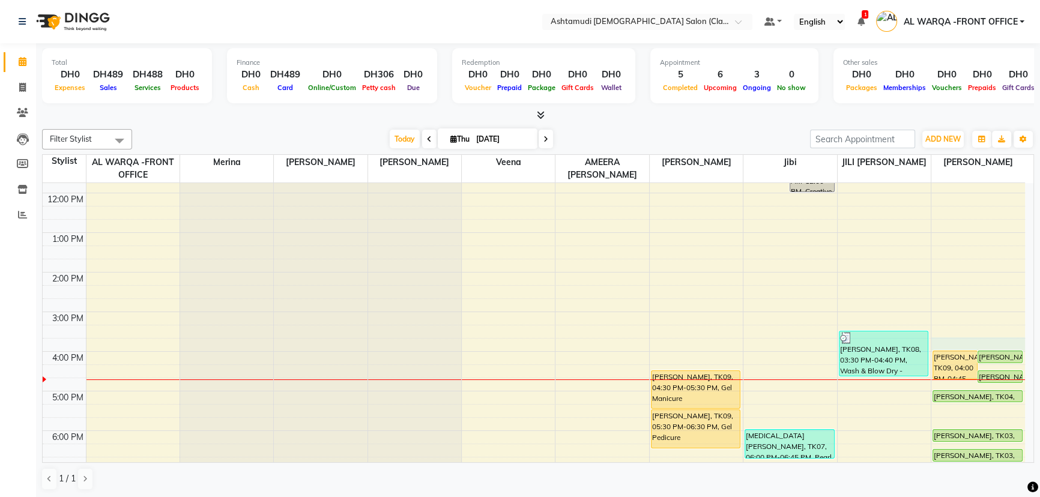
click at [1003, 347] on div "9:00 AM 10:00 AM 11:00 AM 12:00 PM 1:00 PM 2:00 PM 3:00 PM 4:00 PM 5:00 PM 6:00…" at bounding box center [534, 351] width 983 height 554
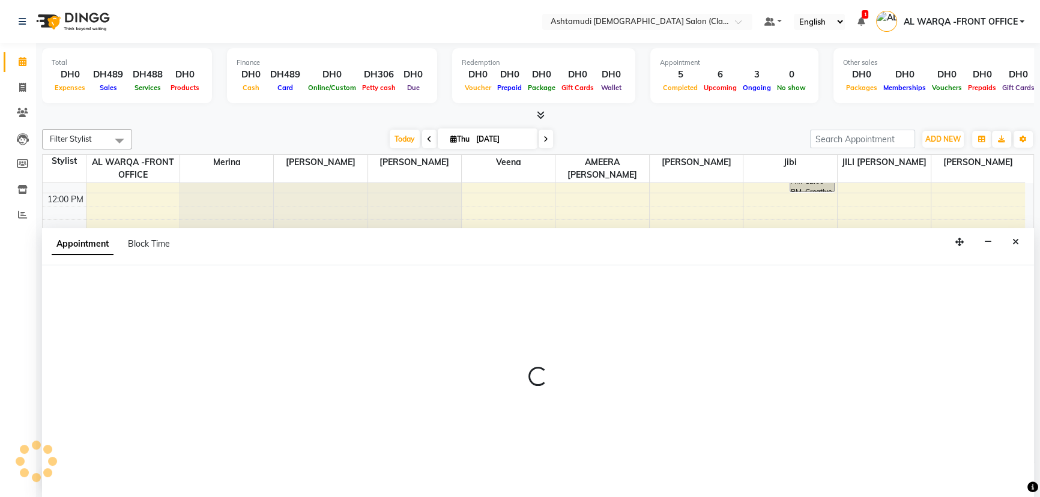
select select "82443"
select select "tentative"
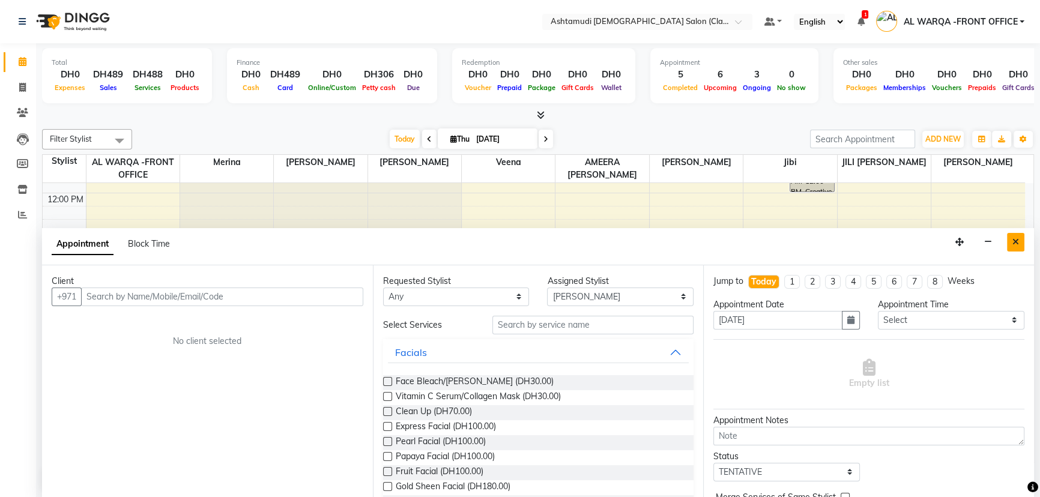
click at [1013, 240] on icon "Close" at bounding box center [1016, 242] width 7 height 8
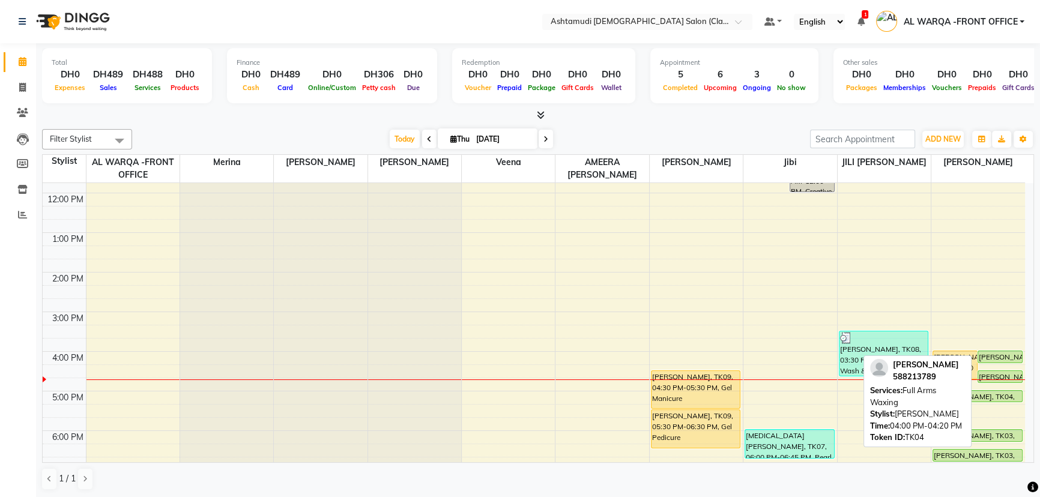
click at [995, 352] on div "[PERSON_NAME], TK04, 04:00 PM-04:20 PM, Full Arms Waxing" at bounding box center [1001, 356] width 44 height 11
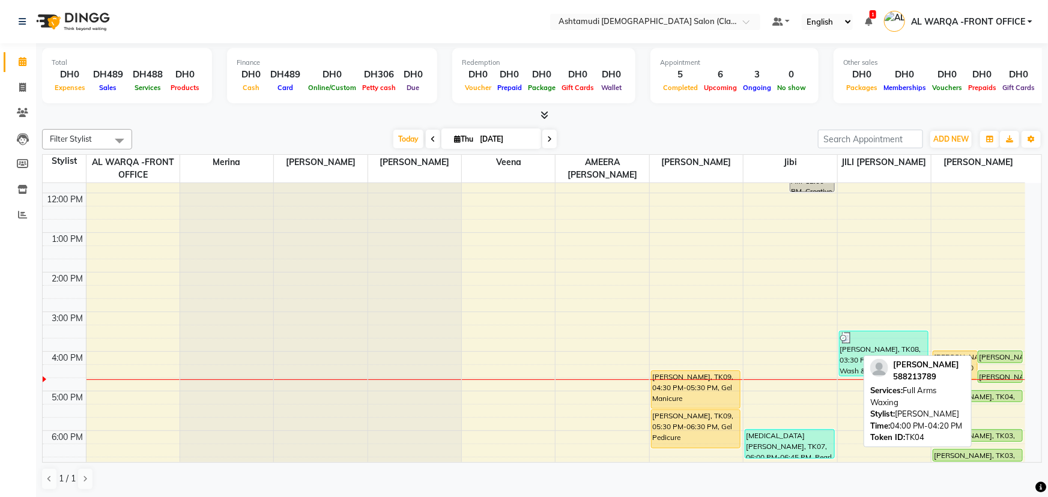
select select "5"
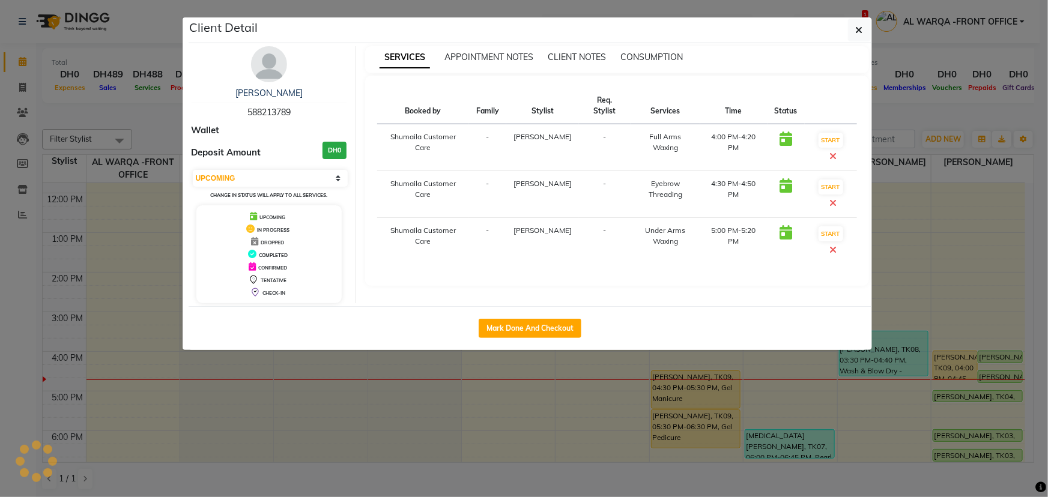
click at [996, 353] on ngb-modal-window "Client Detail [PERSON_NAME] 588213789 Wallet Deposit Amount DH0 Select IN SERVI…" at bounding box center [524, 248] width 1048 height 497
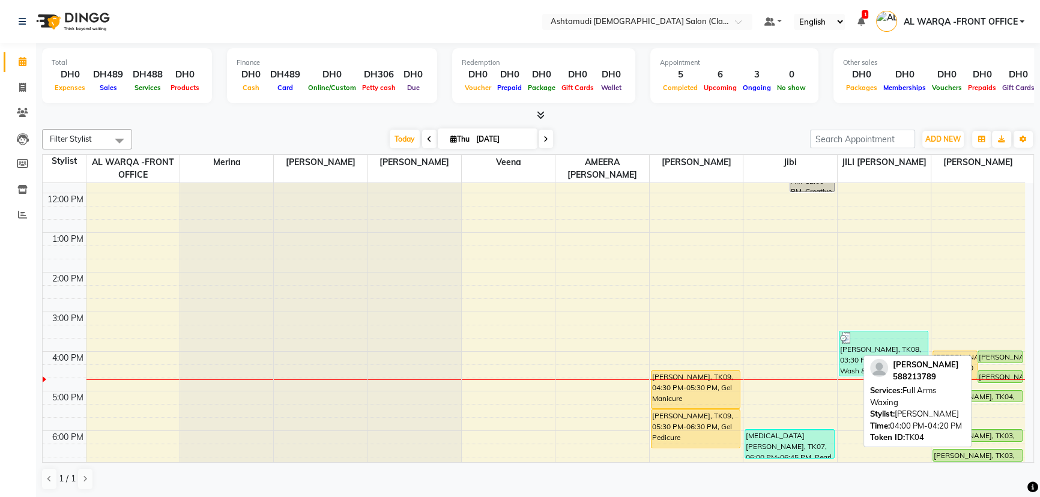
click at [1006, 360] on div at bounding box center [1001, 362] width 44 height 5
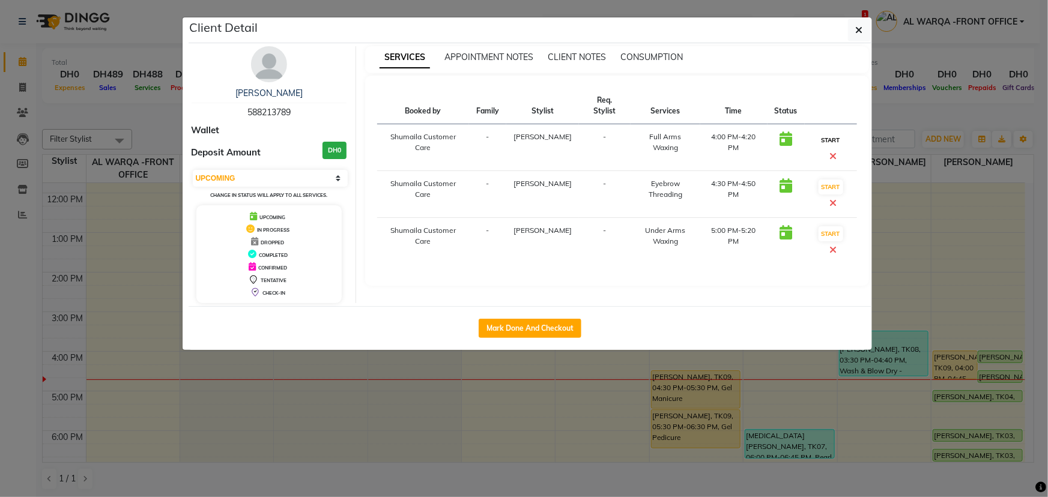
click at [833, 133] on button "START" at bounding box center [831, 140] width 25 height 15
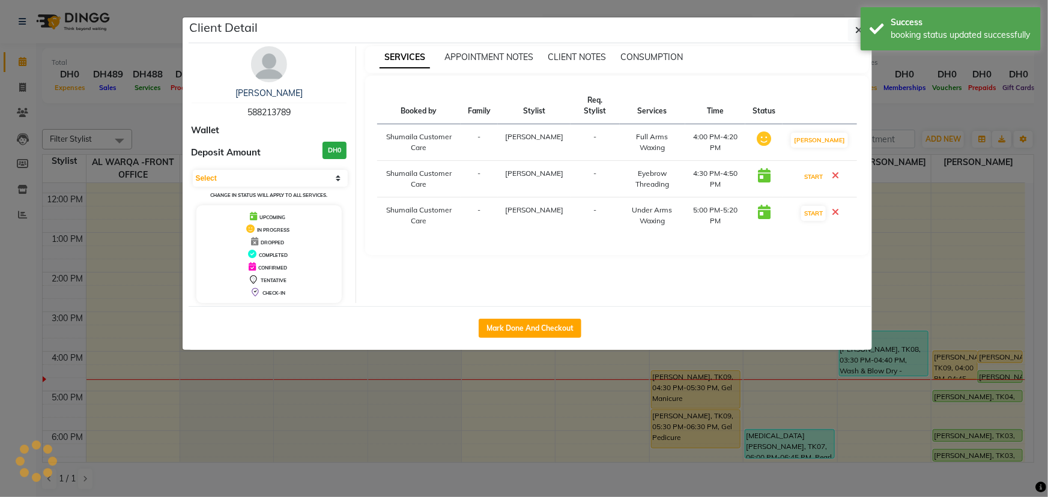
click at [826, 169] on button "START" at bounding box center [813, 176] width 25 height 15
click at [819, 206] on button "START" at bounding box center [813, 213] width 25 height 15
select select "1"
click at [933, 267] on ngb-modal-window "Client Detail [PERSON_NAME] 588213789 Wallet Deposit Amount DH0 Select IN SERVI…" at bounding box center [524, 248] width 1048 height 497
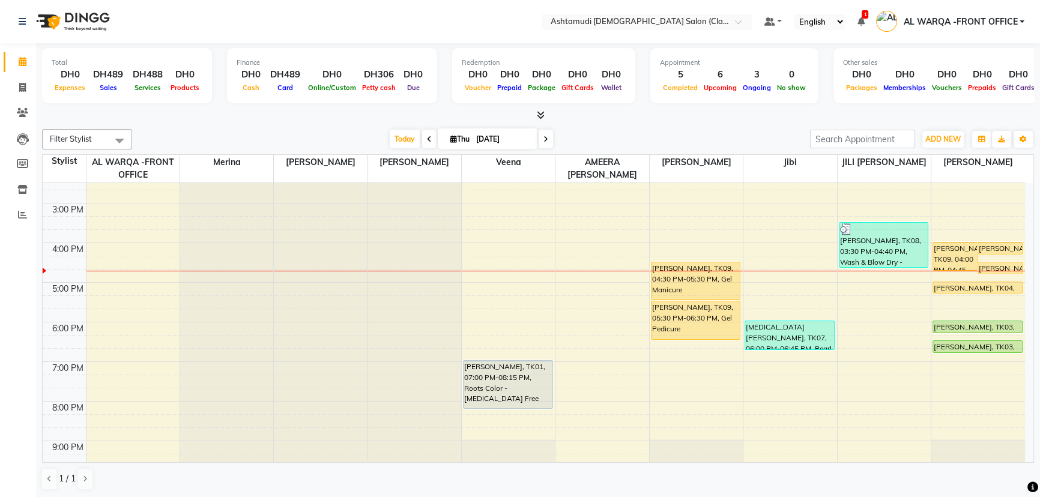
scroll to position [218, 0]
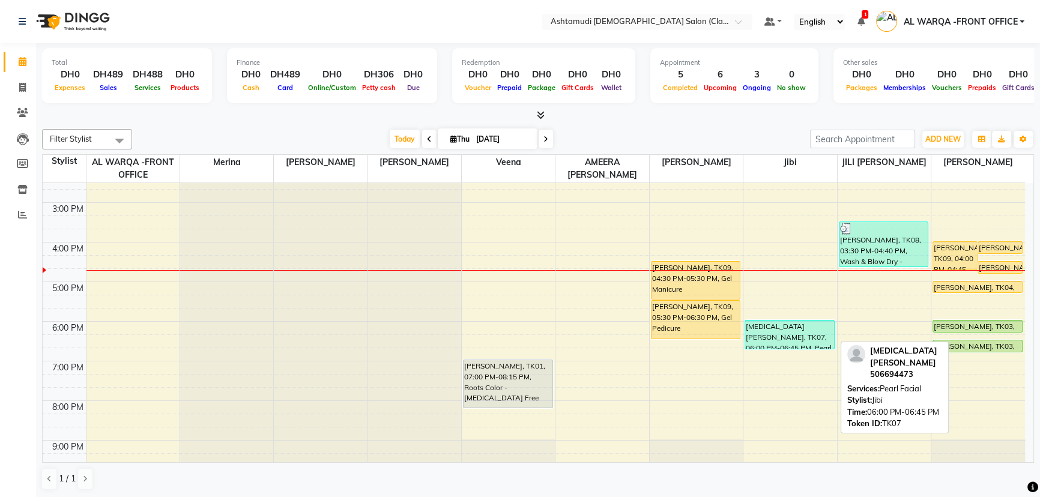
click at [778, 343] on div "[MEDICAL_DATA][PERSON_NAME], TK07, 06:00 PM-06:45 PM, Pearl Facial" at bounding box center [789, 335] width 89 height 28
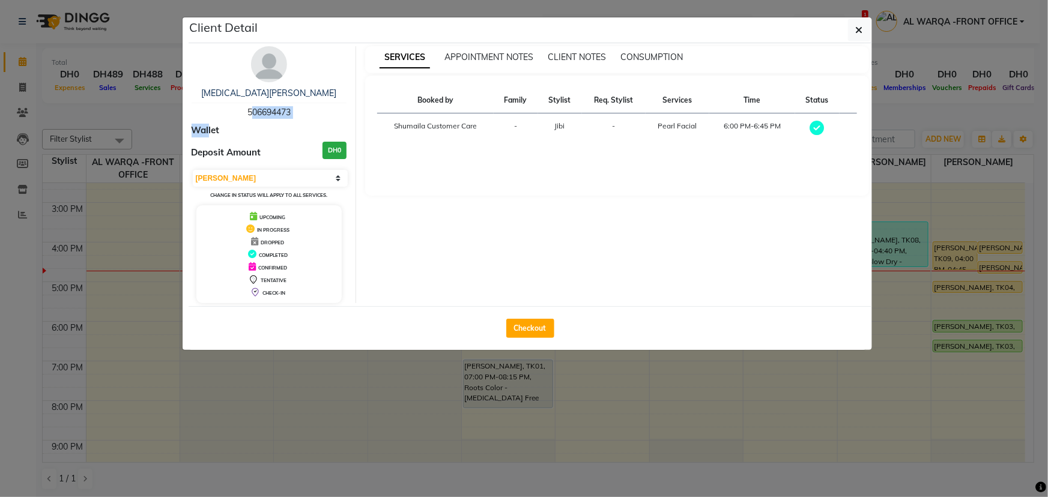
drag, startPoint x: 246, startPoint y: 112, endPoint x: 205, endPoint y: 118, distance: 41.9
click at [205, 119] on div "[MEDICAL_DATA][PERSON_NAME] 506694473 Wallet Deposit Amount DH0 Select MARK DON…" at bounding box center [270, 174] width 174 height 257
click at [207, 112] on div "[MEDICAL_DATA][PERSON_NAME] 506694473" at bounding box center [270, 103] width 156 height 32
drag, startPoint x: 246, startPoint y: 111, endPoint x: 300, endPoint y: 112, distance: 53.5
click at [300, 112] on div "[MEDICAL_DATA][PERSON_NAME] 506694473" at bounding box center [270, 103] width 156 height 32
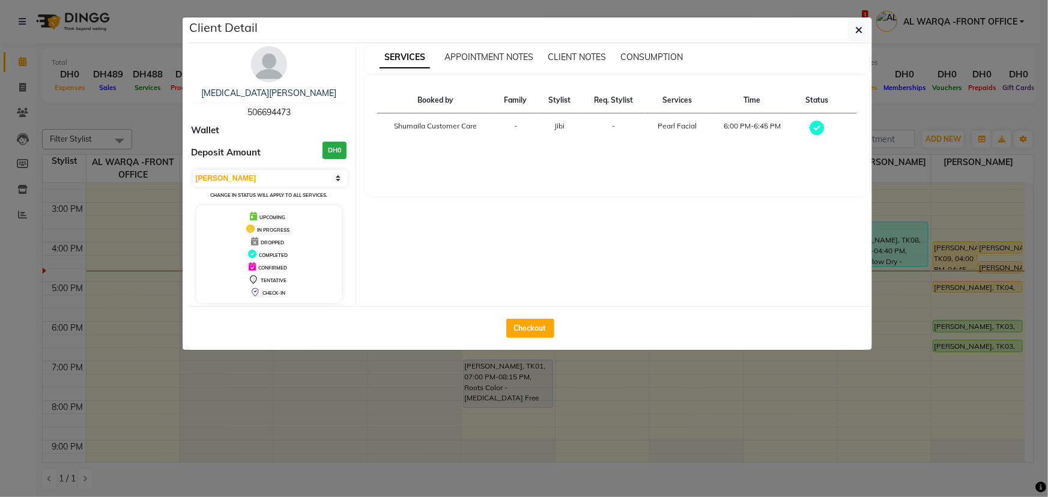
copy span "506694473"
click at [249, 174] on select "Select MARK DONE UPCOMING" at bounding box center [271, 178] width 156 height 17
click at [240, 178] on select "Select MARK DONE UPCOMING" at bounding box center [271, 178] width 156 height 17
select select "5"
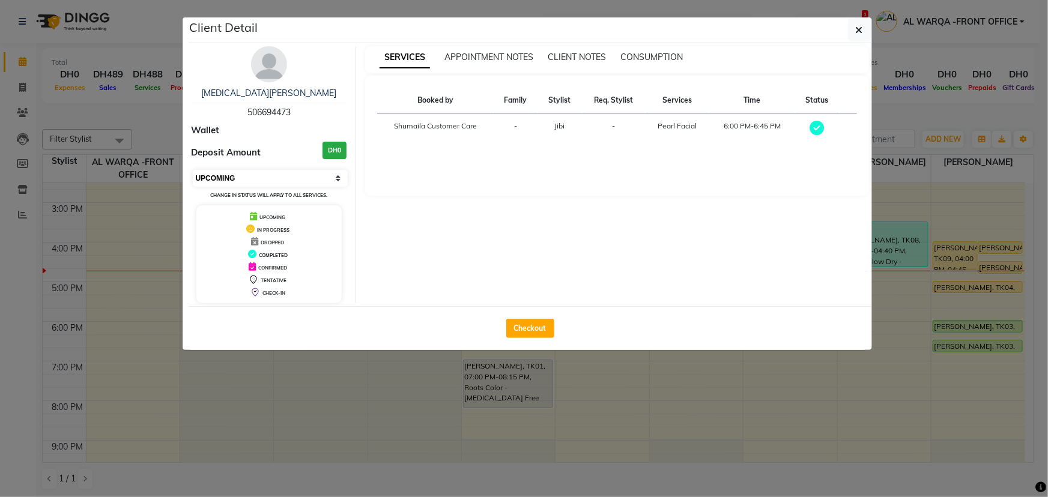
click at [193, 170] on select "Select MARK DONE UPCOMING" at bounding box center [271, 178] width 156 height 17
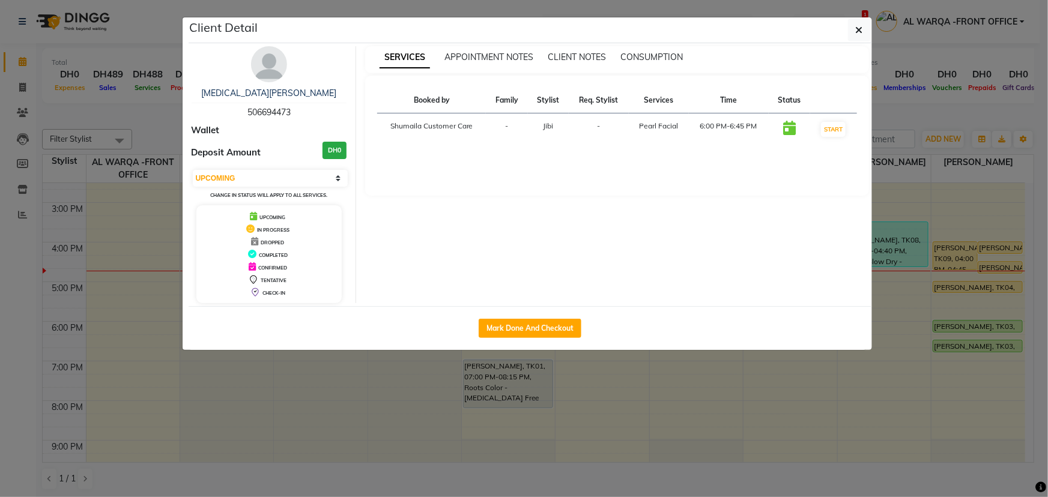
click at [282, 384] on ngb-modal-window "Client Detail [MEDICAL_DATA][PERSON_NAME] 506694473 Wallet Deposit Amount DH0 S…" at bounding box center [524, 248] width 1048 height 497
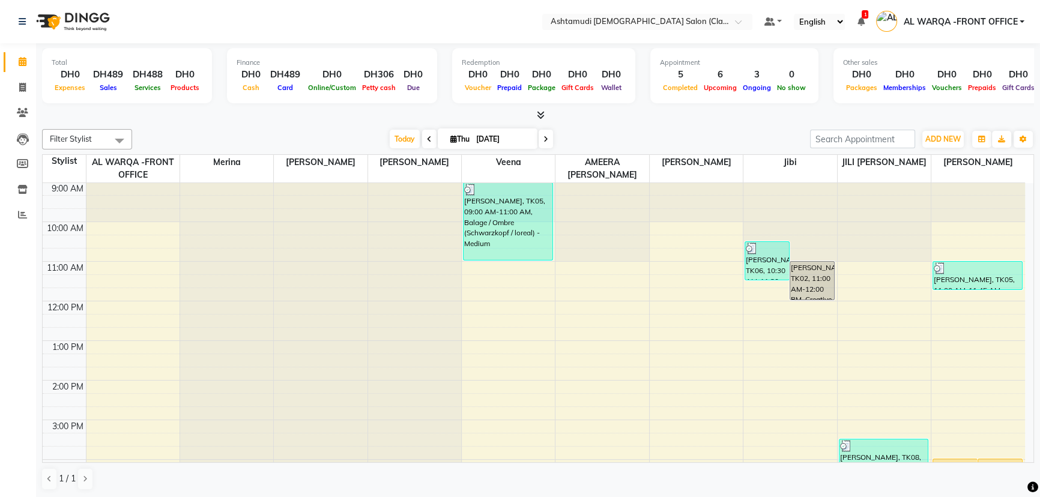
scroll to position [0, 0]
click at [950, 138] on span "ADD NEW" at bounding box center [943, 139] width 35 height 9
click at [915, 165] on button "Add Appointment" at bounding box center [916, 162] width 95 height 16
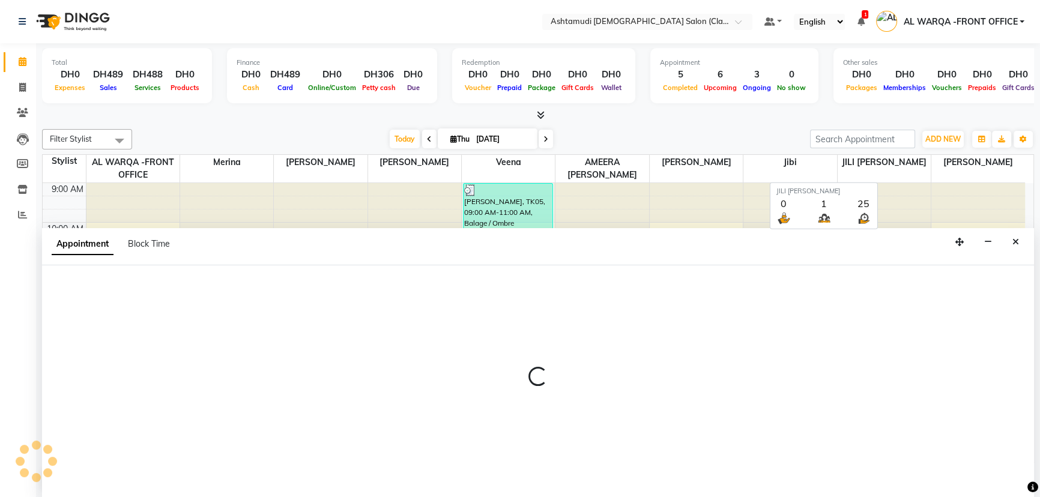
select select "600"
select select "tentative"
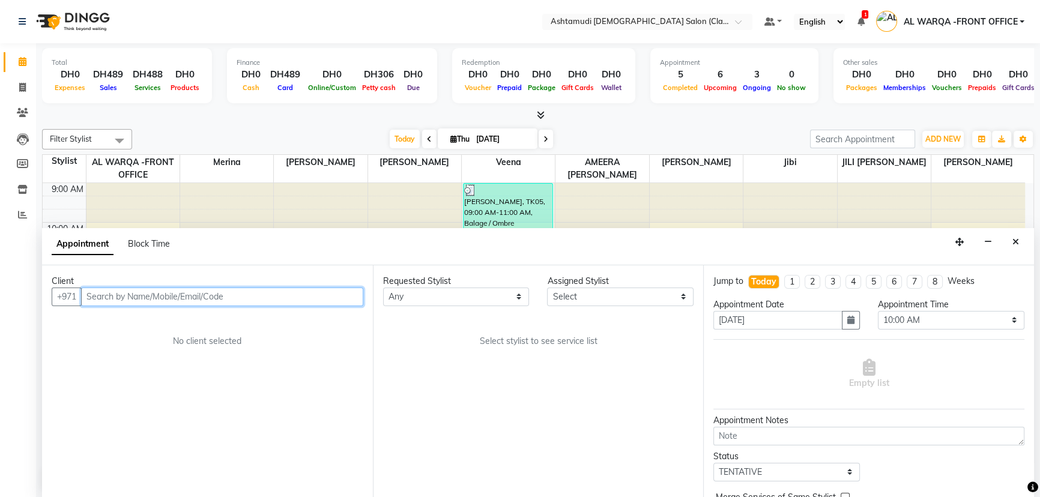
click at [238, 302] on input "text" at bounding box center [222, 297] width 282 height 19
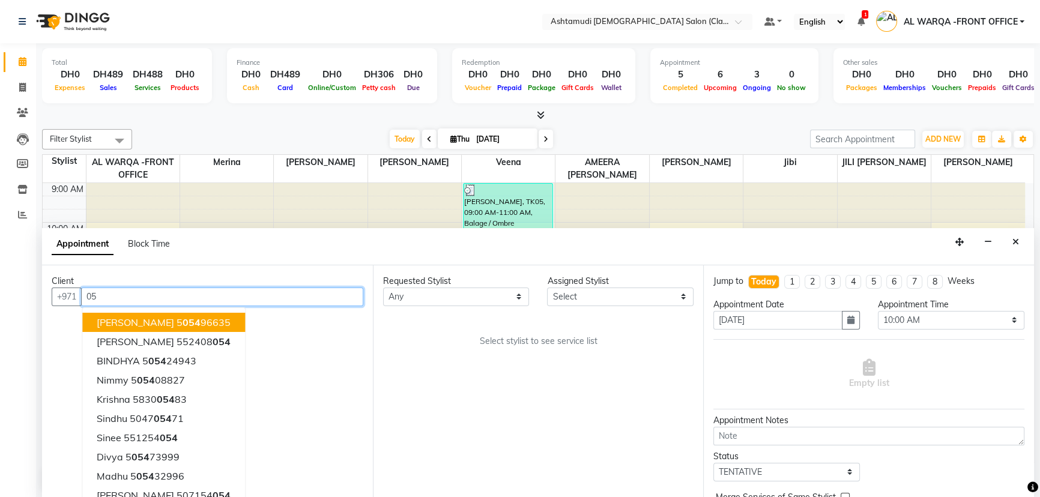
type input "0"
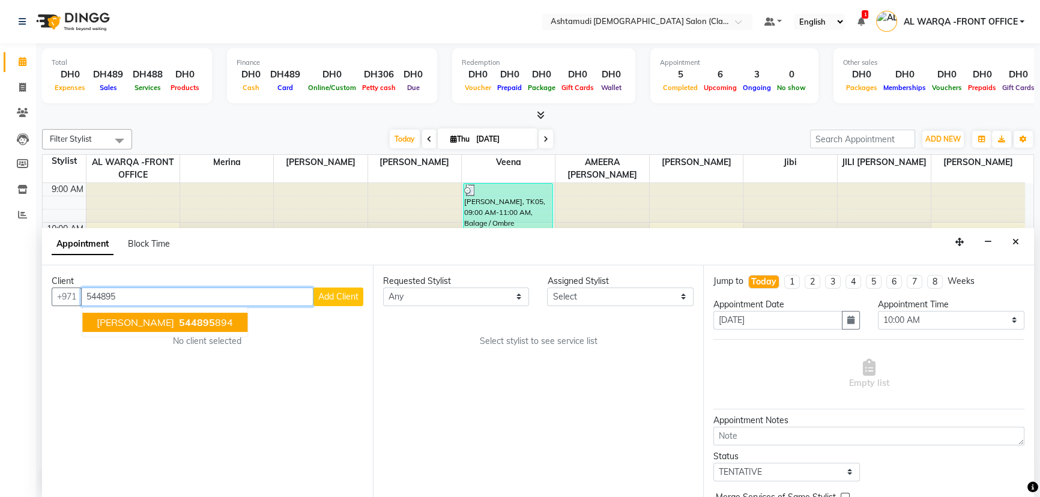
click at [140, 324] on span "[PERSON_NAME]" at bounding box center [135, 323] width 77 height 12
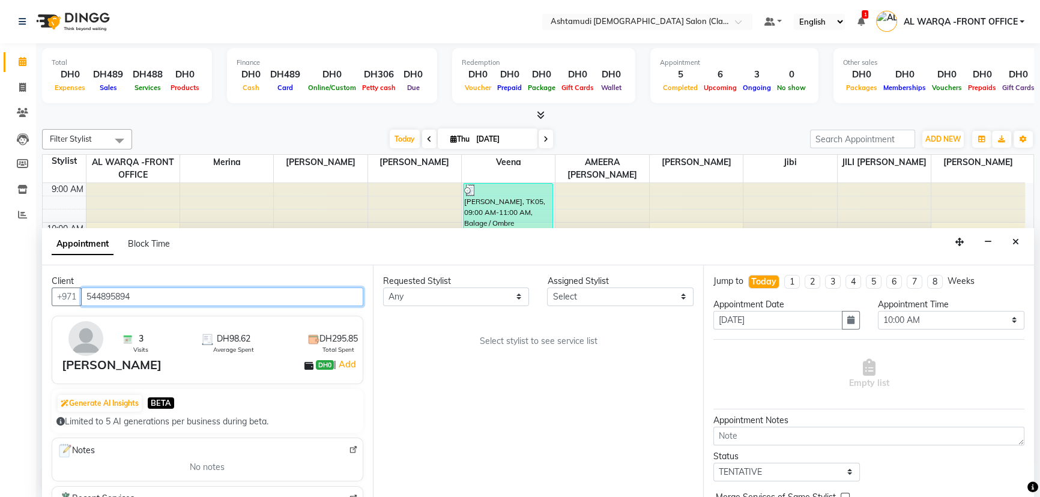
type input "544895894"
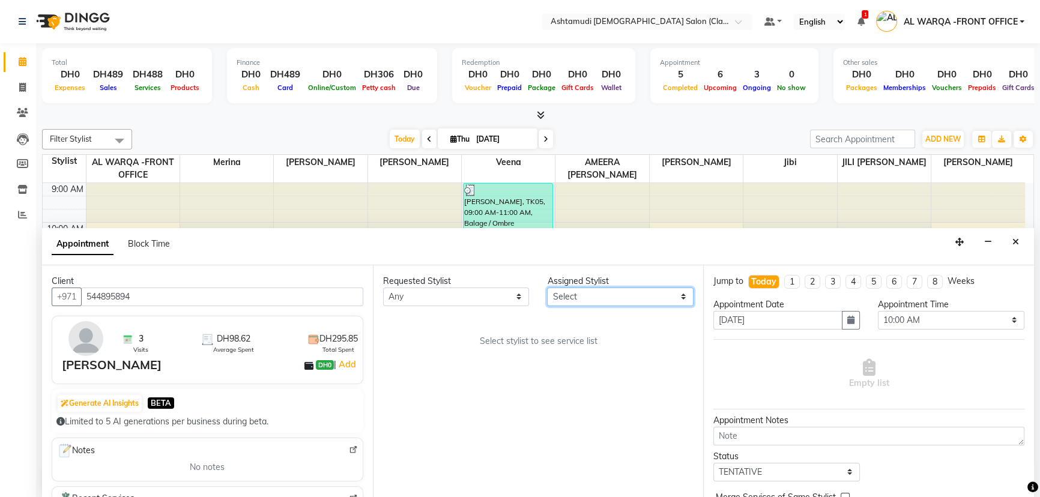
click at [564, 303] on select "Select AL WARQA -FRONT OFFICE AMEERA [PERSON_NAME] [PERSON_NAME] JILI [PERSON_N…" at bounding box center [620, 297] width 147 height 19
select select "80375"
click at [547, 288] on select "Select AL WARQA -FRONT OFFICE AMEERA [PERSON_NAME] [PERSON_NAME] JILI [PERSON_N…" at bounding box center [620, 297] width 147 height 19
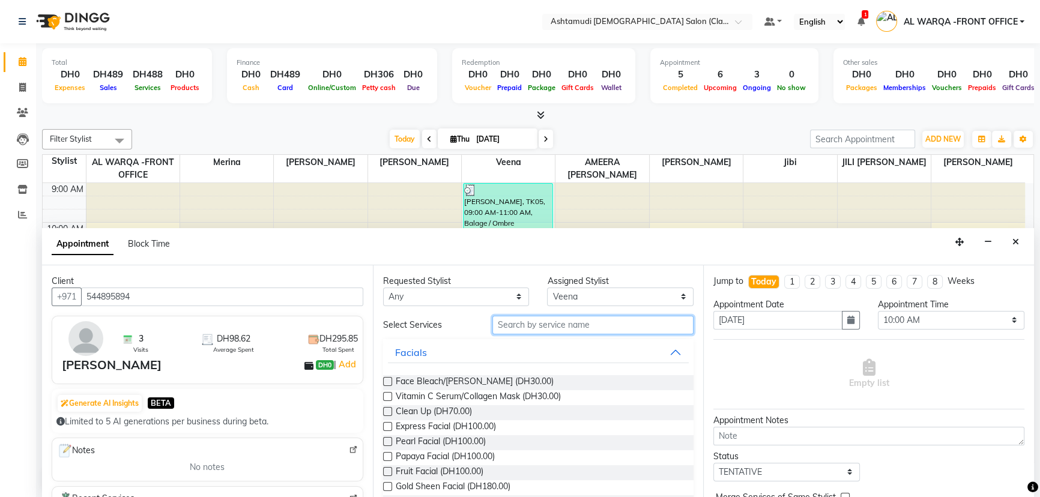
click at [562, 320] on input "text" at bounding box center [593, 325] width 201 height 19
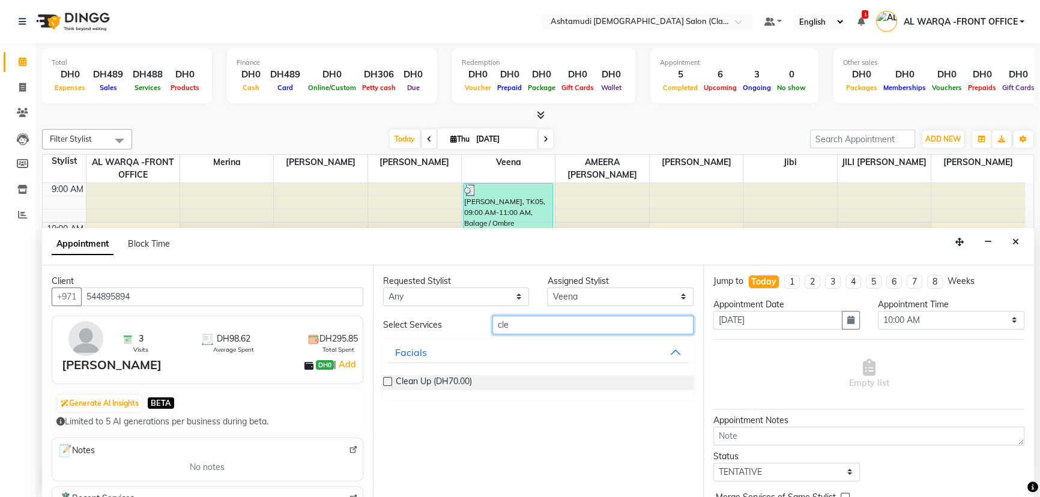
click at [518, 324] on input "cle" at bounding box center [593, 325] width 201 height 19
type input "c"
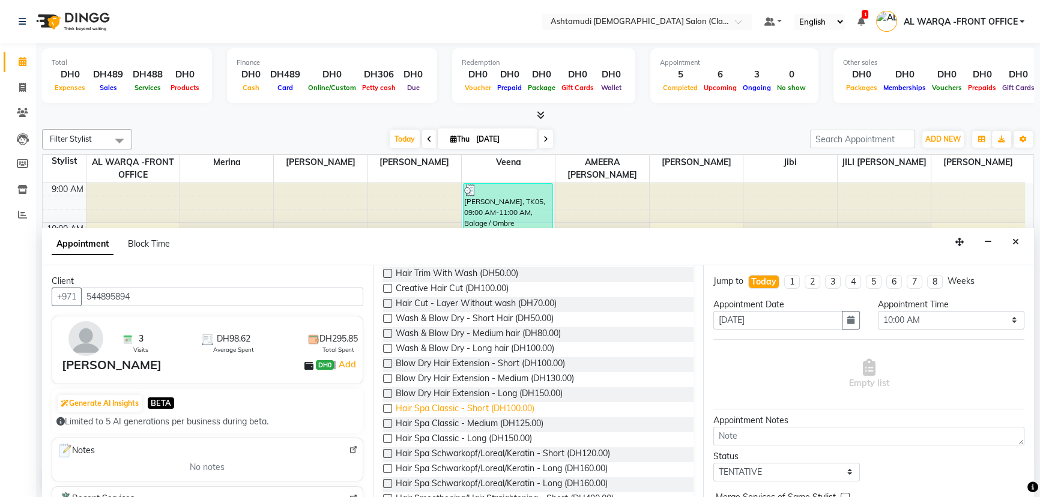
scroll to position [163, 0]
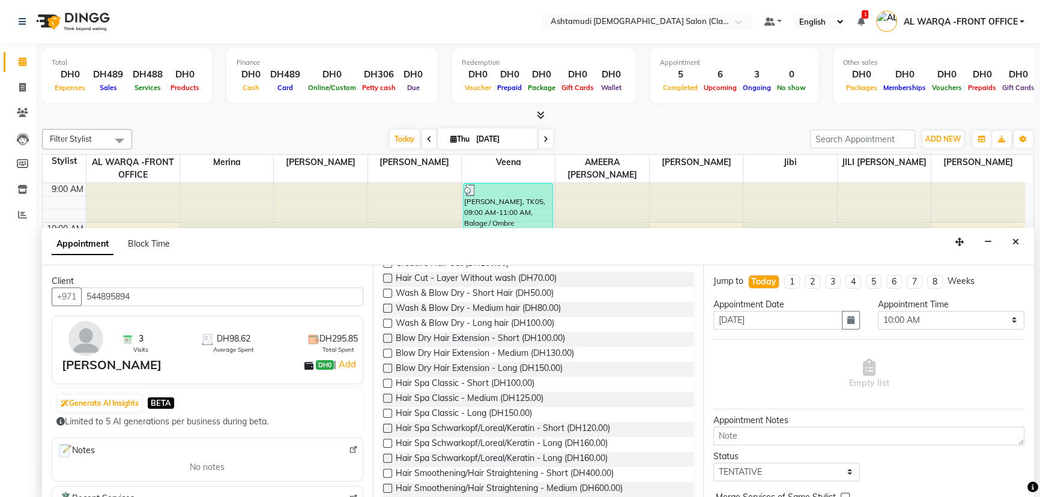
type input "hair"
click at [387, 425] on label at bounding box center [387, 428] width 9 height 9
click at [387, 426] on input "checkbox" at bounding box center [387, 430] width 8 height 8
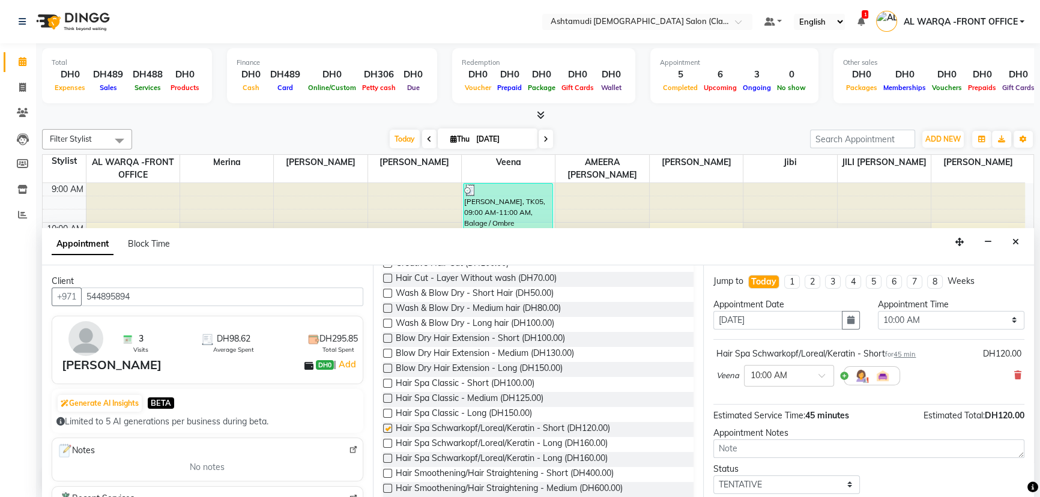
checkbox input "false"
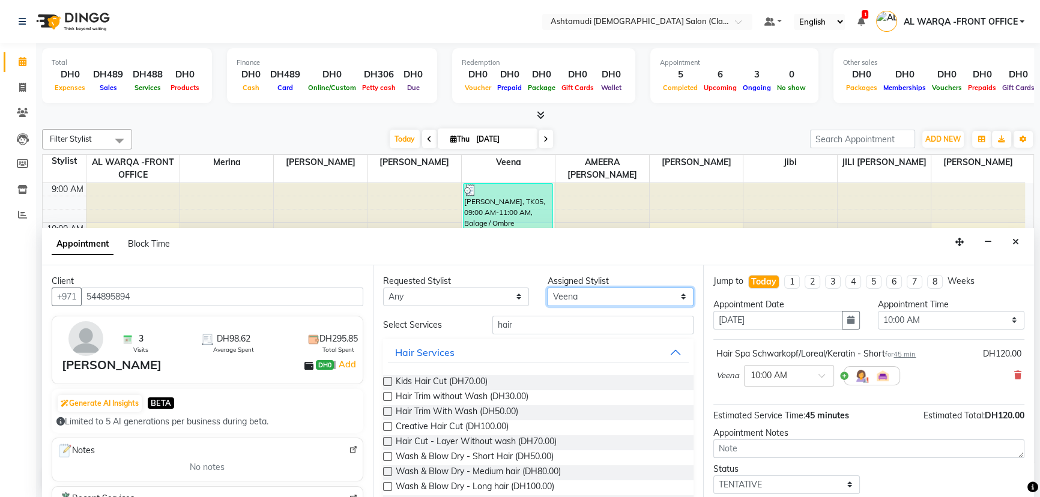
click at [553, 294] on select "Select AL WARQA -FRONT OFFICE AMEERA [PERSON_NAME] [PERSON_NAME] JILI [PERSON_N…" at bounding box center [620, 297] width 147 height 19
select select "88890"
click at [547, 288] on select "Select AL WARQA -FRONT OFFICE AMEERA [PERSON_NAME] [PERSON_NAME] JILI [PERSON_N…" at bounding box center [620, 297] width 147 height 19
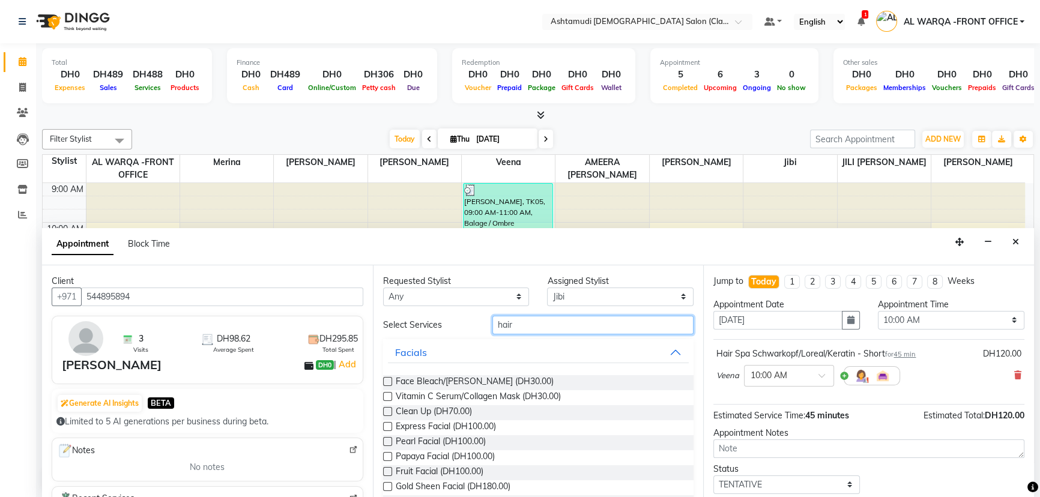
click at [524, 327] on input "hair" at bounding box center [593, 325] width 201 height 19
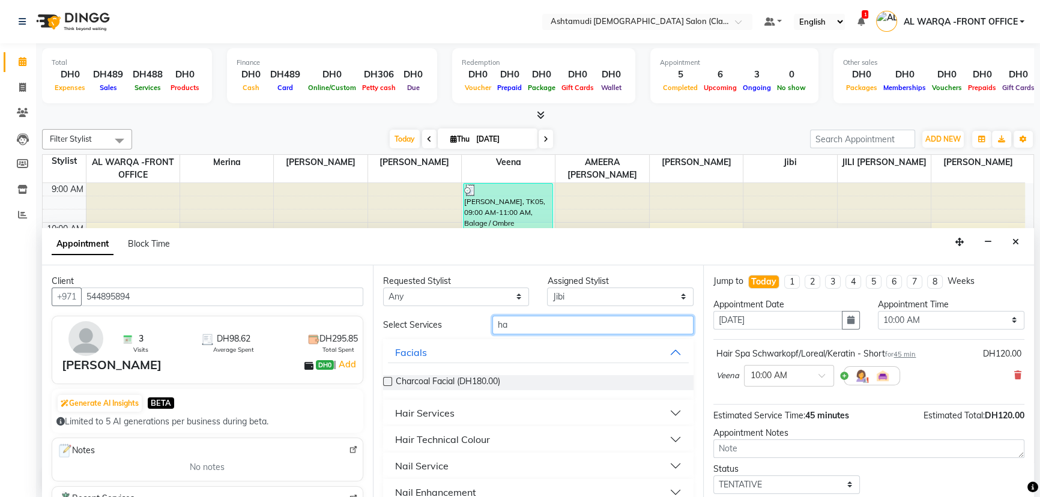
type input "h"
type input "clea"
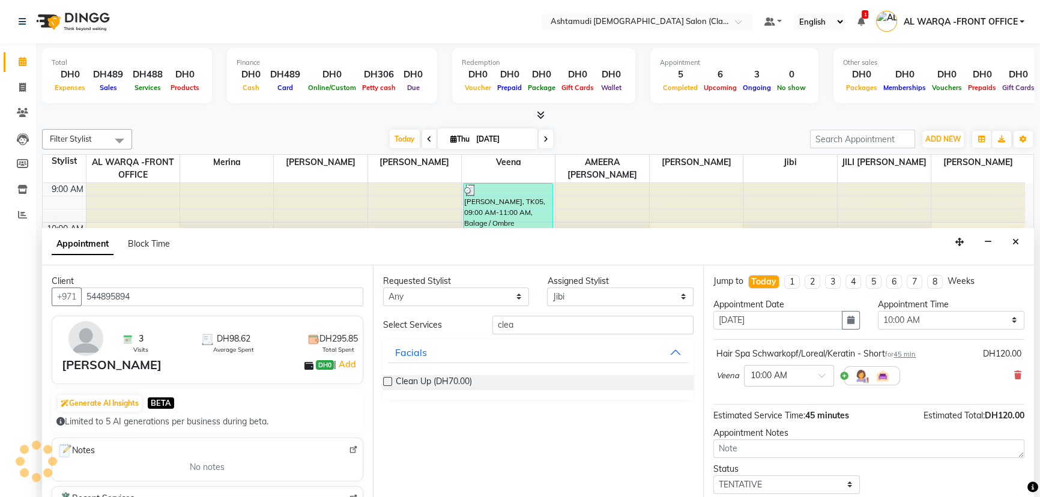
click at [389, 381] on label at bounding box center [387, 381] width 9 height 9
click at [389, 381] on input "checkbox" at bounding box center [387, 383] width 8 height 8
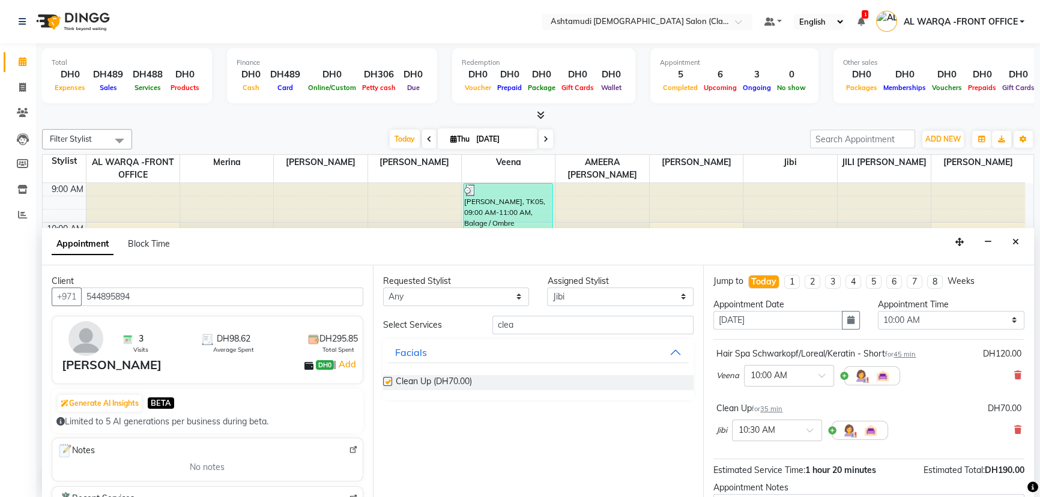
checkbox input "false"
click at [913, 324] on select "Select 10:00 AM 10:30 AM 11:00 AM 11:30 AM 12:00 PM 12:30 PM 01:00 PM 01:30 PM …" at bounding box center [951, 320] width 147 height 19
select select "1020"
click at [878, 311] on select "Select 10:00 AM 10:30 AM 11:00 AM 11:30 AM 12:00 PM 12:30 PM 01:00 PM 01:30 PM …" at bounding box center [951, 320] width 147 height 19
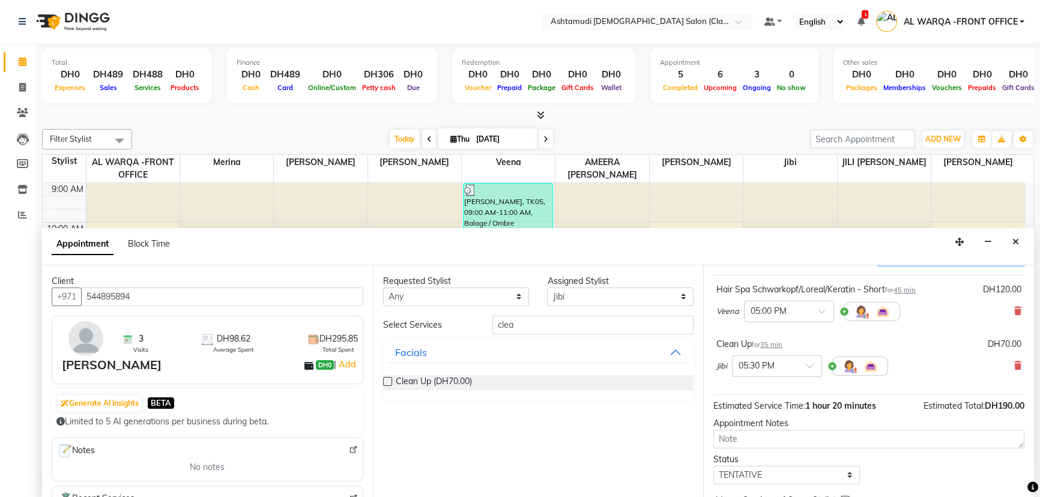
scroll to position [126, 0]
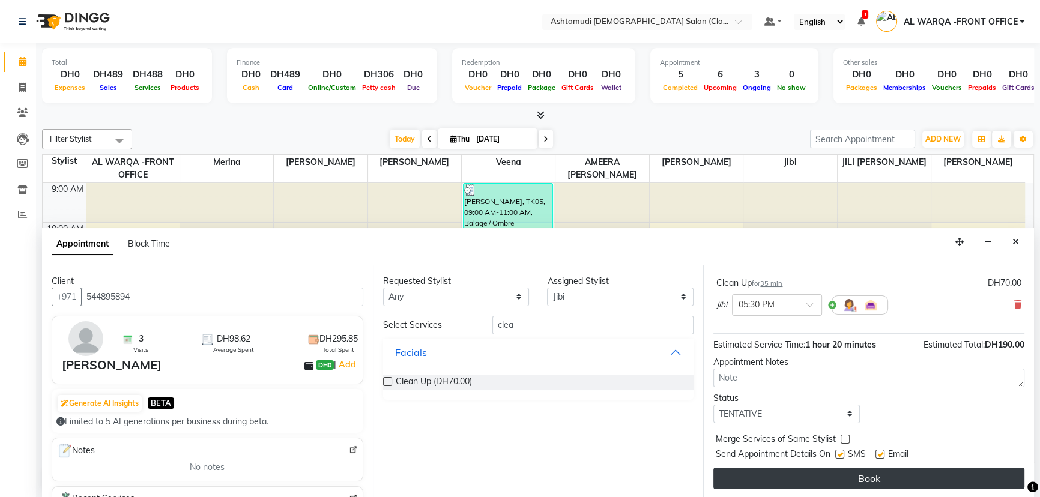
click at [873, 481] on button "Book" at bounding box center [869, 479] width 311 height 22
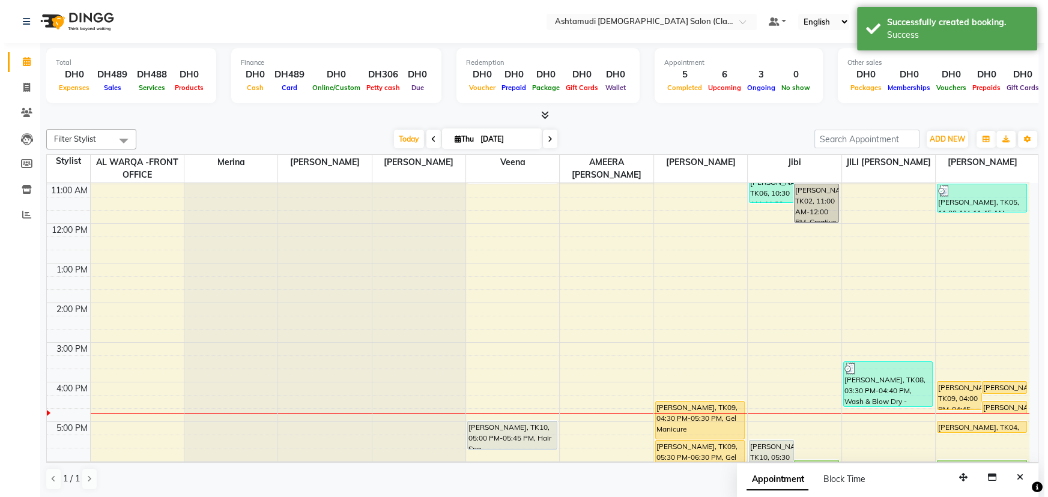
scroll to position [163, 0]
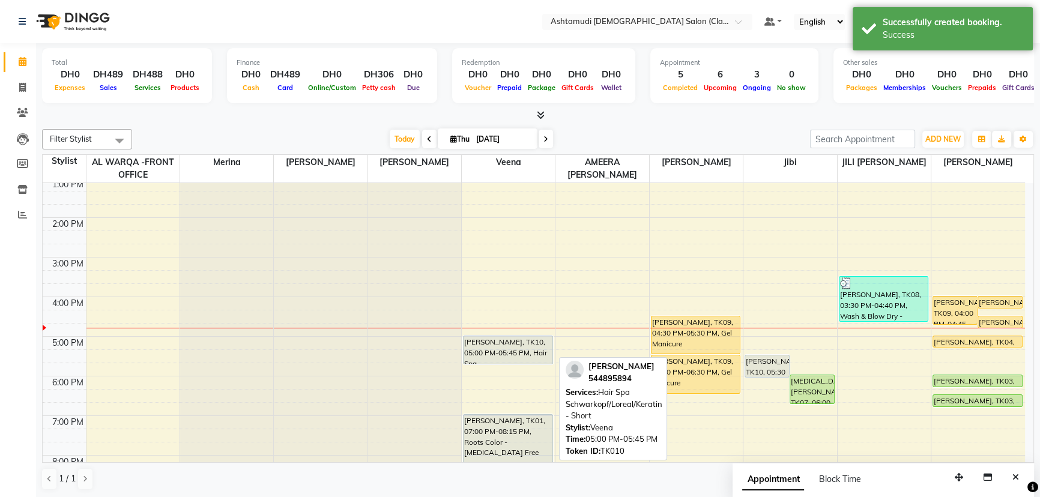
click at [501, 350] on div "[PERSON_NAME], TK10, 05:00 PM-05:45 PM, Hair Spa Schwarkopf/Loreal/Keratin - Sh…" at bounding box center [508, 350] width 89 height 28
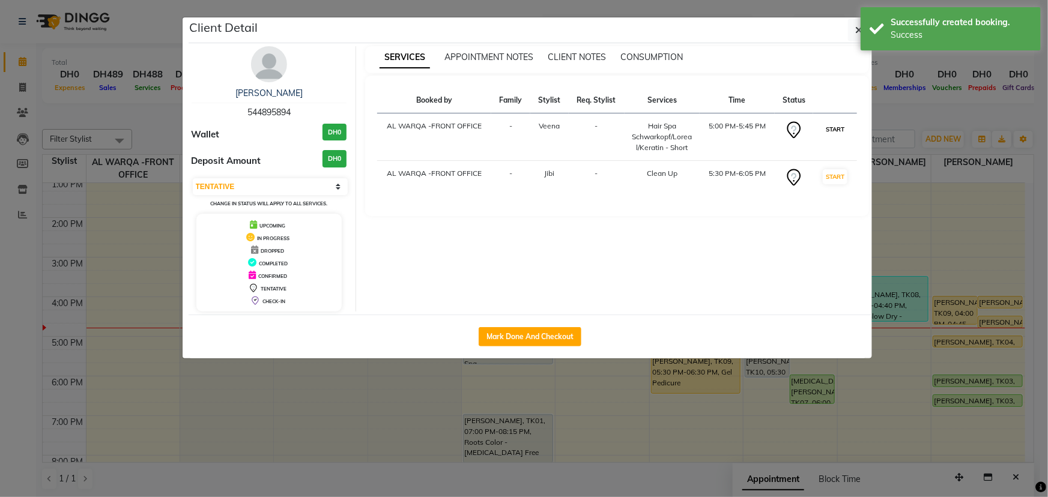
click at [833, 126] on button "START" at bounding box center [835, 129] width 25 height 15
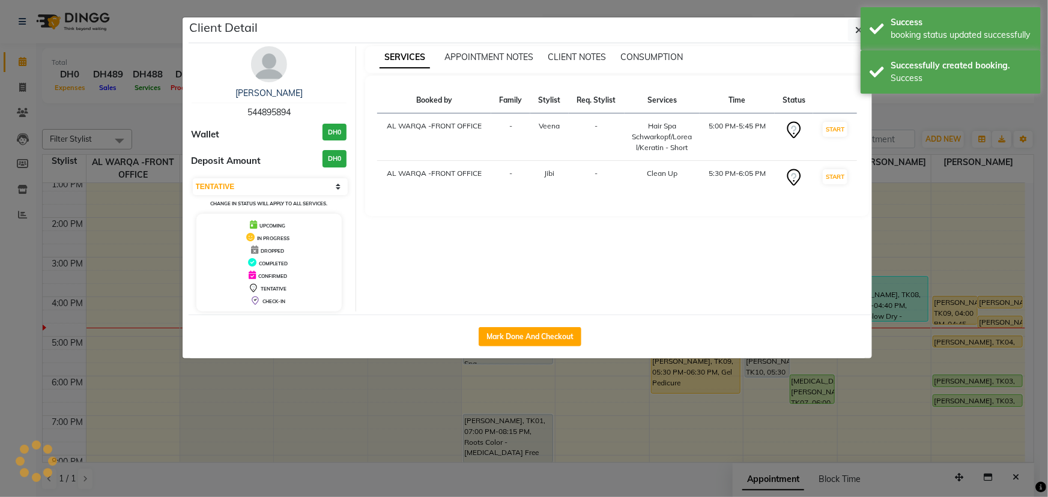
select select "select"
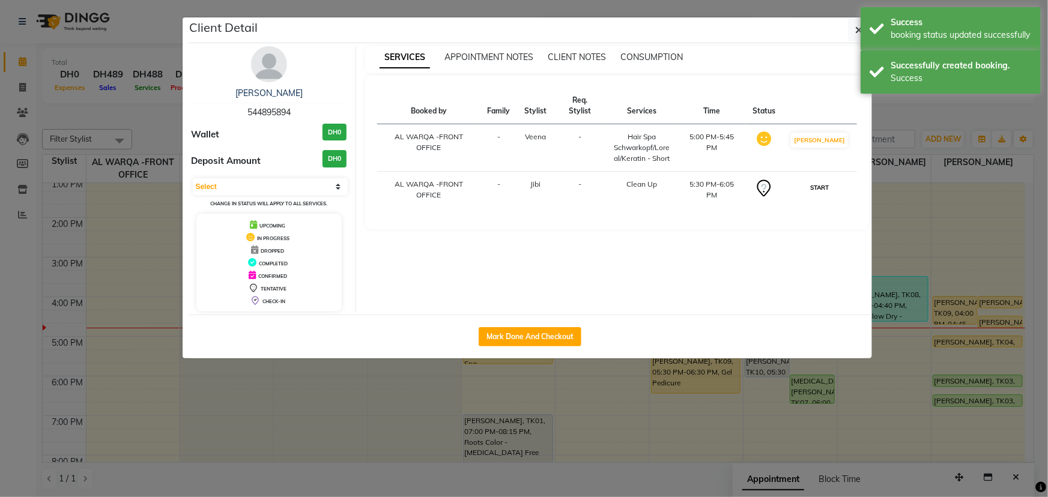
click at [830, 180] on button "START" at bounding box center [819, 187] width 25 height 15
click at [919, 209] on ngb-modal-window "Client Detail [PERSON_NAME] 544895894 Wallet DH0 Deposit Amount DH0 Select IN S…" at bounding box center [524, 248] width 1048 height 497
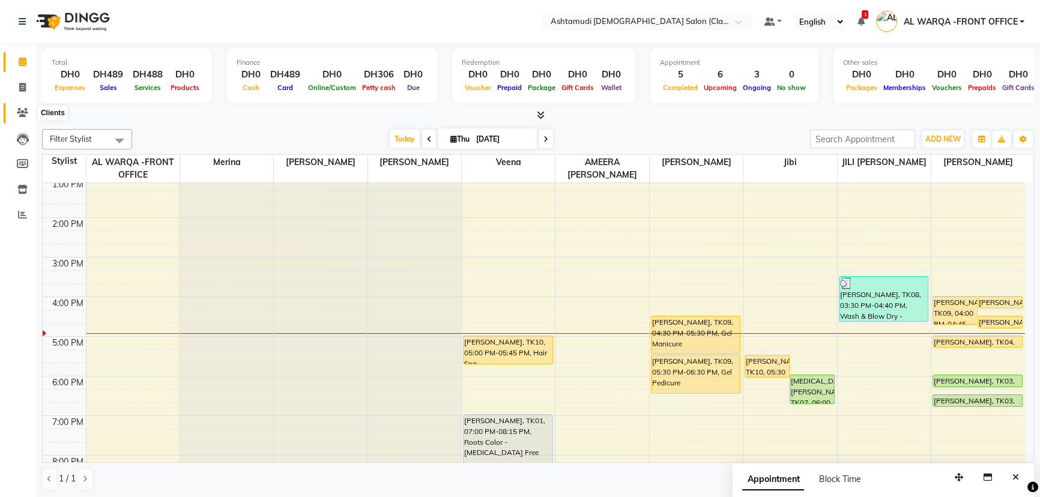
click at [19, 112] on icon at bounding box center [22, 112] width 11 height 9
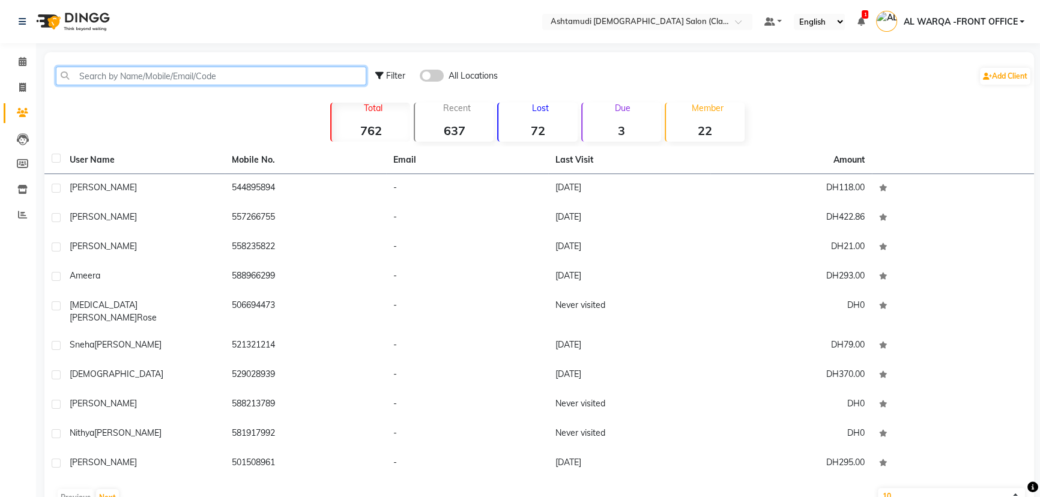
drag, startPoint x: 85, startPoint y: 82, endPoint x: 96, endPoint y: 80, distance: 11.0
click at [92, 83] on input "text" at bounding box center [211, 76] width 311 height 19
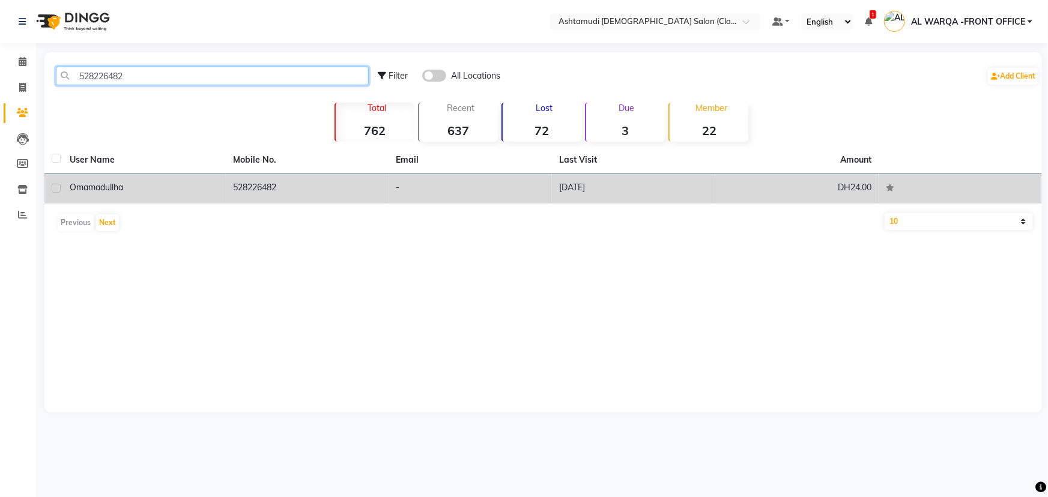
type input "528226482"
drag, startPoint x: 234, startPoint y: 185, endPoint x: 276, endPoint y: 192, distance: 43.2
click at [276, 192] on td "528226482" at bounding box center [307, 188] width 163 height 29
